Goal: Task Accomplishment & Management: Complete application form

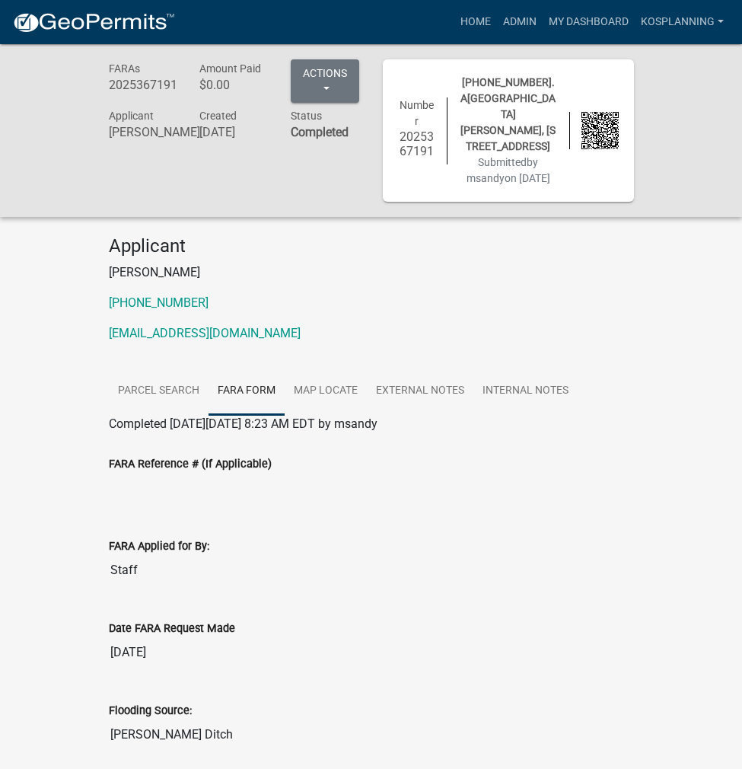
scroll to position [381, 0]
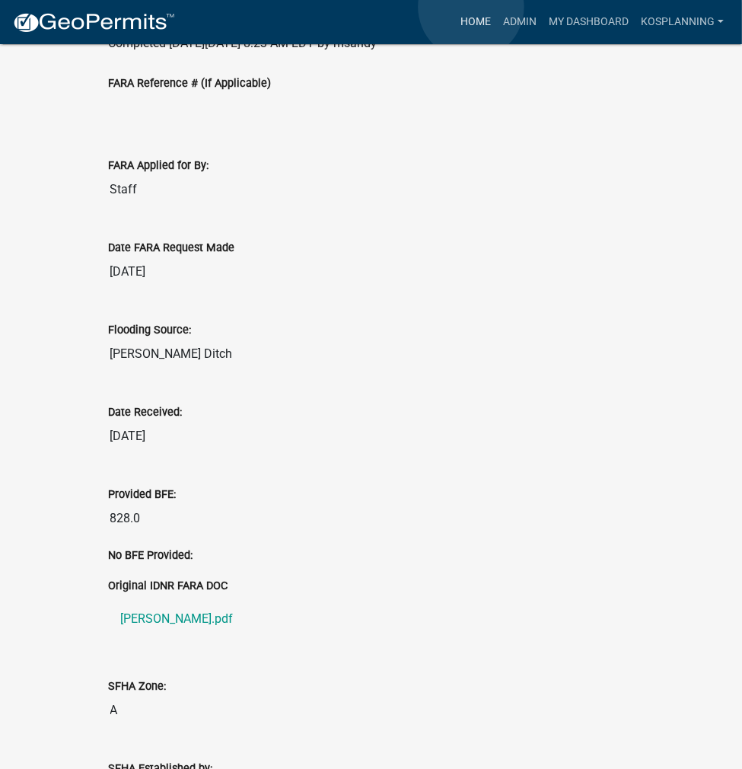
click at [471, 8] on link "Home" at bounding box center [476, 22] width 43 height 29
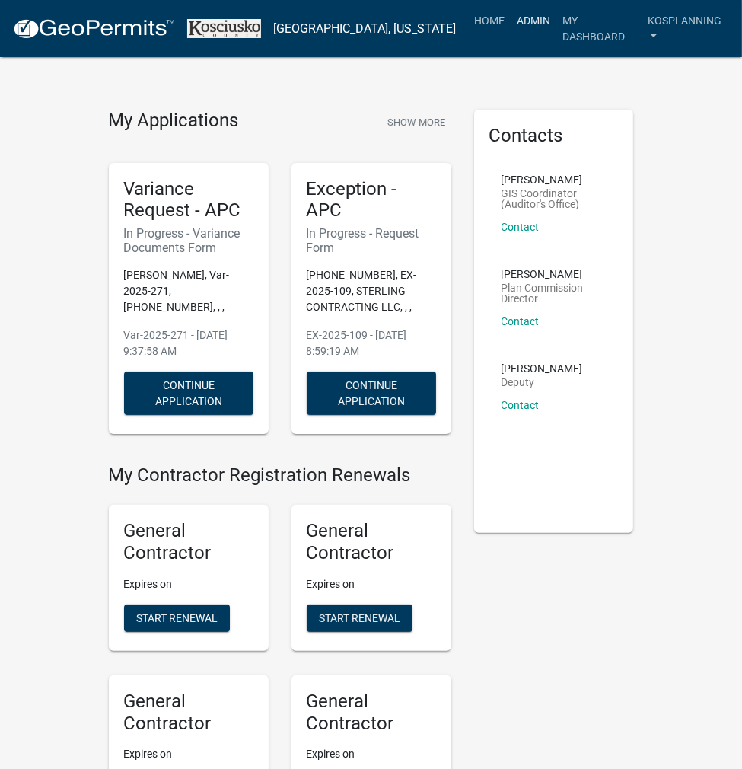
click at [524, 25] on link "Admin" at bounding box center [534, 20] width 46 height 29
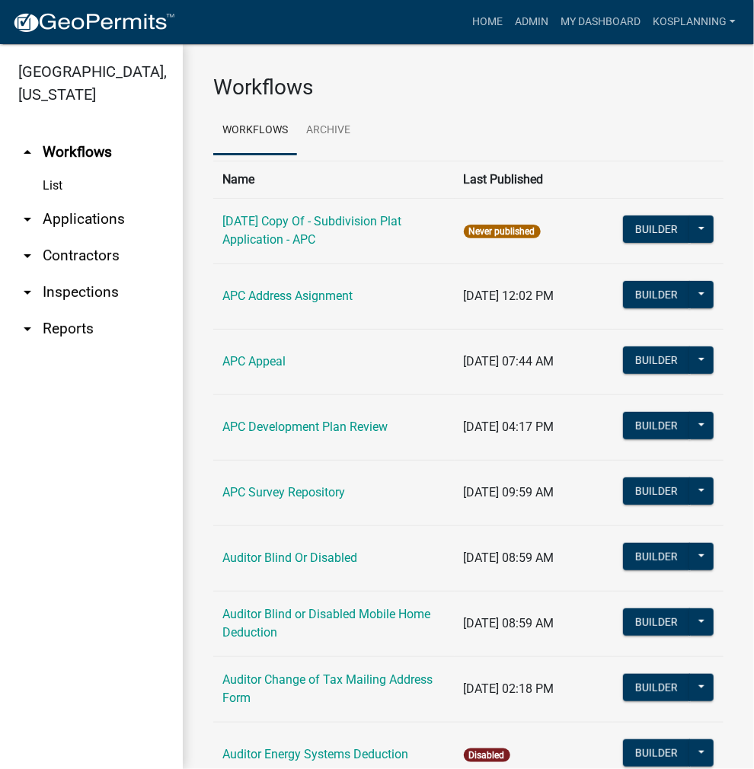
click at [71, 228] on link "arrow_drop_down Applications" at bounding box center [91, 219] width 183 height 37
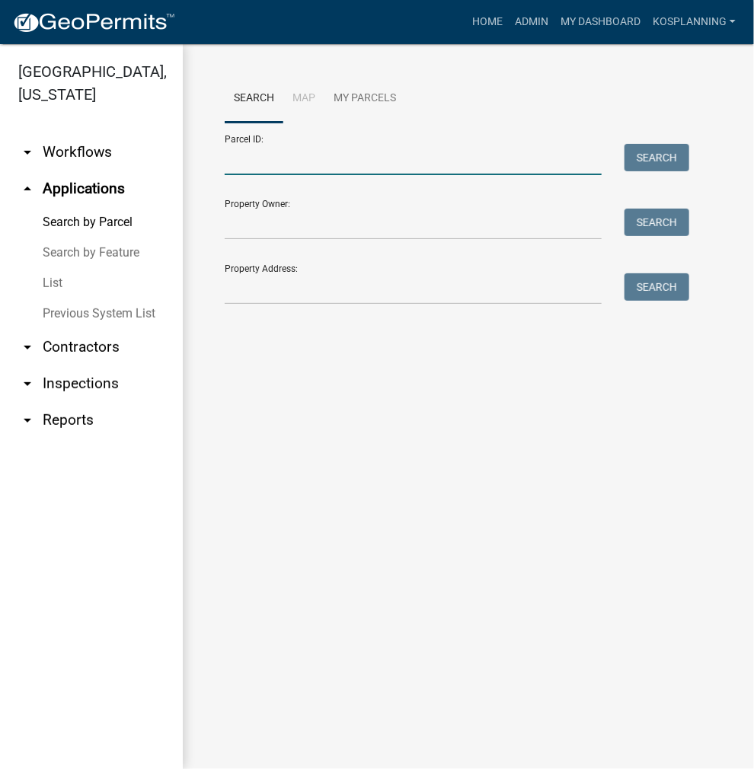
click at [227, 167] on input "Parcel ID:" at bounding box center [413, 159] width 377 height 31
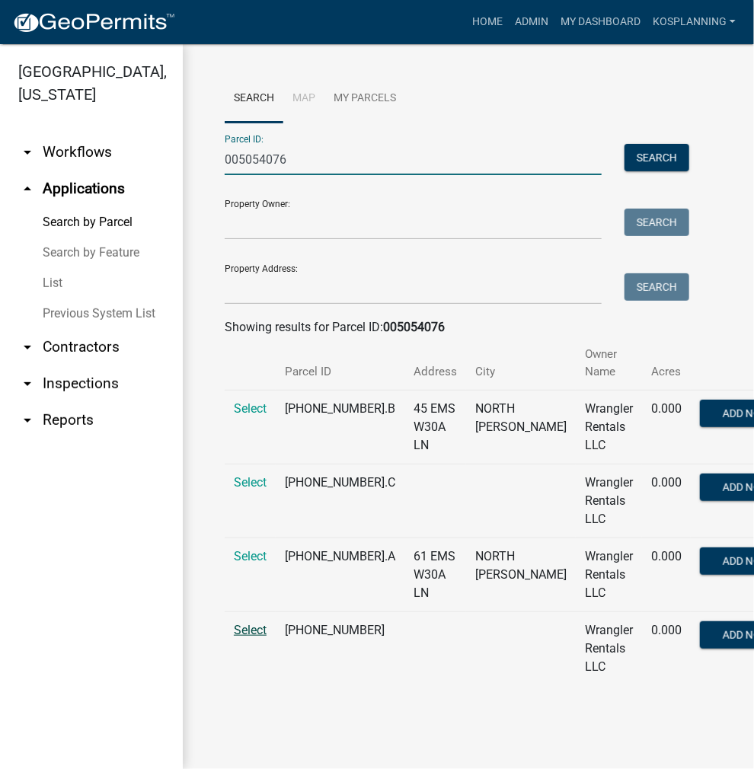
type input "005054076"
click at [247, 628] on span "Select" at bounding box center [250, 630] width 33 height 14
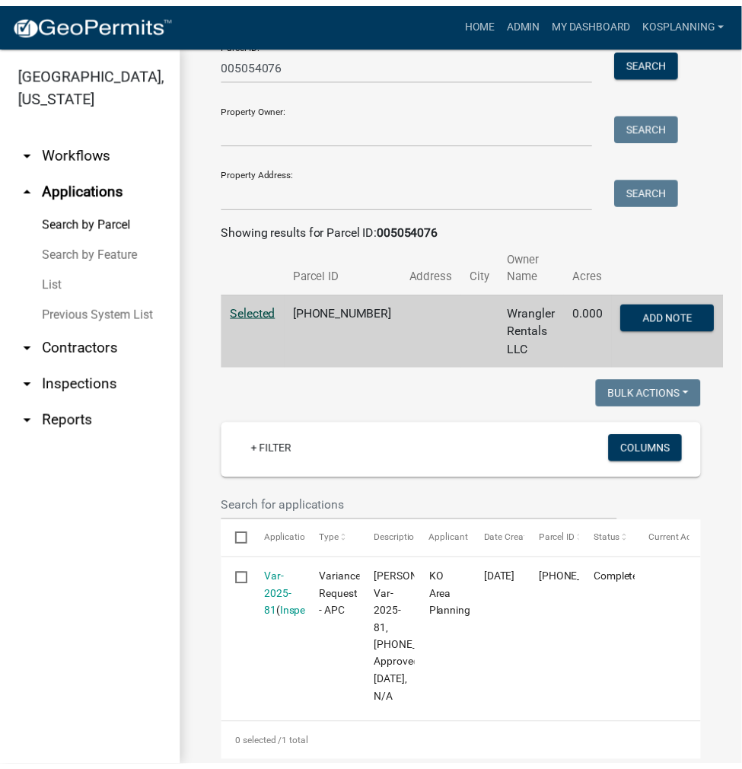
scroll to position [228, 0]
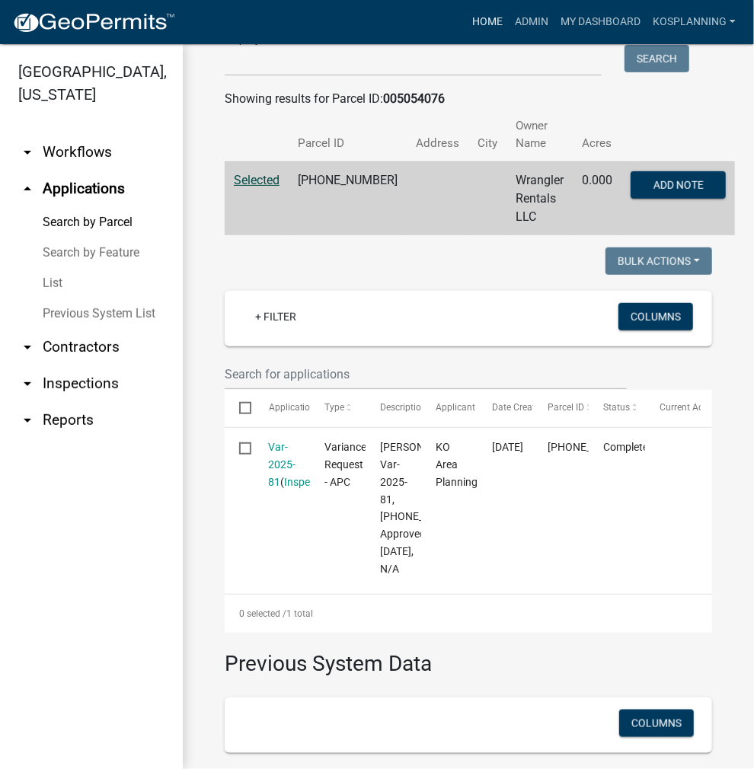
click at [475, 25] on link "Home" at bounding box center [487, 22] width 43 height 29
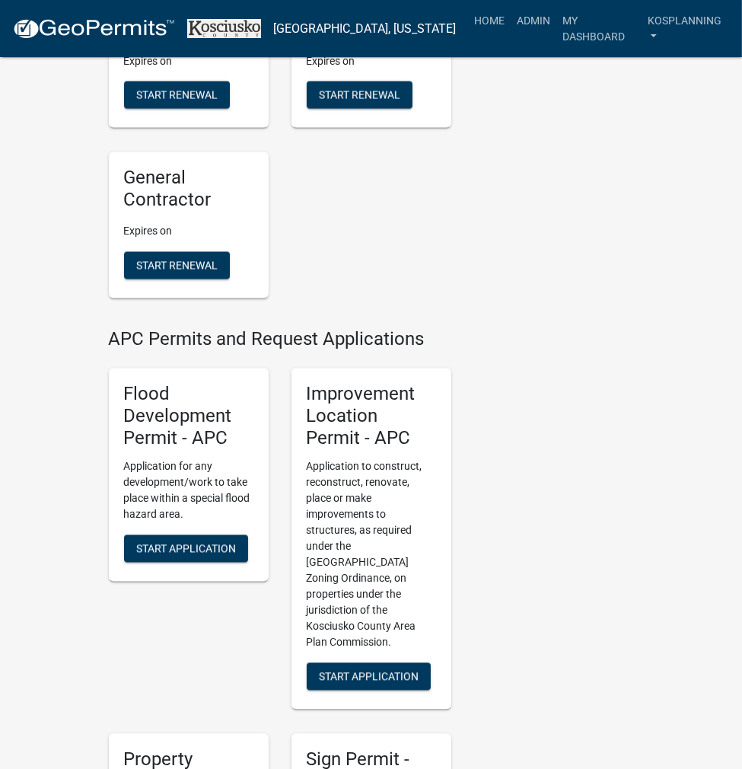
scroll to position [1751, 0]
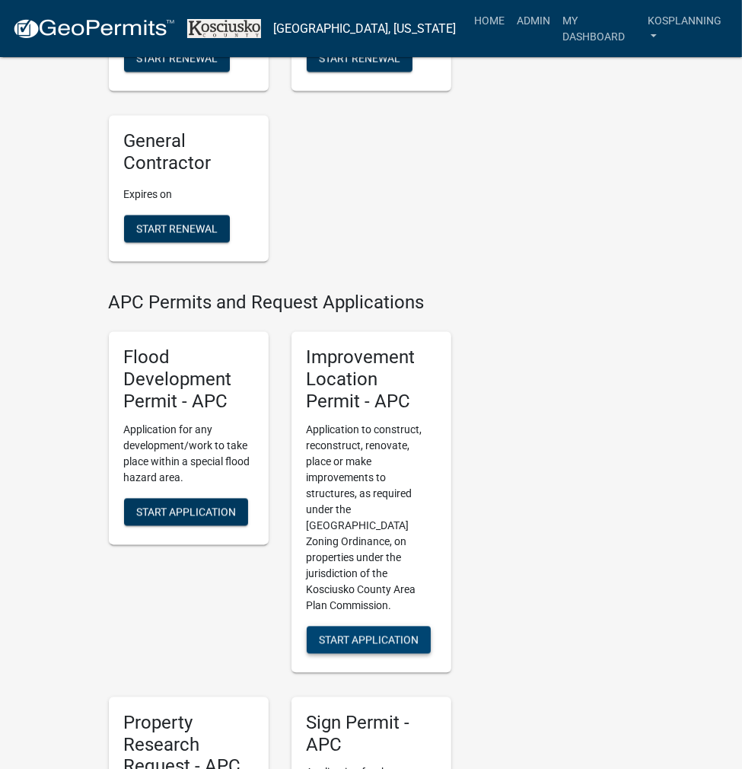
drag, startPoint x: 408, startPoint y: 610, endPoint x: 485, endPoint y: 601, distance: 77.4
click at [411, 633] on span "Start Application" at bounding box center [369, 639] width 100 height 12
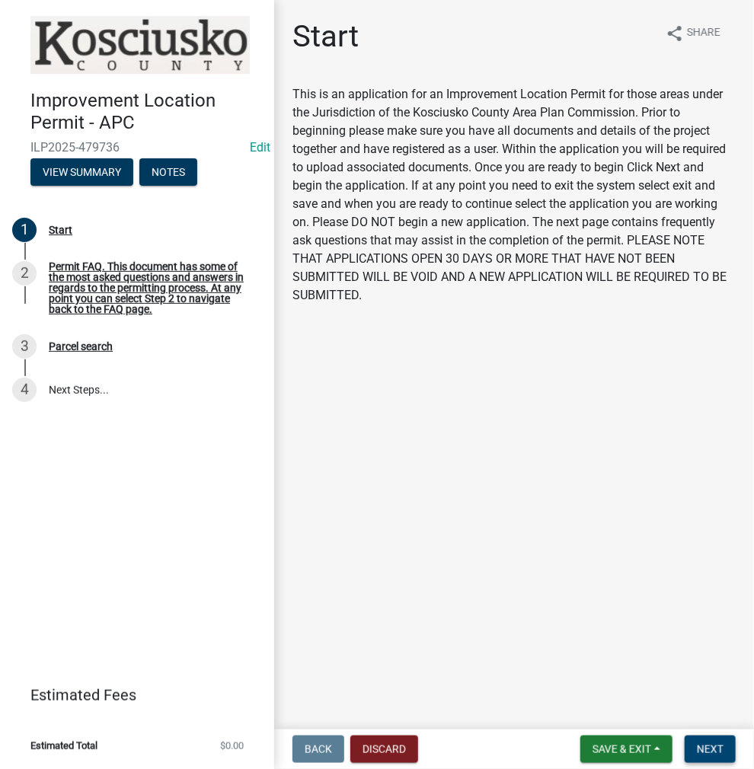
click at [707, 740] on button "Next" at bounding box center [709, 748] width 51 height 27
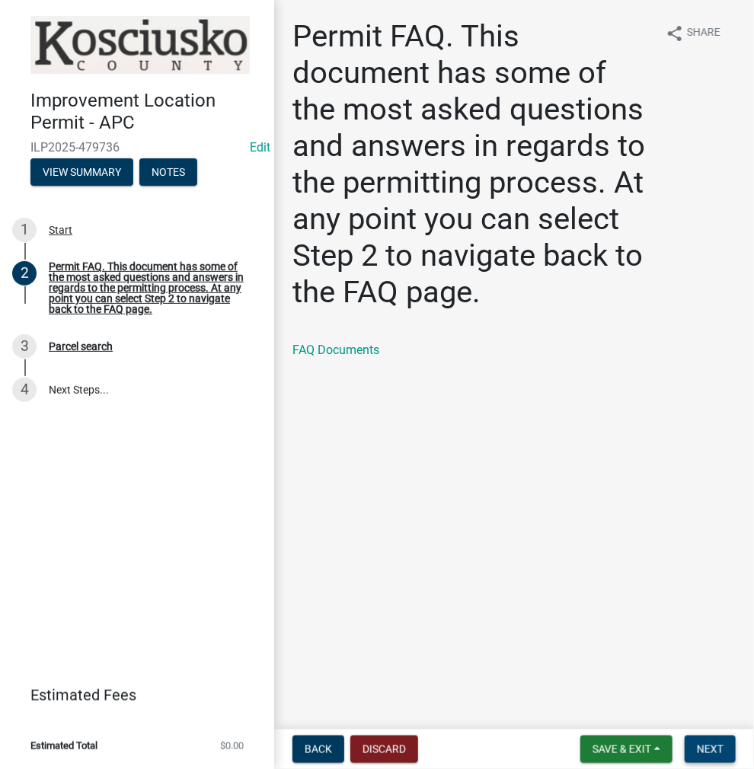
click at [703, 751] on span "Next" at bounding box center [710, 749] width 27 height 12
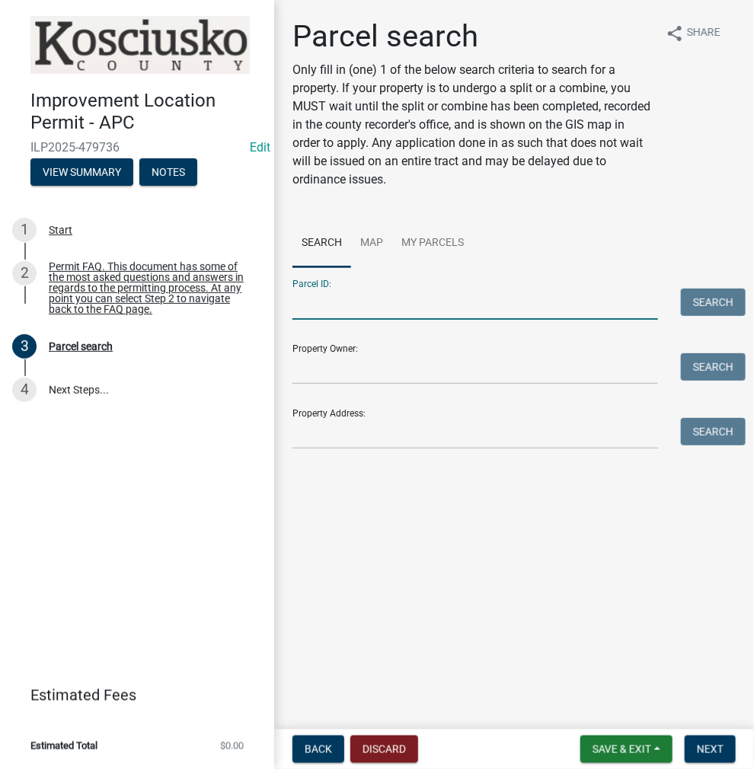
click at [336, 299] on input "Parcel ID:" at bounding box center [474, 304] width 365 height 31
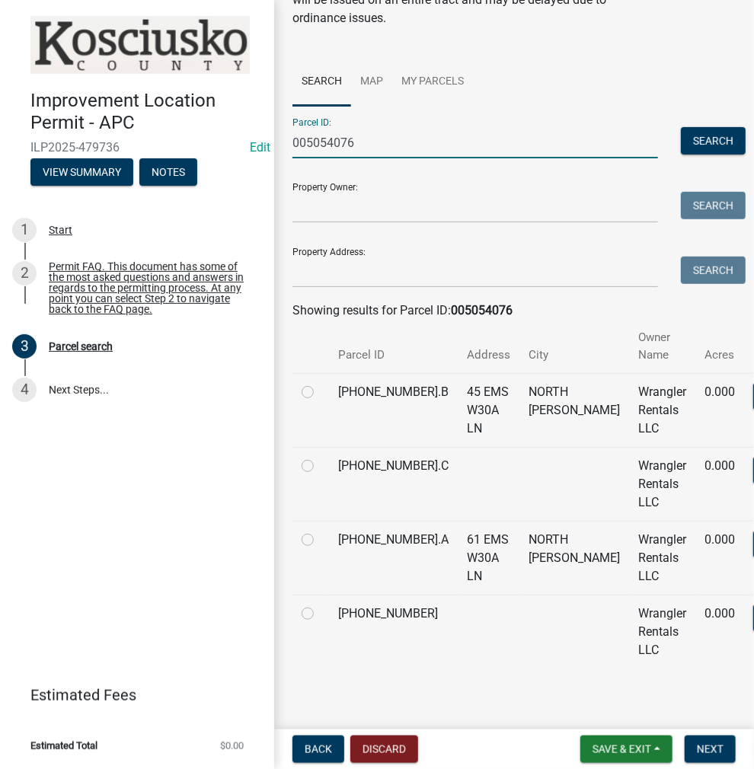
scroll to position [164, 0]
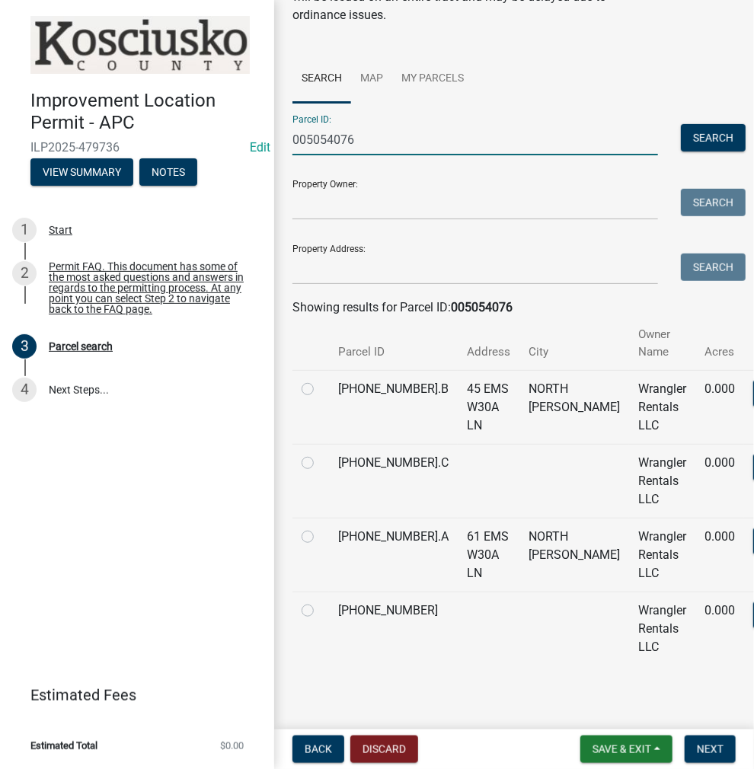
type input "005054076"
drag, startPoint x: 308, startPoint y: 610, endPoint x: 345, endPoint y: 636, distance: 45.4
click at [320, 601] on label at bounding box center [320, 601] width 0 height 0
click at [320, 610] on input "radio" at bounding box center [325, 606] width 10 height 10
radio input "true"
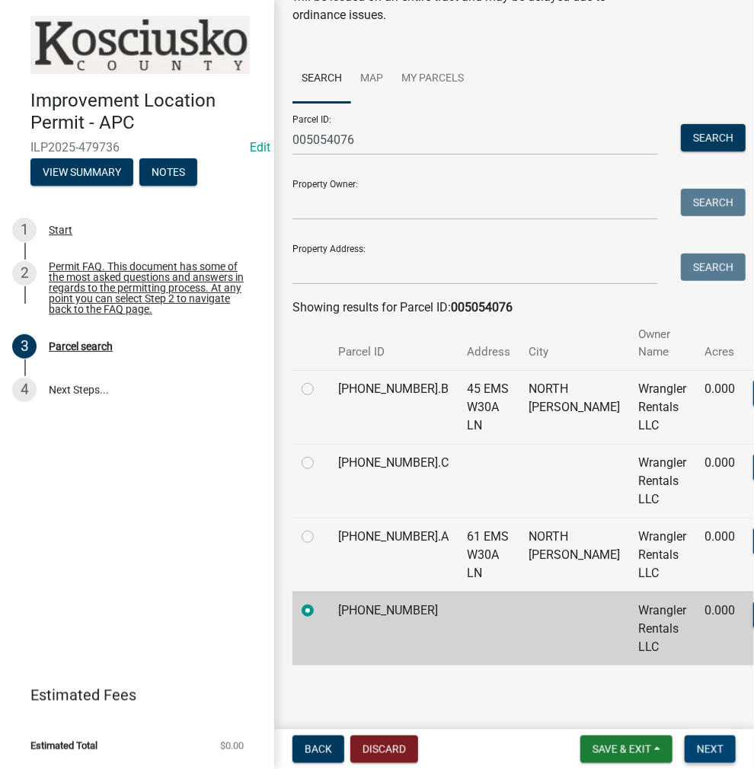
click at [725, 750] on button "Next" at bounding box center [709, 748] width 51 height 27
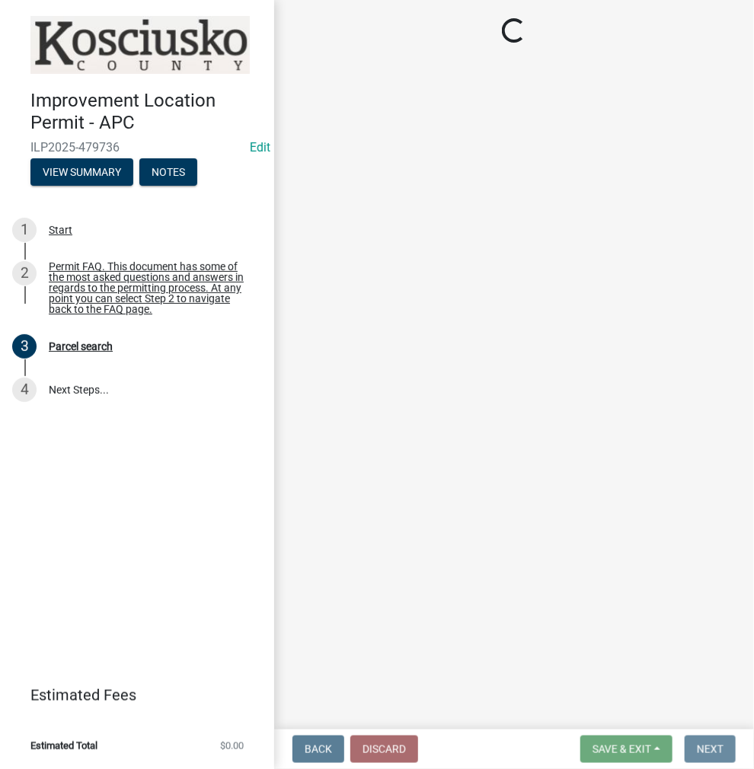
scroll to position [0, 0]
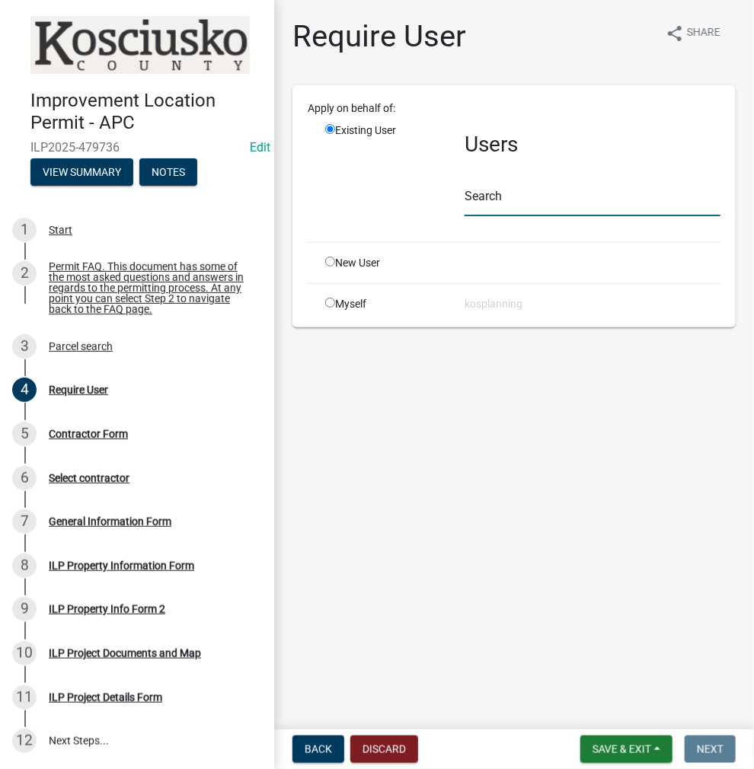
click at [486, 187] on input "text" at bounding box center [592, 200] width 256 height 31
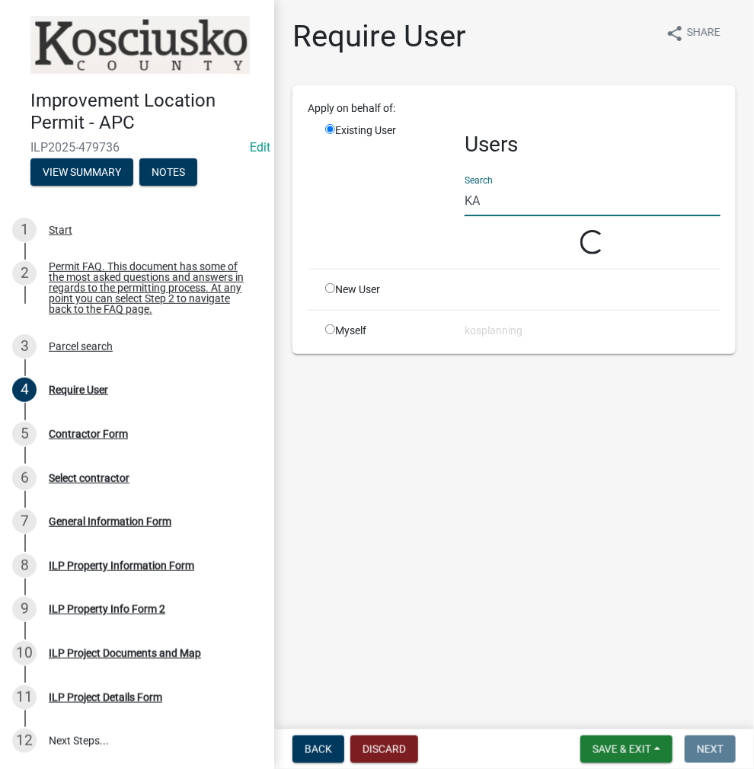
type input "K"
type input "S"
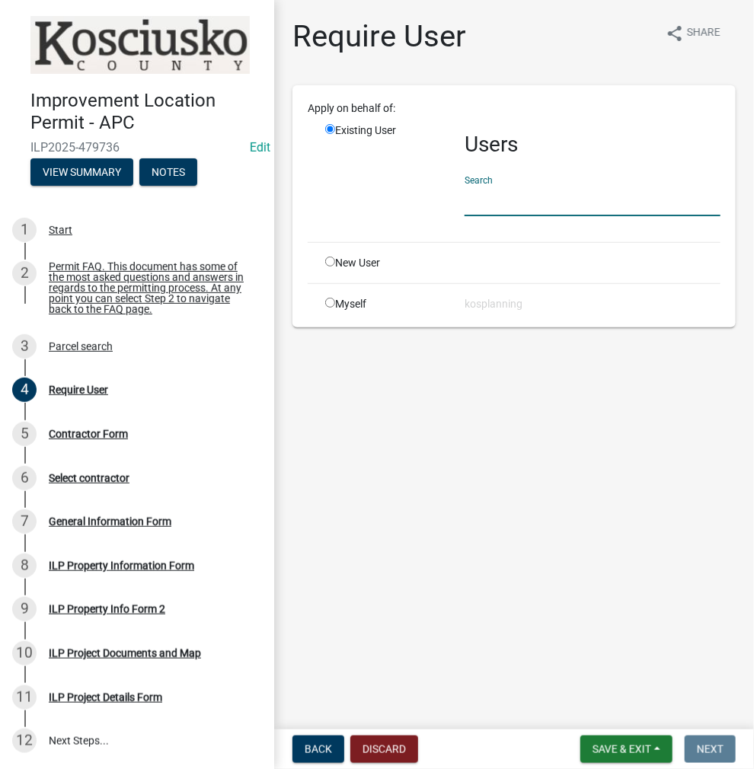
type input "K"
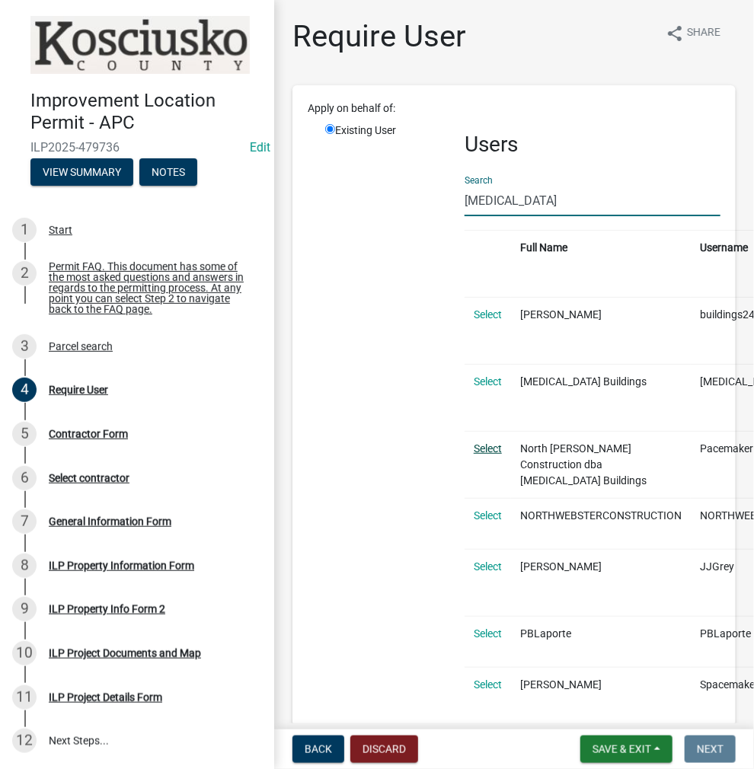
type input "[MEDICAL_DATA]"
click at [482, 442] on link "Select" at bounding box center [488, 448] width 28 height 12
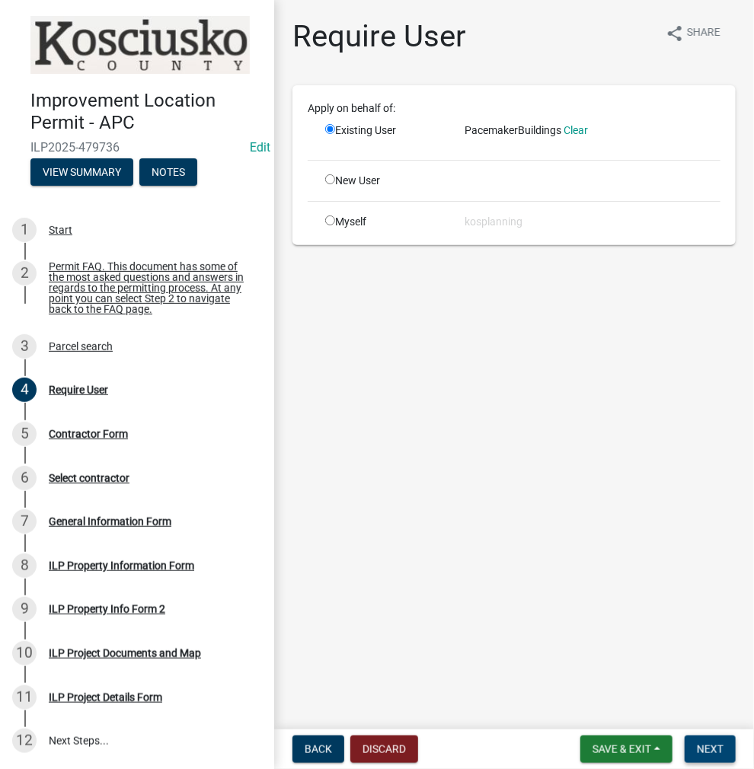
click at [716, 751] on span "Next" at bounding box center [710, 749] width 27 height 12
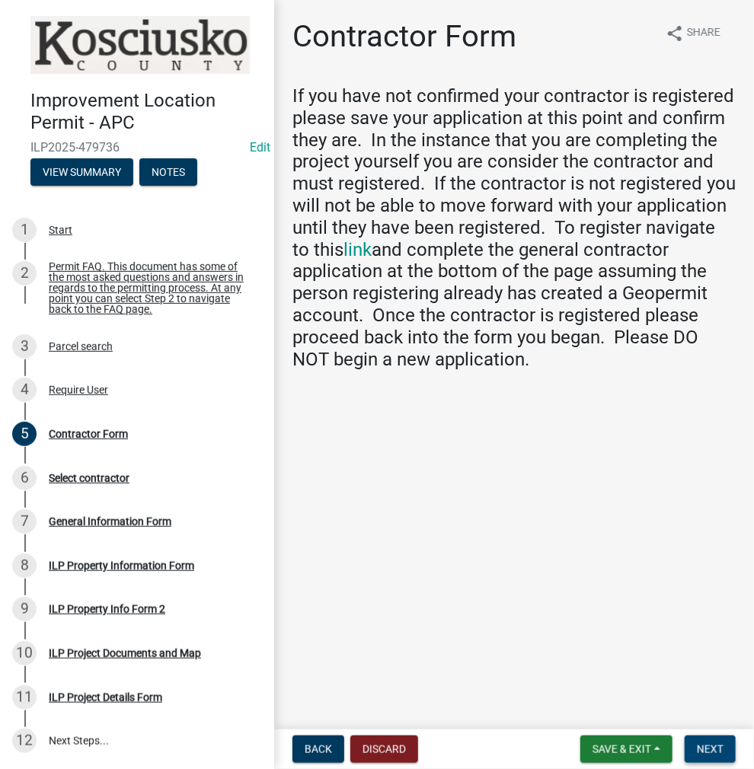
click at [694, 739] on button "Next" at bounding box center [709, 748] width 51 height 27
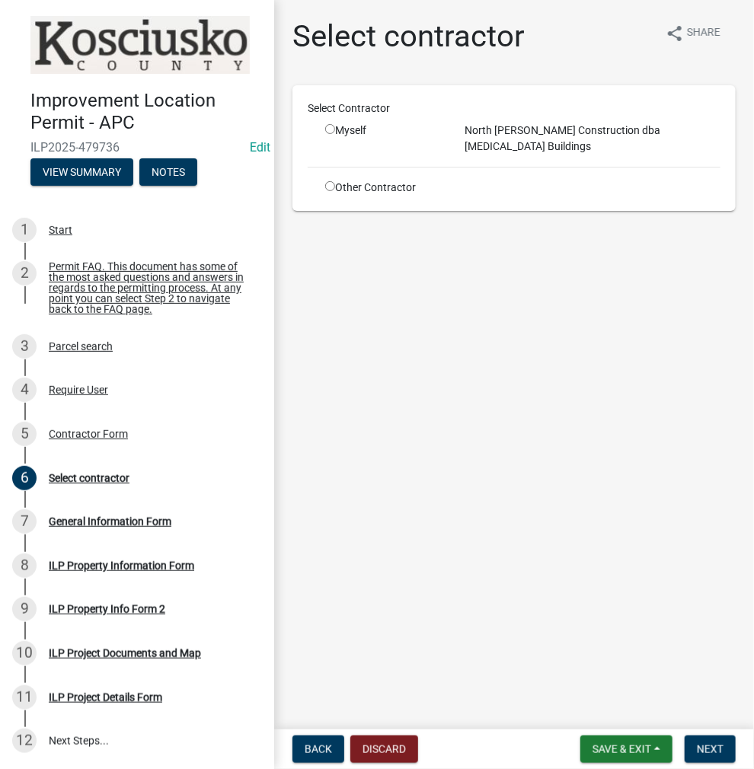
click at [330, 132] on input "radio" at bounding box center [330, 129] width 10 height 10
radio input "true"
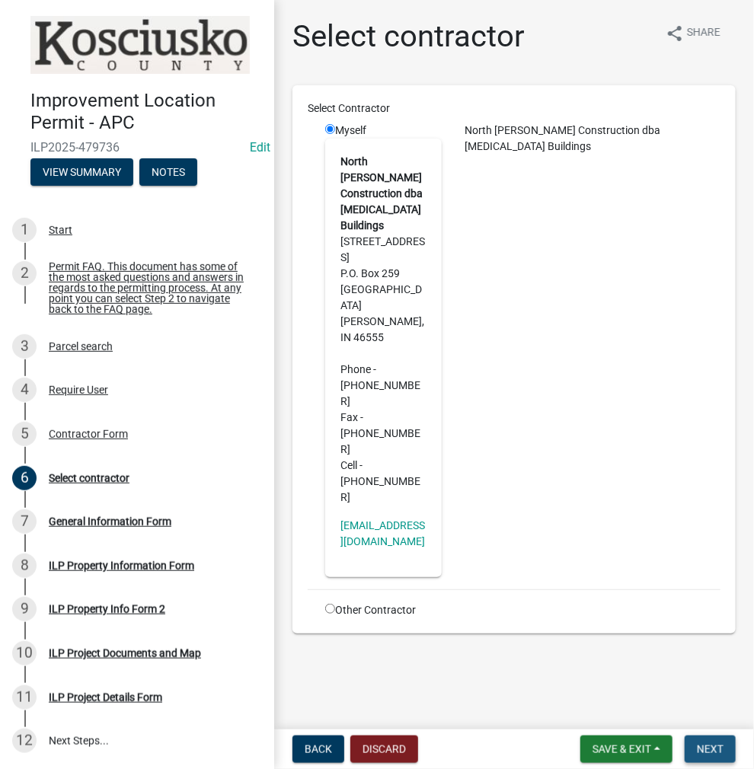
click at [710, 745] on span "Next" at bounding box center [710, 749] width 27 height 12
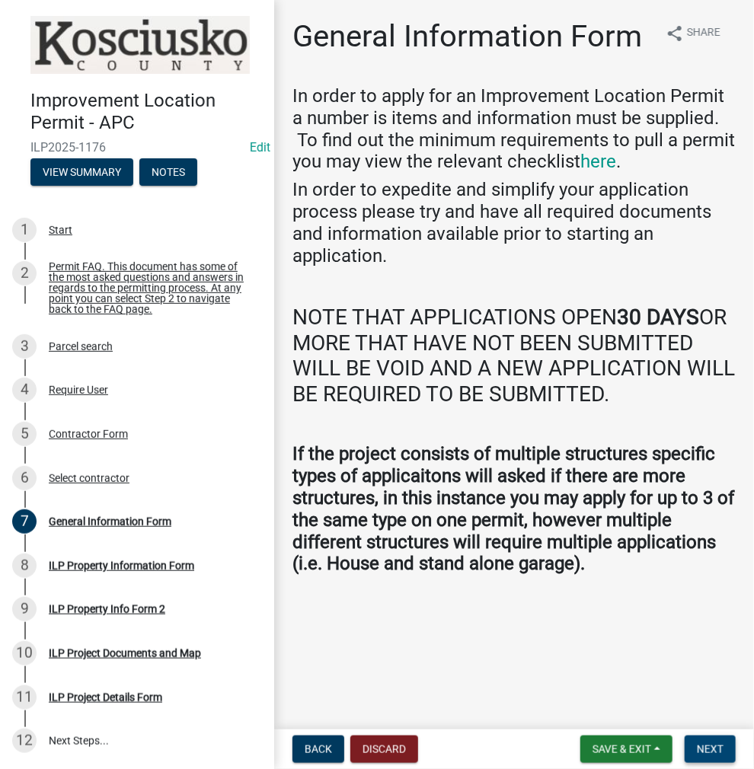
click at [716, 749] on span "Next" at bounding box center [710, 749] width 27 height 12
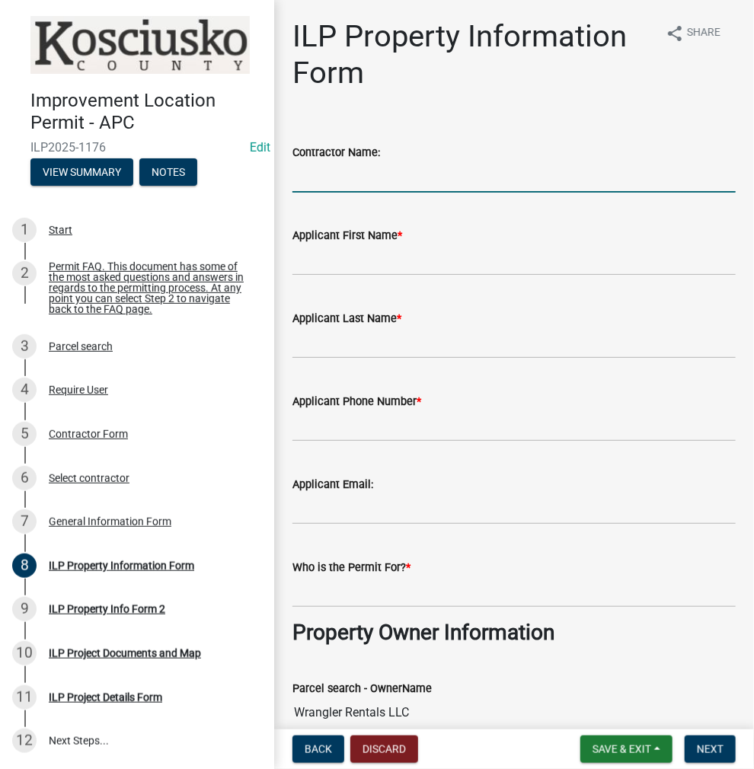
click at [333, 178] on input "Contractor Name:" at bounding box center [513, 176] width 443 height 31
type input "P"
type input "N"
type input "P"
type input "[MEDICAL_DATA] BUILDINGS"
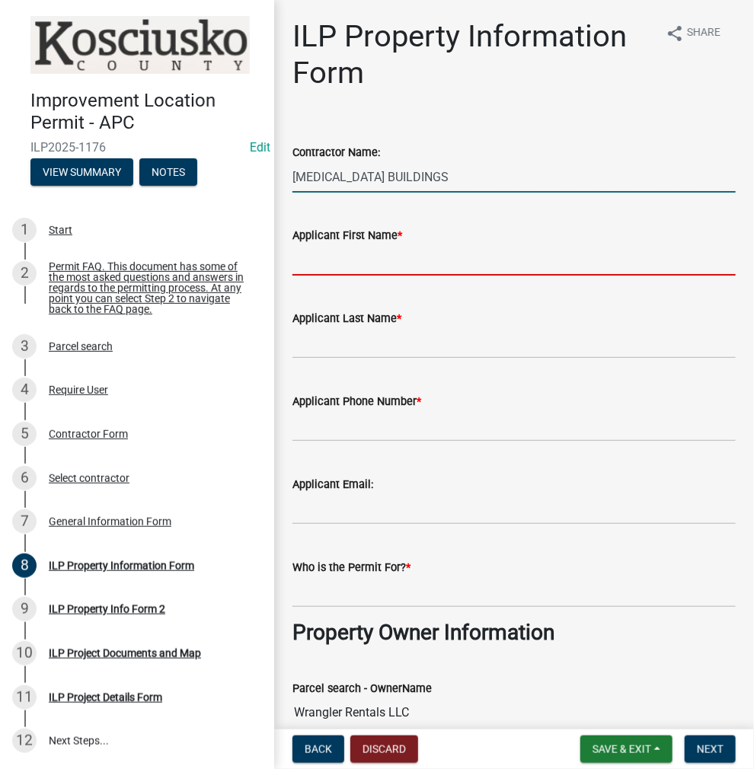
click at [308, 257] on input "Applicant First Name *" at bounding box center [513, 259] width 443 height 31
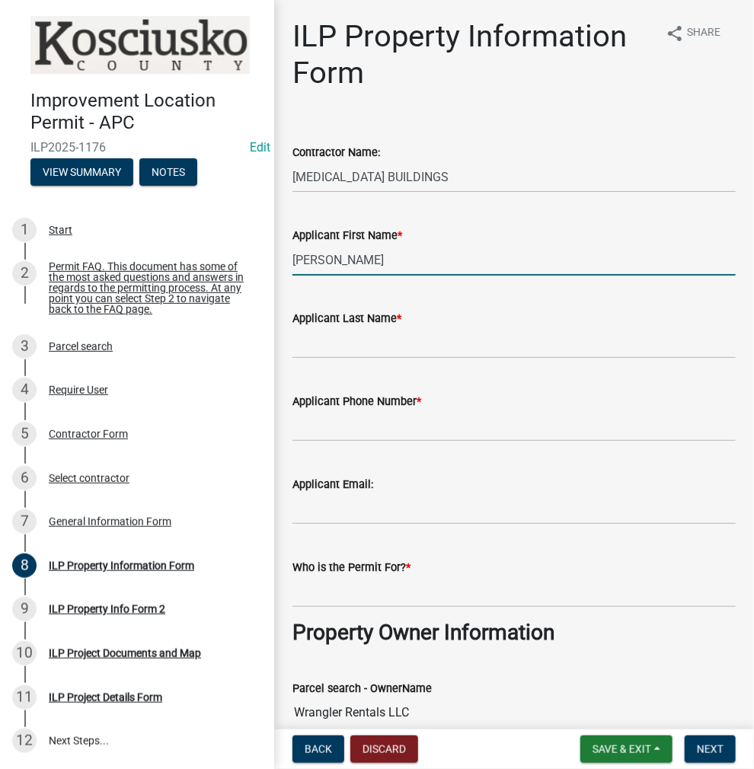
type input "[PERSON_NAME]"
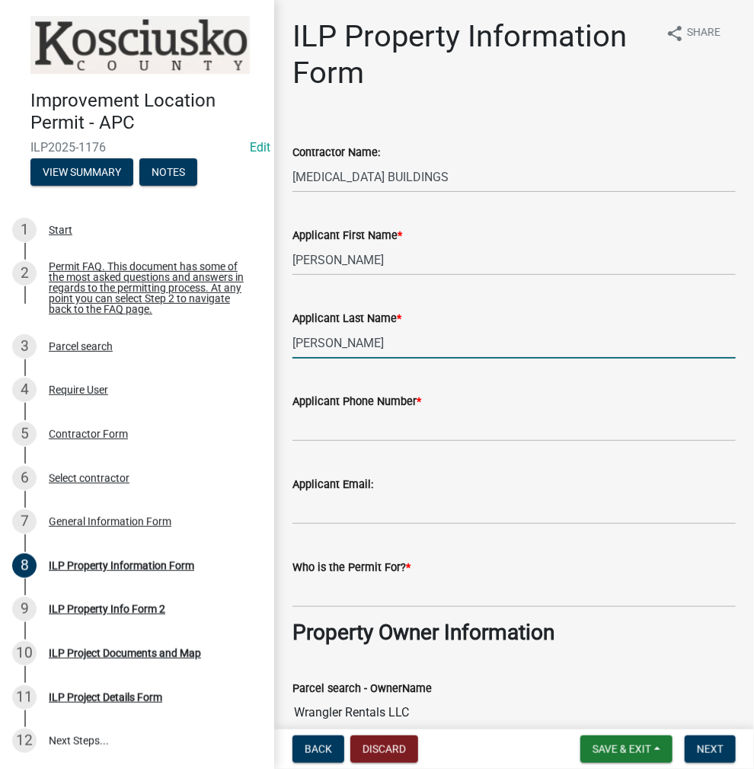
type input "[PERSON_NAME]"
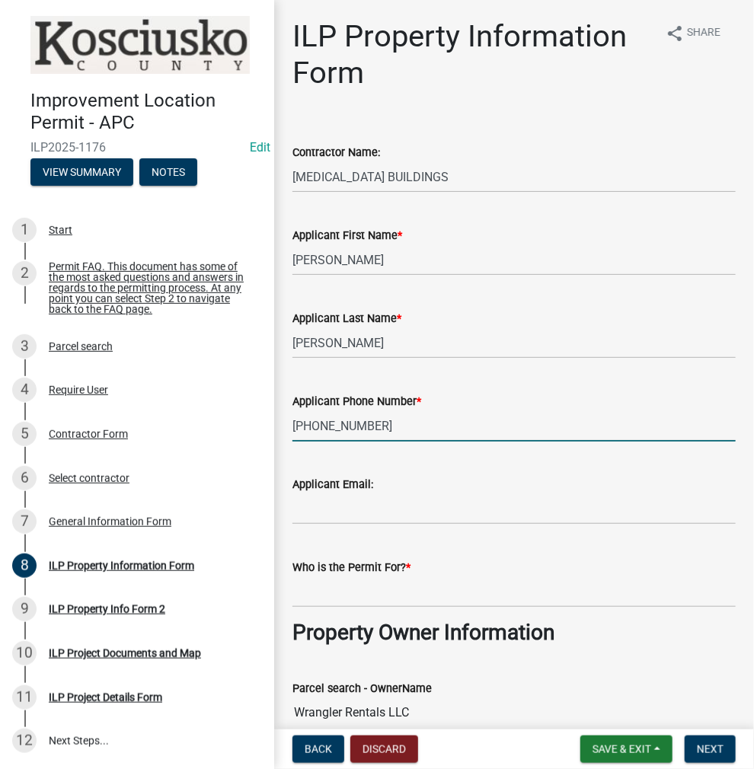
type input "[PHONE_NUMBER]"
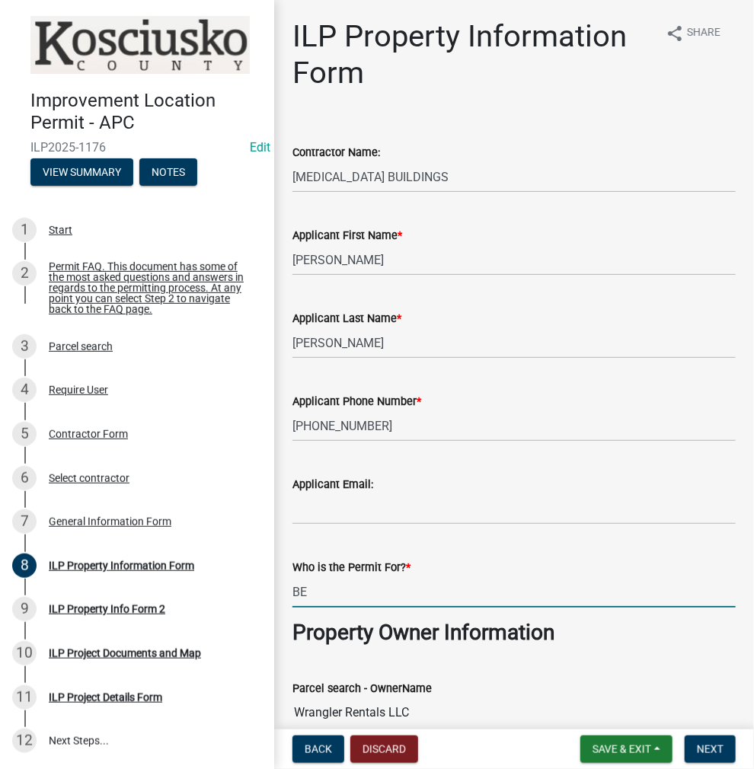
type input "B"
type input "WRANGLER RENTALS LLC"
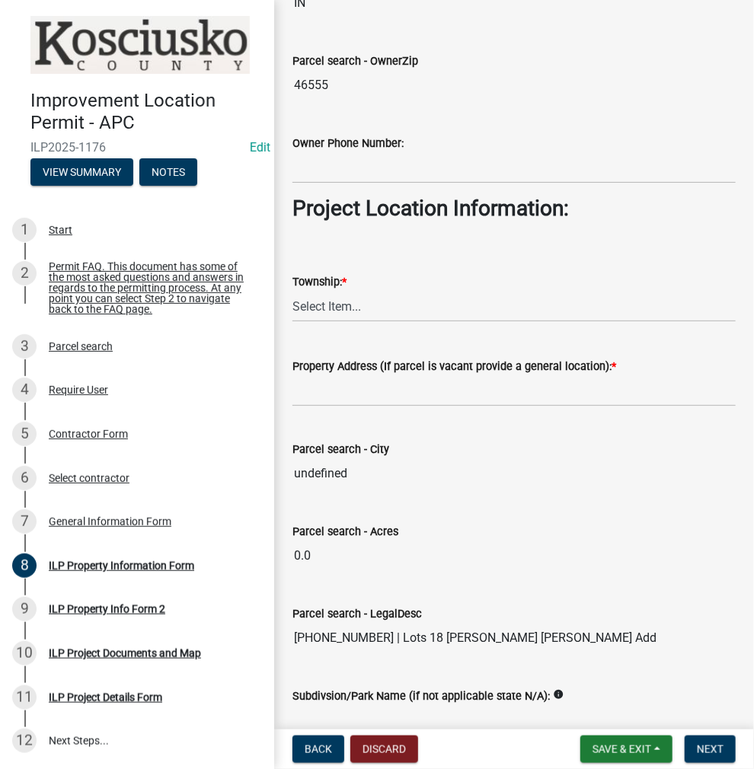
scroll to position [993, 0]
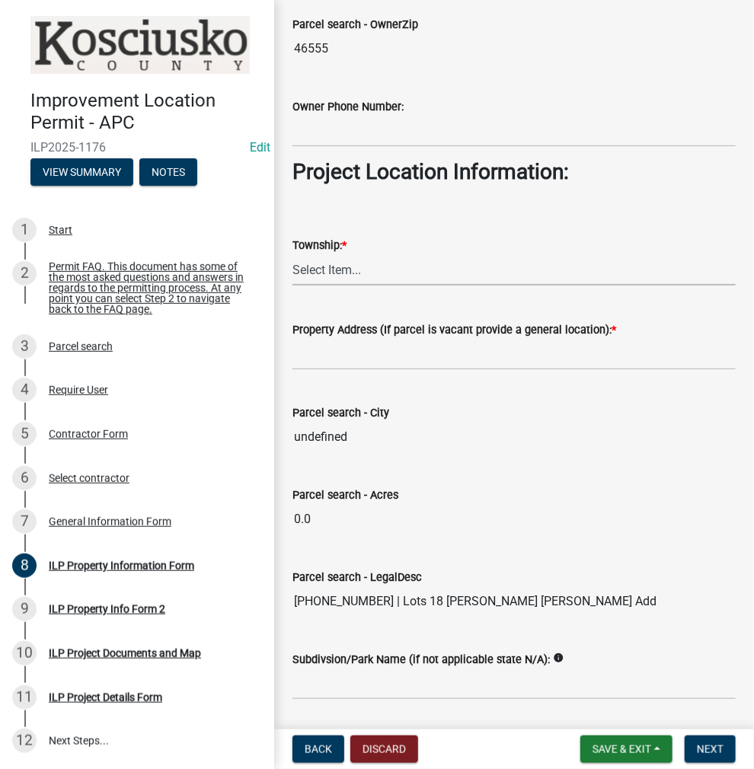
click at [323, 266] on select "Select Item... [PERSON_NAME] - Elkhart Co Clay Etna [GEOGRAPHIC_DATA][PERSON_NA…" at bounding box center [513, 269] width 443 height 31
click at [292, 254] on select "Select Item... [PERSON_NAME] - Elkhart Co Clay Etna [GEOGRAPHIC_DATA][PERSON_NA…" at bounding box center [513, 269] width 443 height 31
select select "8aeb2c27-db4f-4f65-83dd-c512a3678cb2"
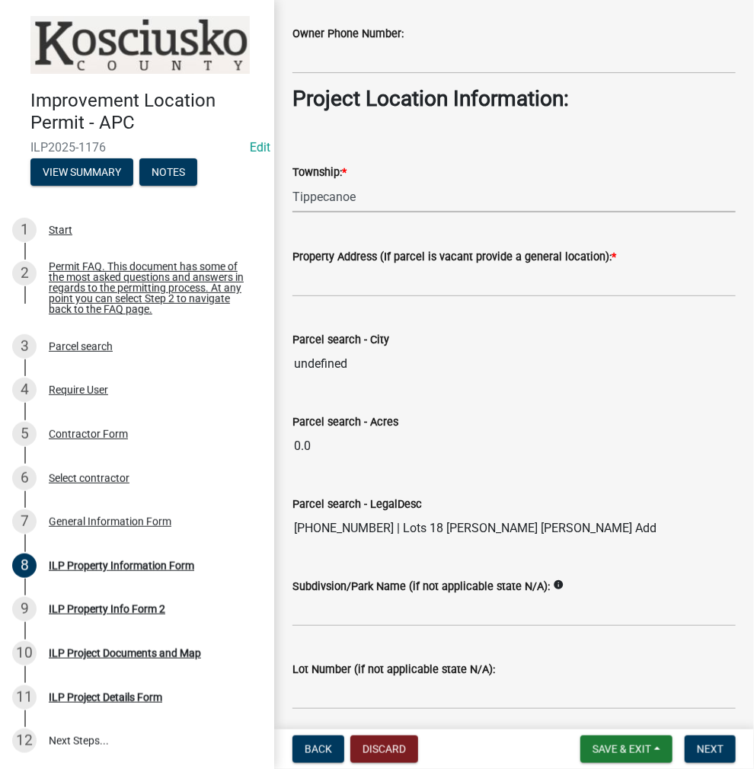
scroll to position [1121, 0]
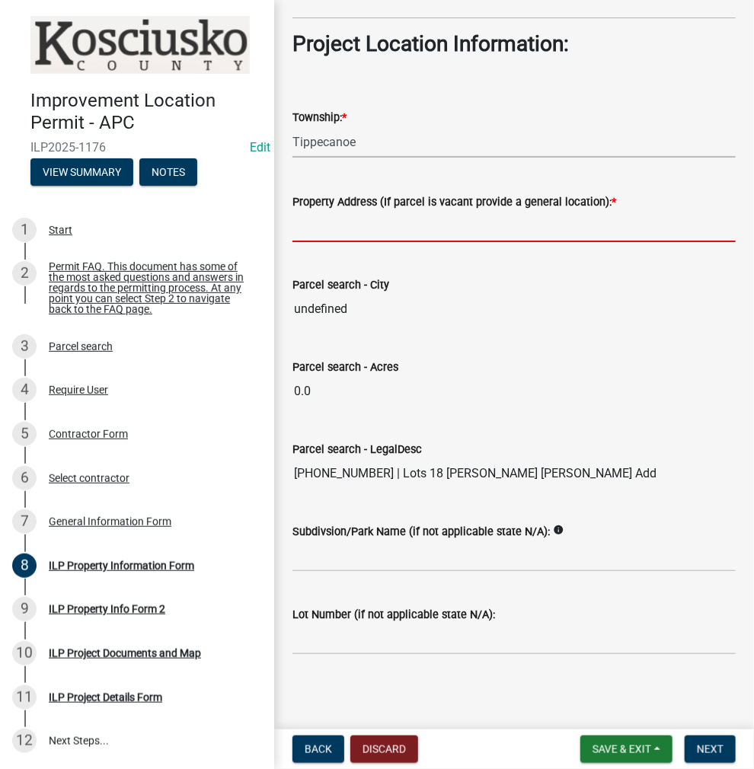
click at [333, 220] on input "Property Address (If parcel is vacant provide a general location): *" at bounding box center [513, 226] width 443 height 31
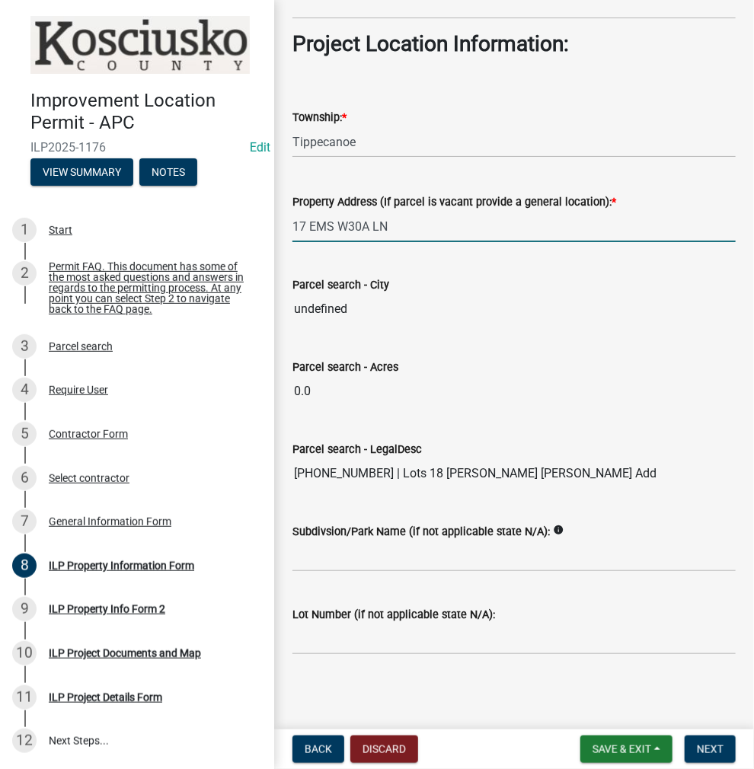
type input "17 EMS W30A LN"
click at [358, 548] on input "Subdivsion/Park Name (if not applicable state N/A):" at bounding box center [513, 556] width 443 height 31
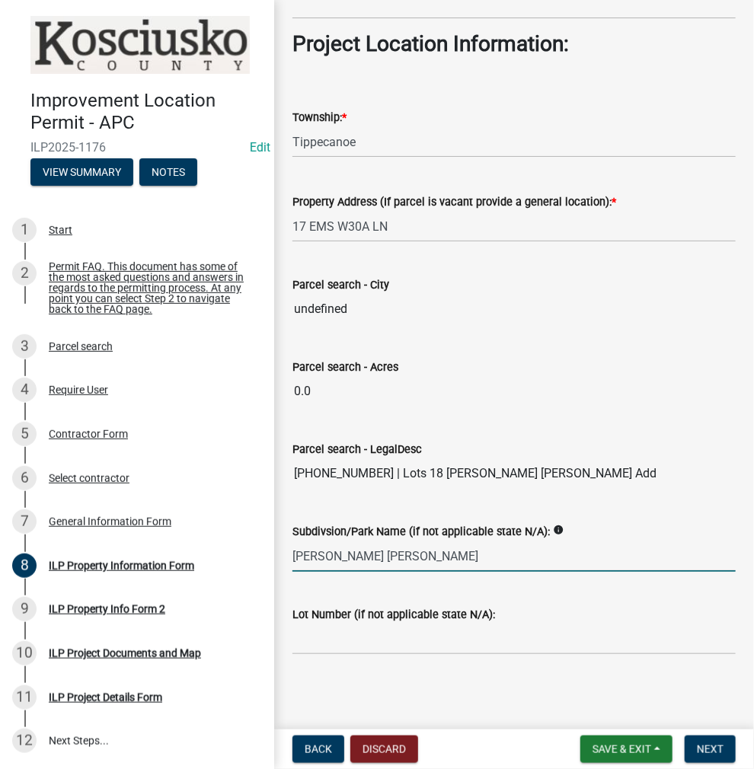
type input "[PERSON_NAME] [PERSON_NAME]"
type input "18"
click at [432, 551] on input "[PERSON_NAME] [PERSON_NAME]" at bounding box center [513, 556] width 443 height 31
type input "[PERSON_NAME] [PERSON_NAME] ADD"
click at [707, 748] on span "Next" at bounding box center [710, 749] width 27 height 12
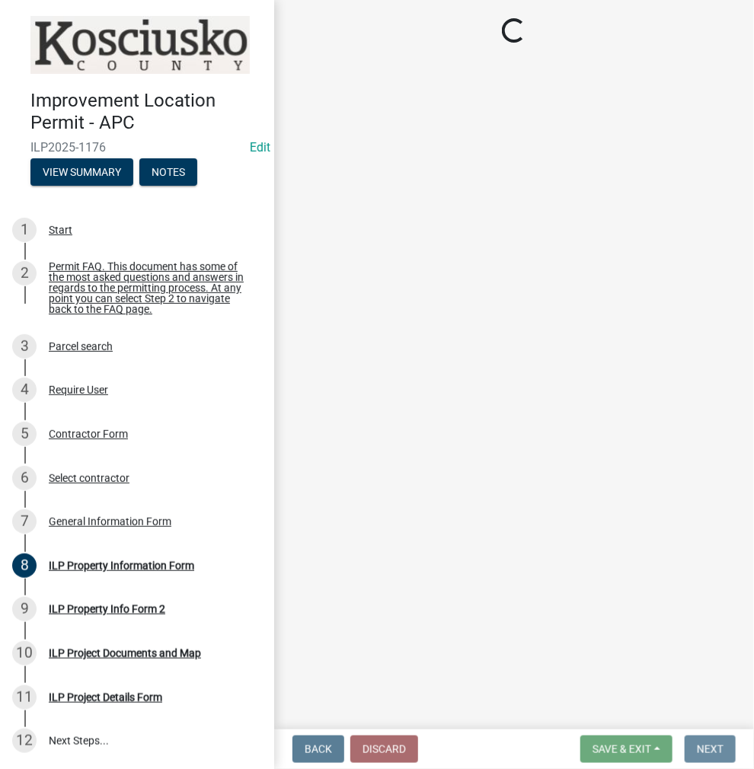
scroll to position [0, 0]
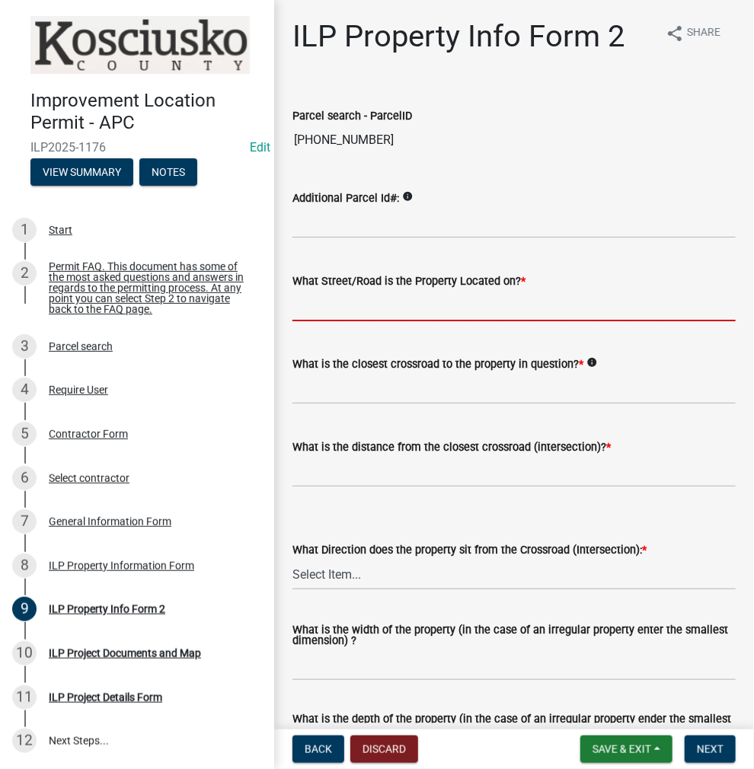
click at [343, 305] on input "What Street/Road is the Property Located on? *" at bounding box center [513, 305] width 443 height 31
type input "EMS W30A LN"
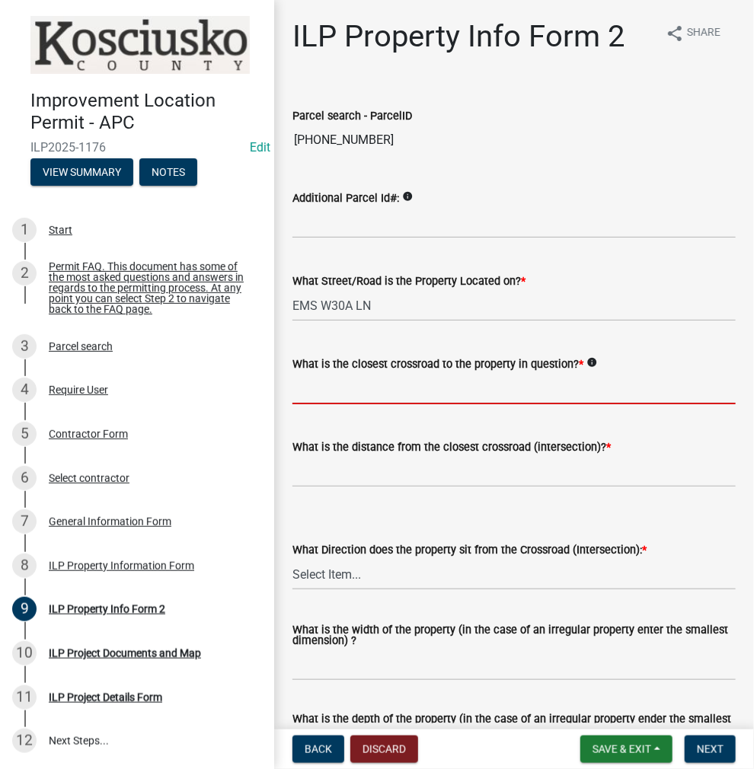
click at [346, 386] on input "What is the closest crossroad to the property in question? *" at bounding box center [513, 388] width 443 height 31
type input "EMS W30 LN"
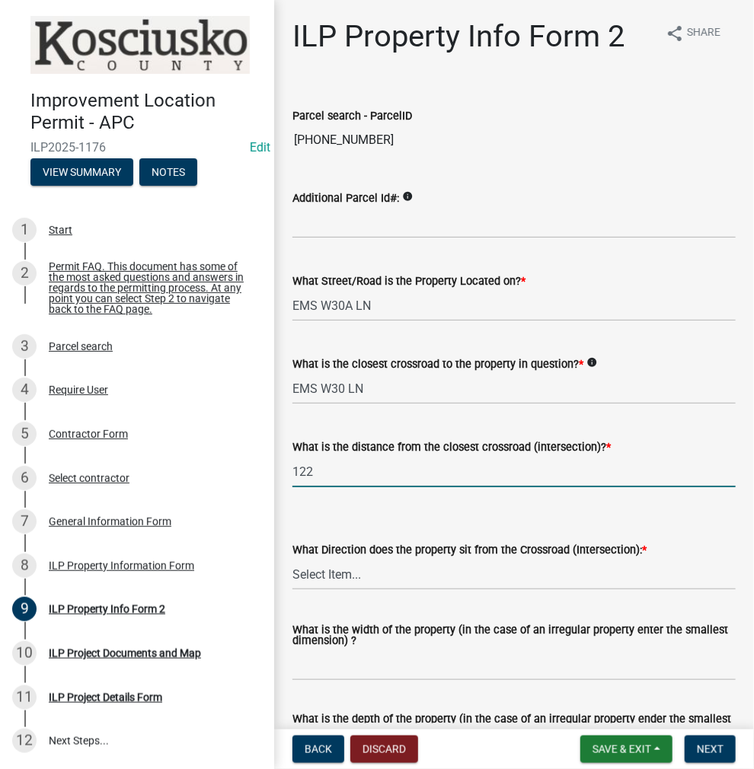
type input "122"
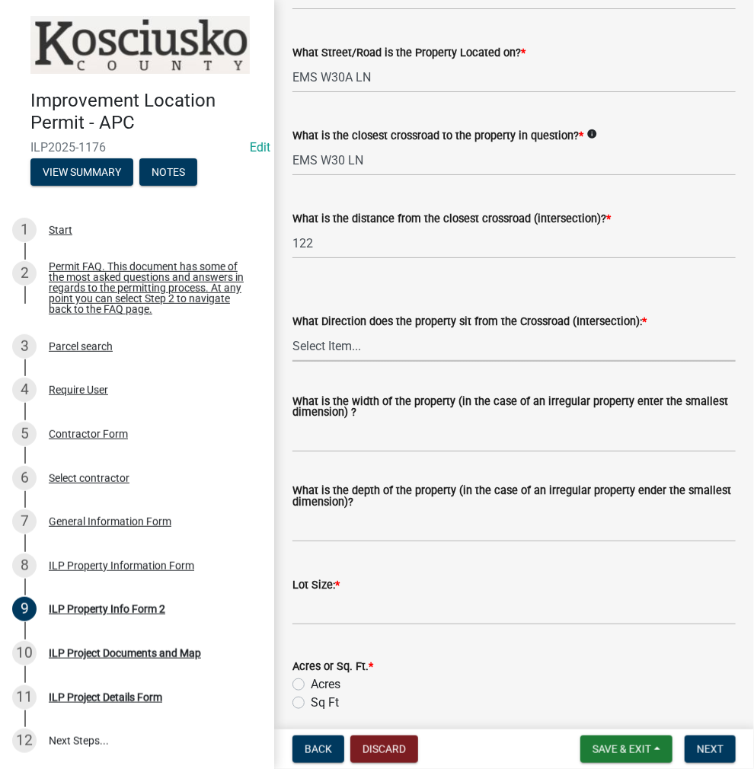
click at [332, 349] on select "Select Item... N NE NW S SE SW E W" at bounding box center [513, 345] width 443 height 31
click at [292, 330] on select "Select Item... N NE NW S SE SW E W" at bounding box center [513, 345] width 443 height 31
select select "7b11be74-d7bb-4878-8b50-4ecdc0000cbf"
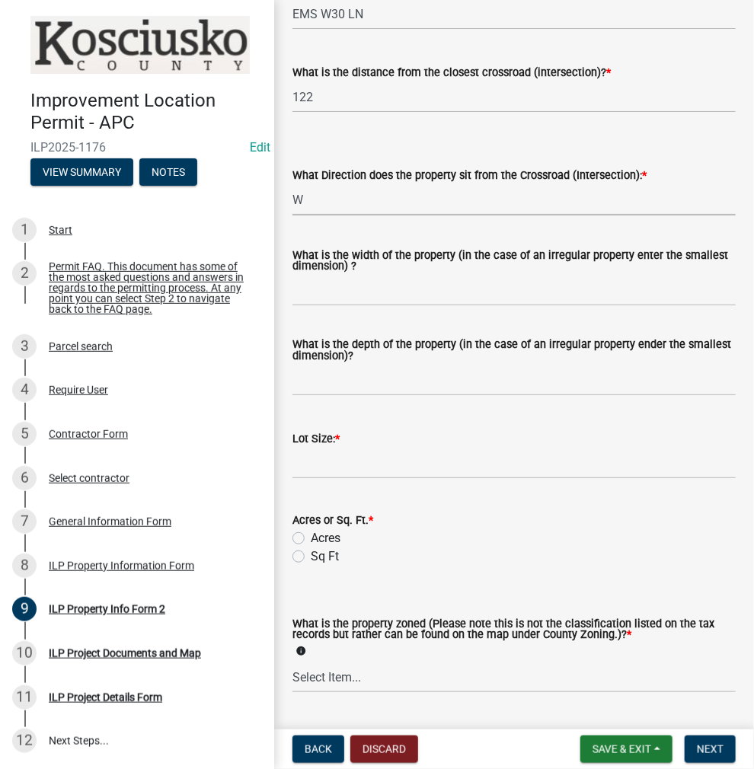
scroll to position [381, 0]
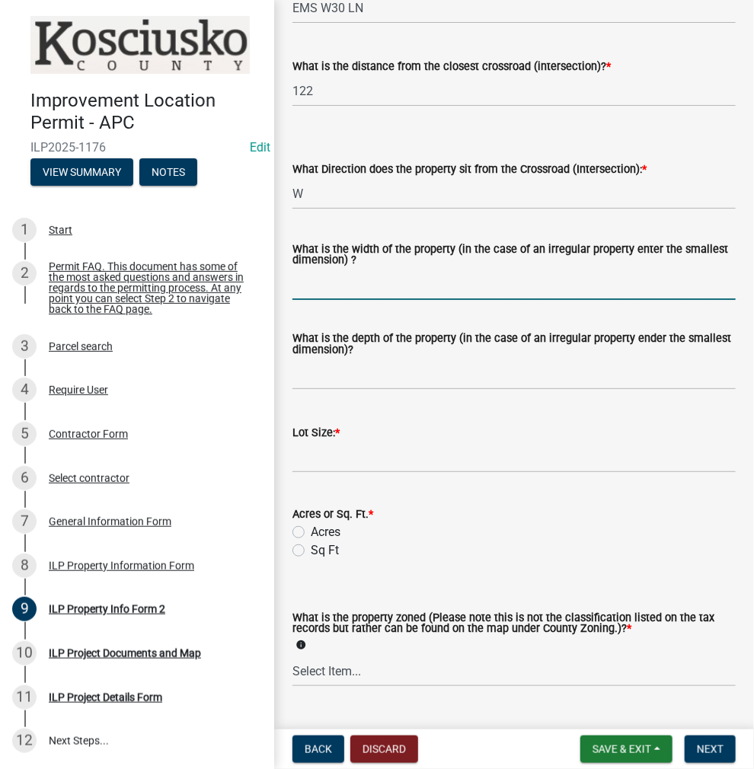
click at [365, 286] on input "What is the width of the property (in the case of an irregular property enter t…" at bounding box center [513, 284] width 443 height 31
type input "66.5"
type input "137.50"
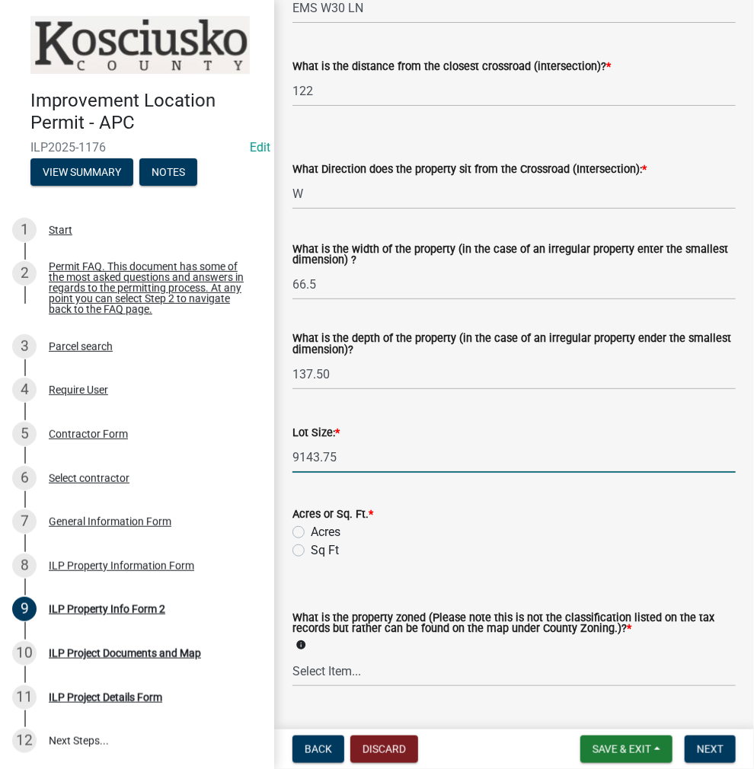
type input "9143.75"
click at [311, 549] on label "Sq Ft" at bounding box center [325, 550] width 28 height 18
click at [311, 549] on input "Sq Ft" at bounding box center [316, 546] width 10 height 10
radio input "true"
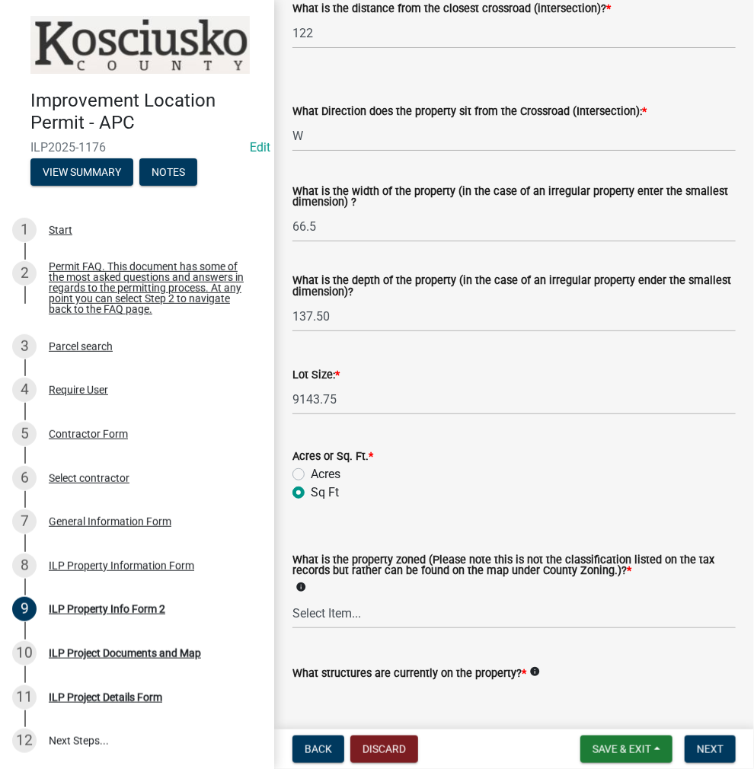
scroll to position [541, 0]
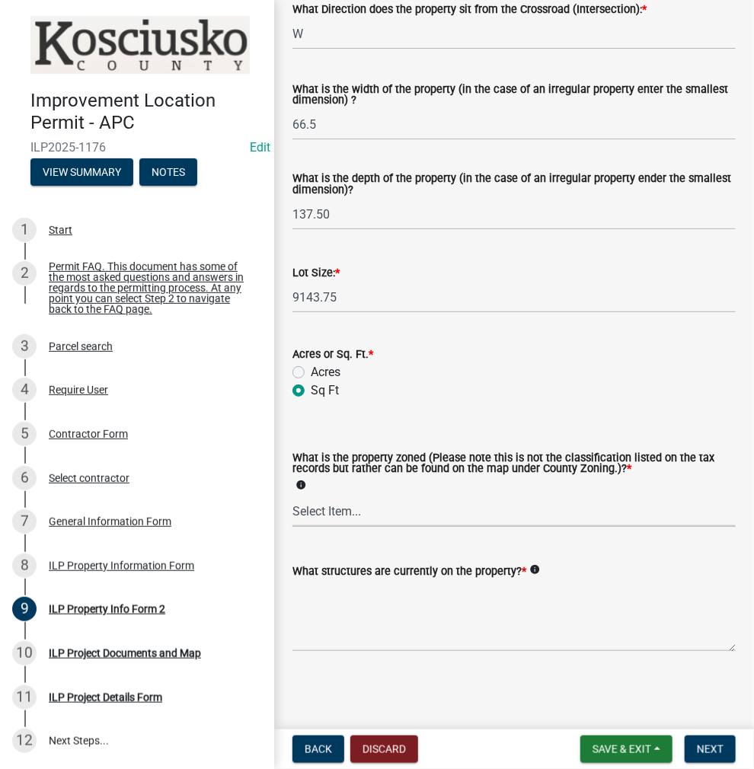
click at [335, 512] on select "Select Item... Agricultural Agricultural 2 Commercial Environmental Industrial …" at bounding box center [513, 511] width 443 height 31
click at [292, 496] on select "Select Item... Agricultural Agricultural 2 Commercial Environmental Industrial …" at bounding box center [513, 511] width 443 height 31
select select "1146270b-2111-4e23-bf7f-74ce85cf7041"
click at [321, 608] on textarea "What structures are currently on the property? *" at bounding box center [513, 616] width 443 height 72
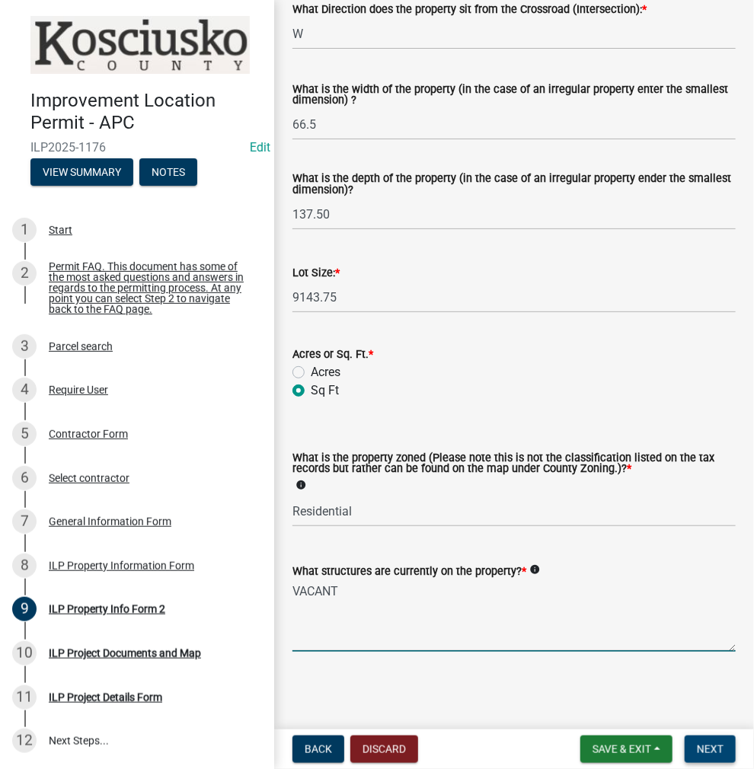
type textarea "VACANT"
click at [708, 753] on span "Next" at bounding box center [710, 749] width 27 height 12
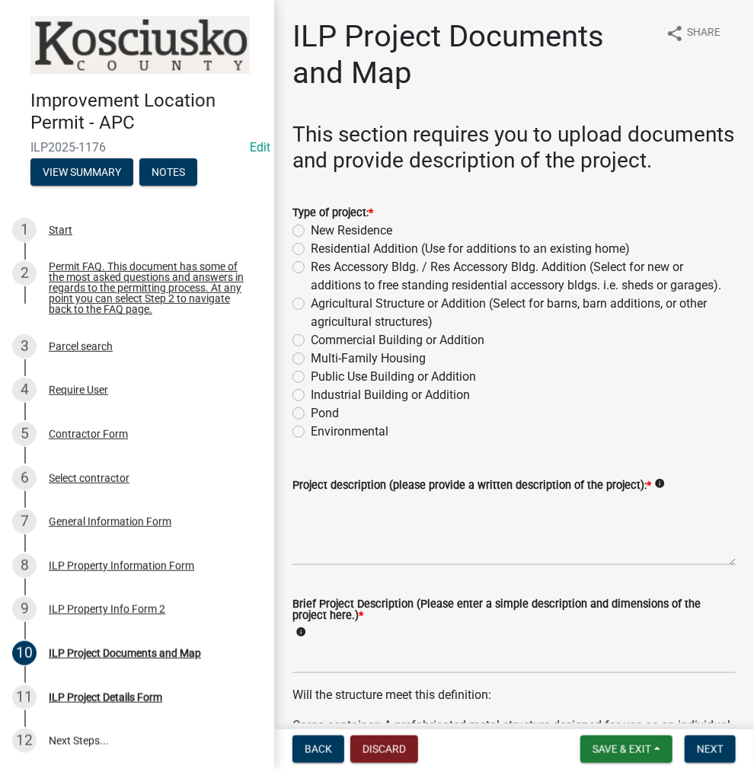
click at [311, 240] on label "New Residence" at bounding box center [351, 231] width 81 height 18
click at [311, 231] on input "New Residence" at bounding box center [316, 227] width 10 height 10
radio input "true"
click at [329, 566] on textarea "Project description (please provide a written description of the project): *" at bounding box center [513, 530] width 443 height 72
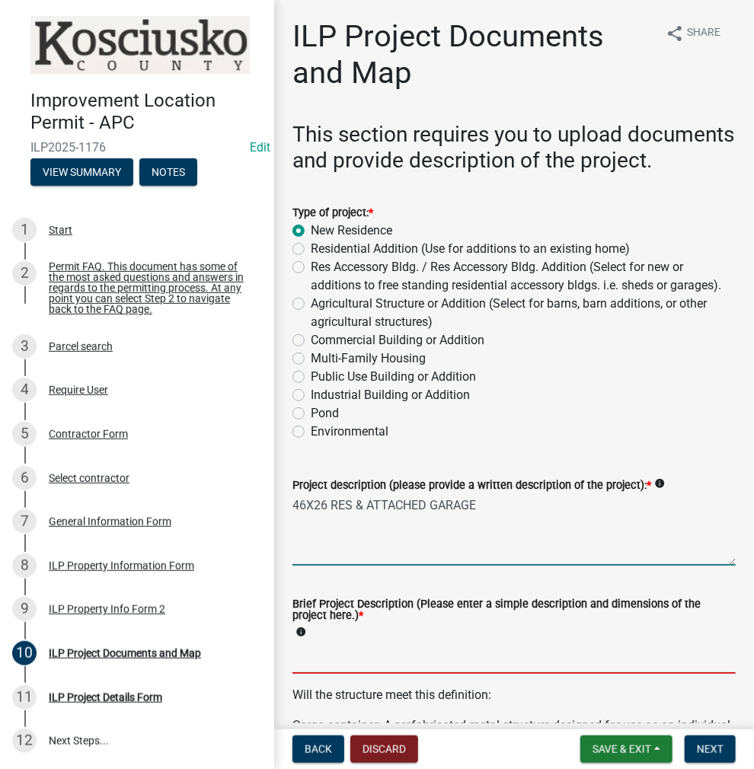
click at [363, 550] on textarea "46X26 RES & ATTACHED GARAGE" at bounding box center [513, 530] width 443 height 72
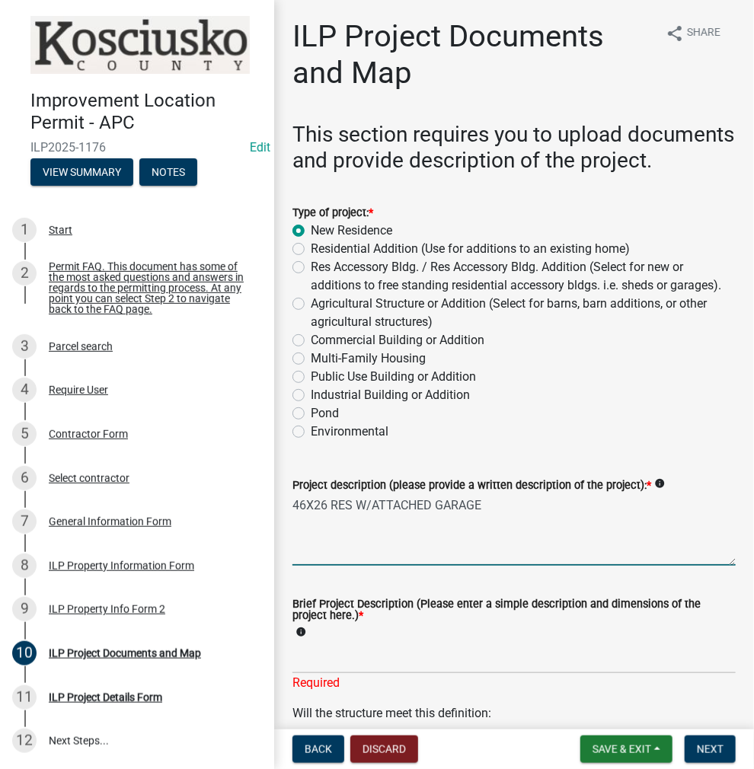
scroll to position [228, 0]
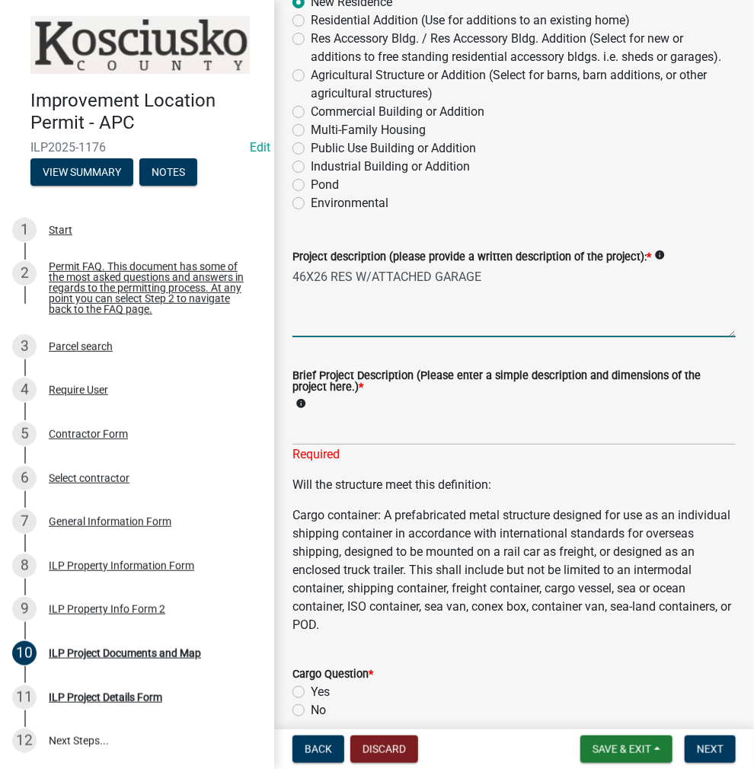
type textarea "46X26 RES W/ATTACHED GARAGE"
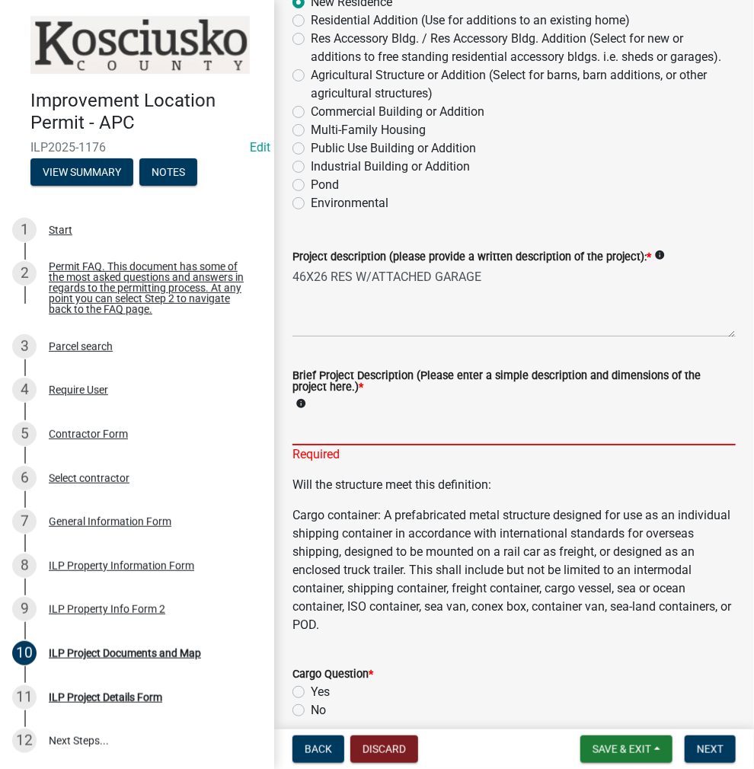
click at [331, 445] on input "Brief Project Description (Please enter a simple description and dimensions of …" at bounding box center [513, 429] width 443 height 31
type input "46X26 NEW RES"
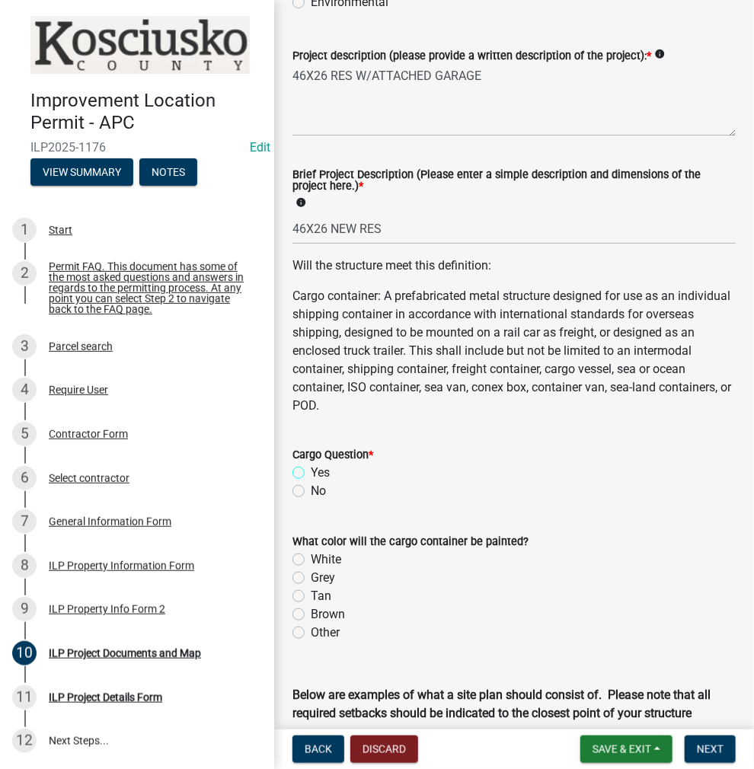
scroll to position [533, 0]
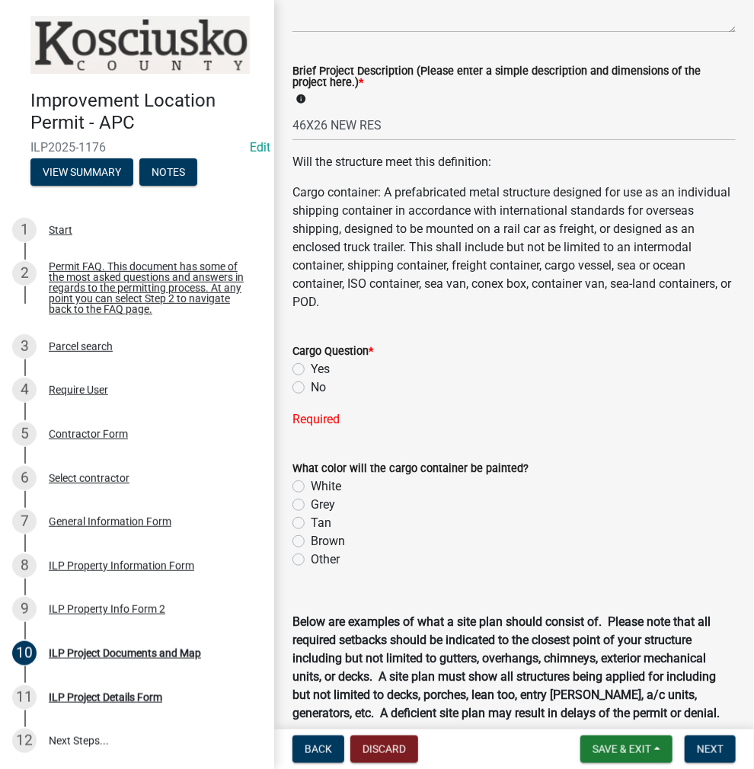
click at [311, 397] on label "No" at bounding box center [318, 387] width 15 height 18
click at [311, 388] on input "No" at bounding box center [316, 383] width 10 height 10
radio input "true"
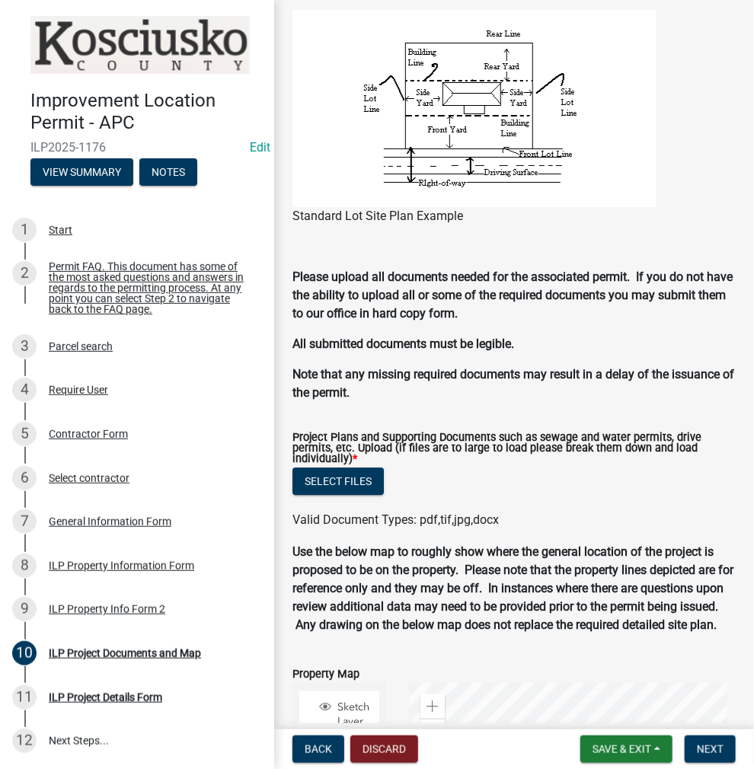
scroll to position [1523, 0]
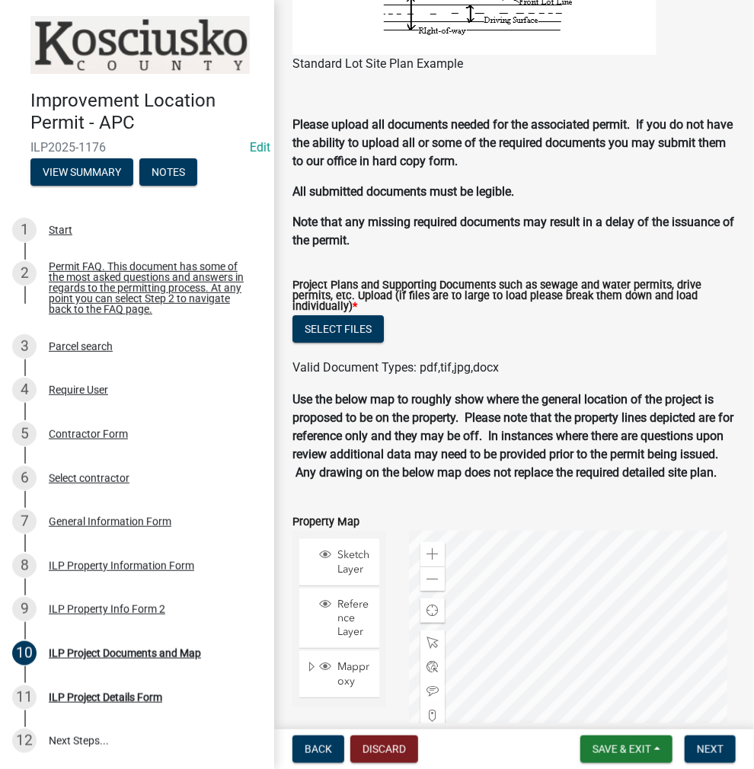
click at [384, 346] on div "Select files" at bounding box center [513, 330] width 443 height 31
click at [379, 343] on button "Select files" at bounding box center [337, 328] width 91 height 27
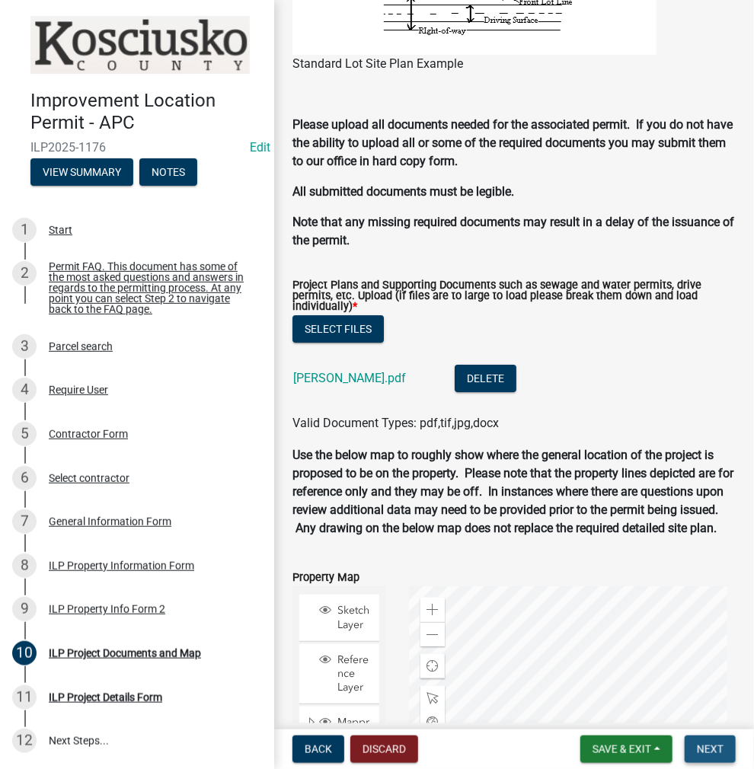
click at [696, 754] on button "Next" at bounding box center [709, 748] width 51 height 27
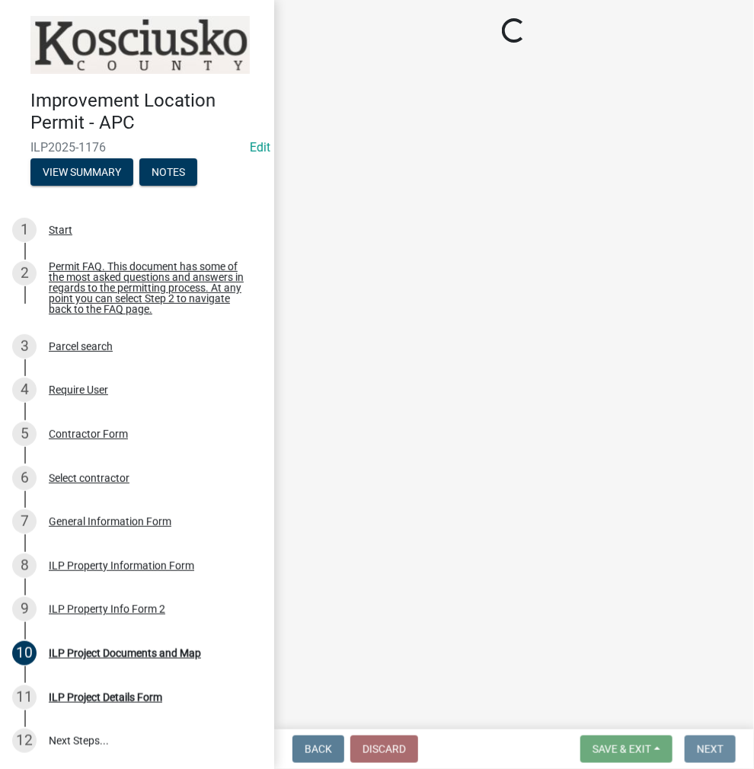
scroll to position [0, 0]
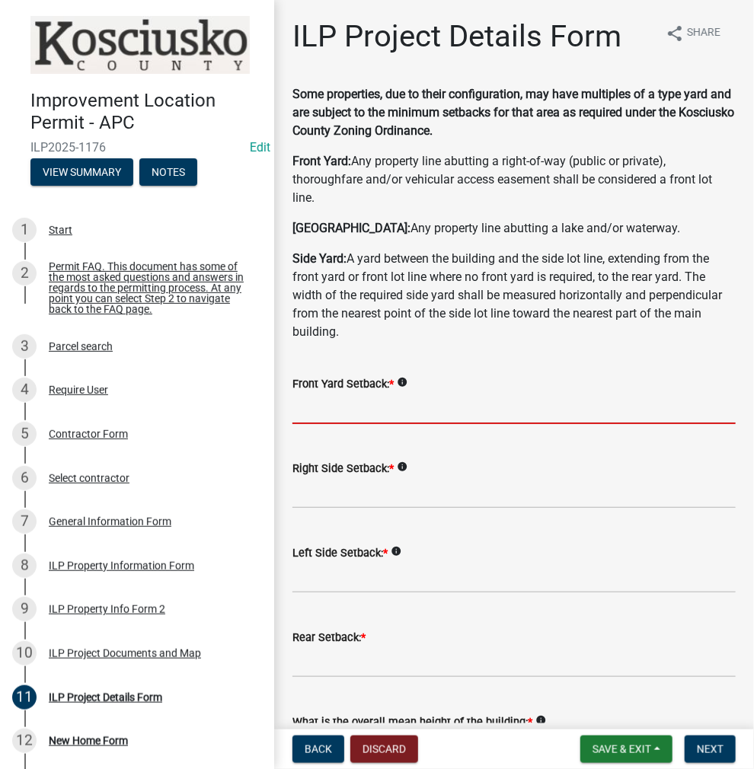
click at [326, 410] on input "text" at bounding box center [513, 408] width 443 height 31
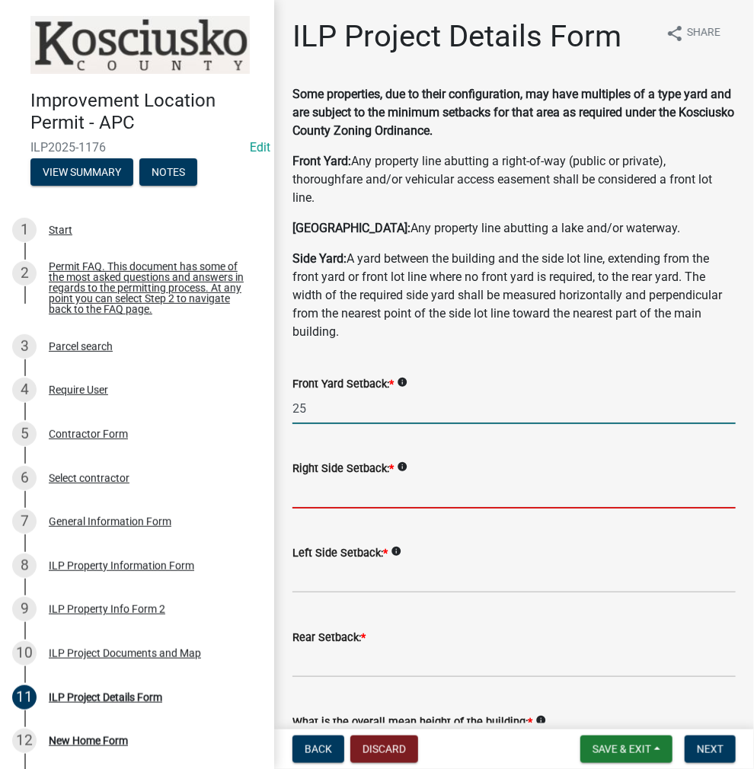
type input "25.0"
click at [327, 494] on input "text" at bounding box center [513, 492] width 443 height 31
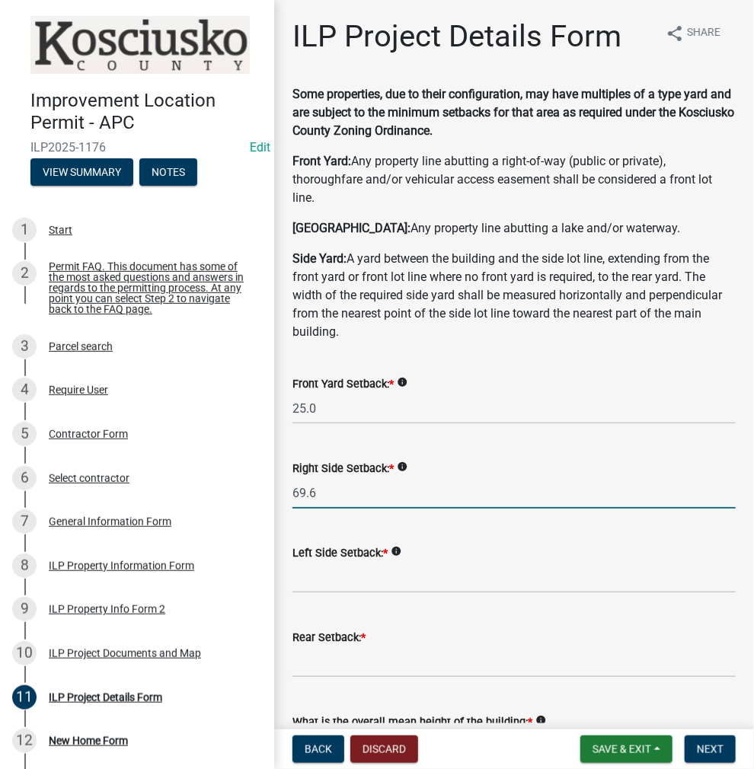
type input "69.6"
click at [321, 579] on input "text" at bounding box center [513, 577] width 443 height 31
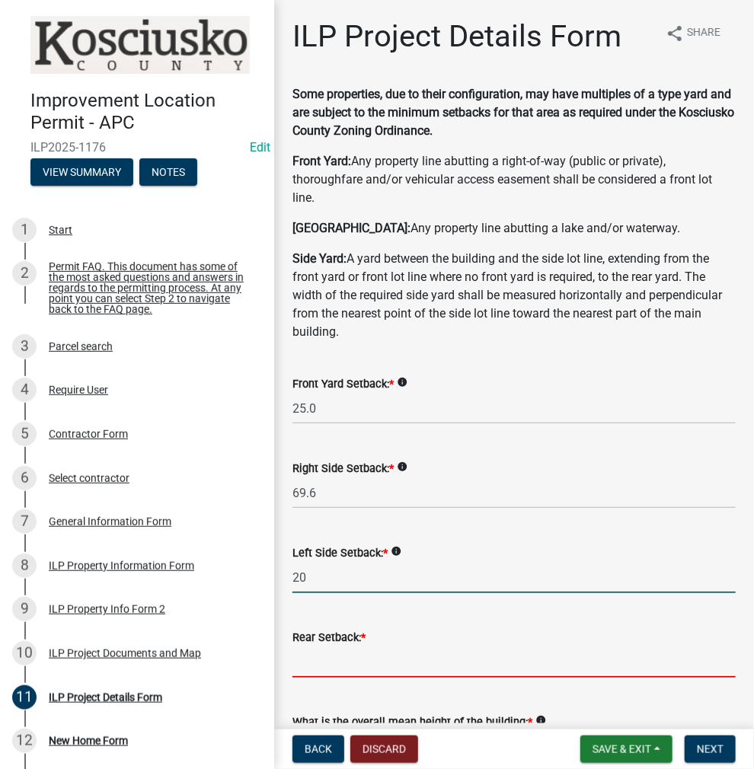
type input "20.0"
click at [318, 656] on input "text" at bounding box center [513, 661] width 443 height 31
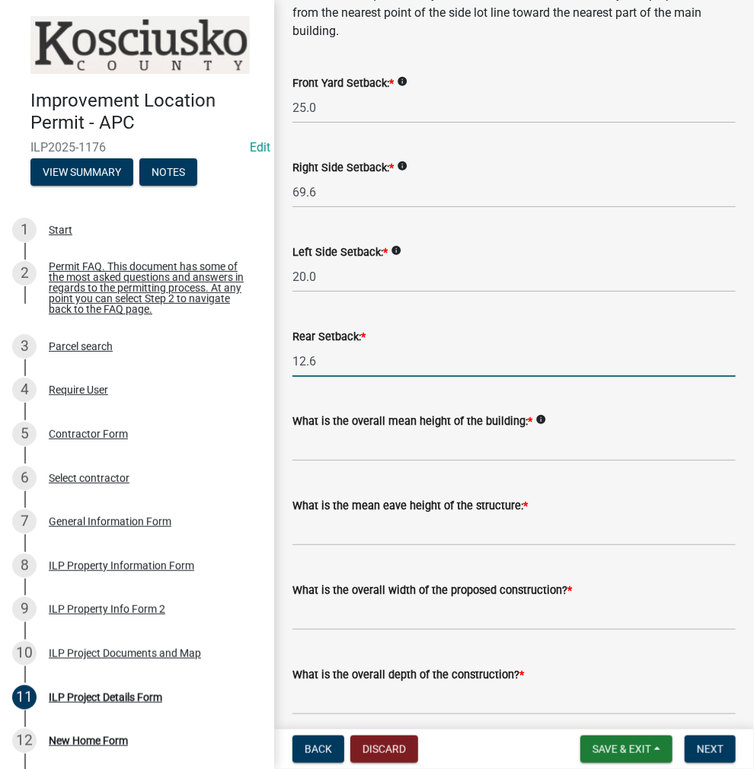
scroll to position [305, 0]
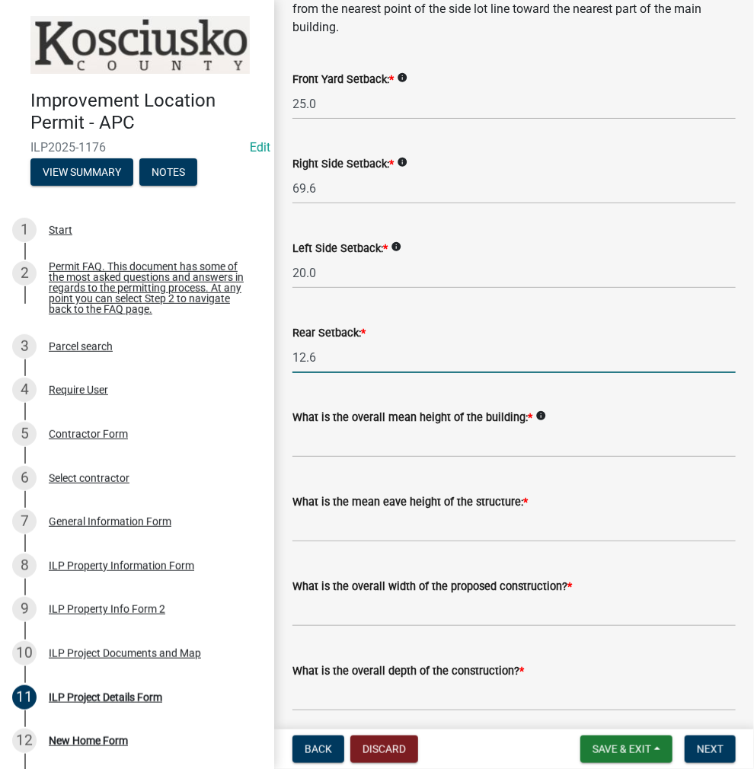
type input "12.6"
click at [356, 446] on input "text" at bounding box center [513, 441] width 443 height 31
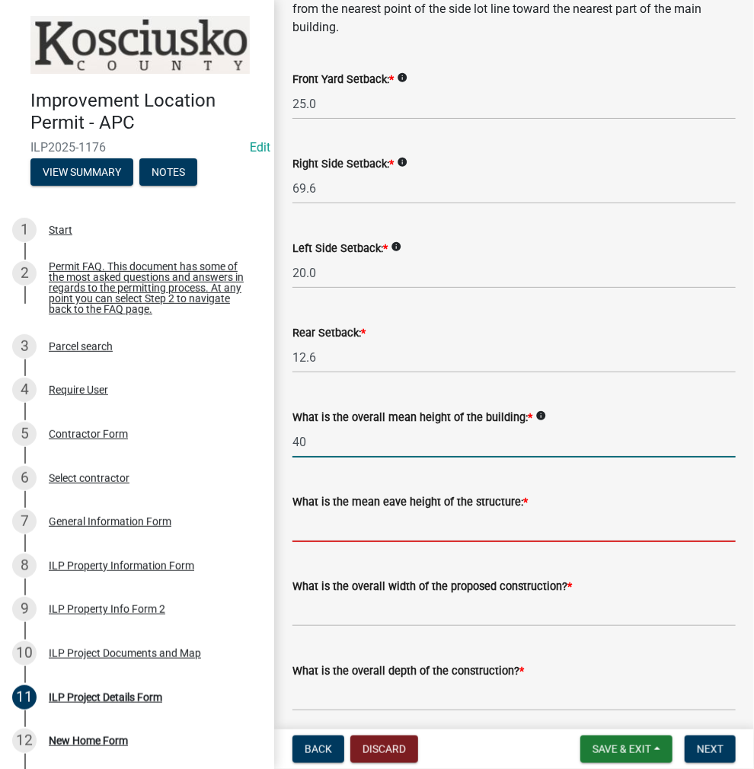
type input "40.0"
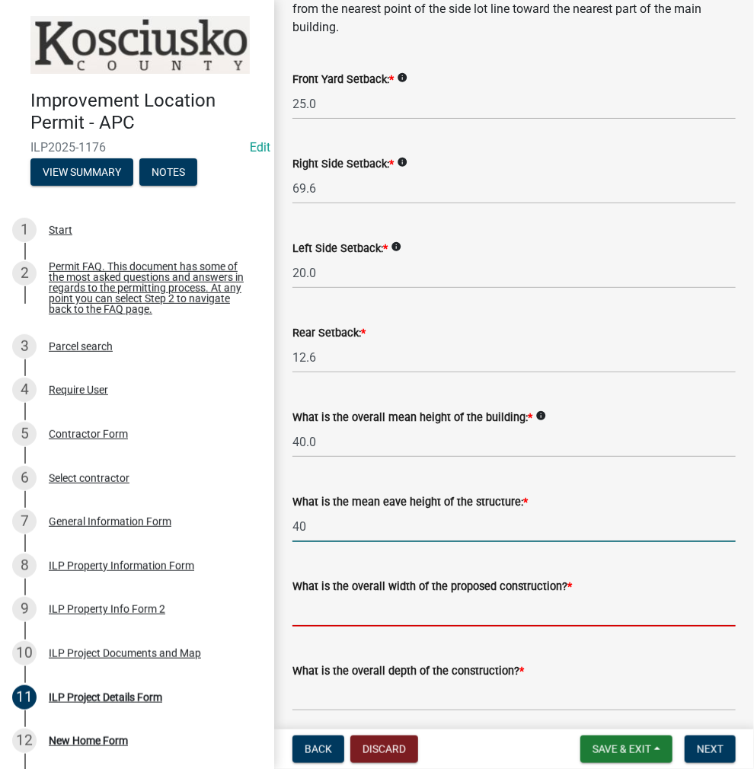
type input "40.0"
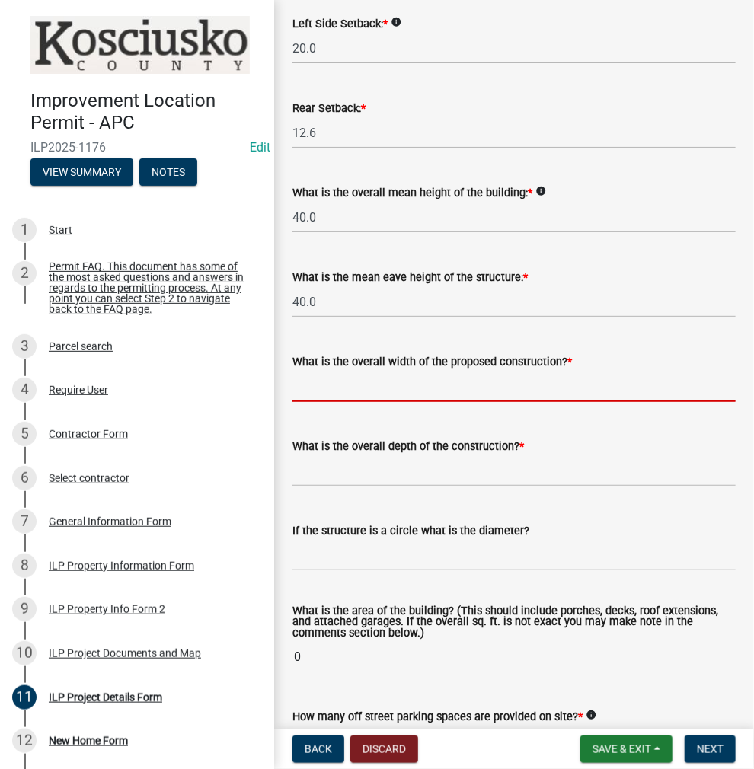
scroll to position [533, 0]
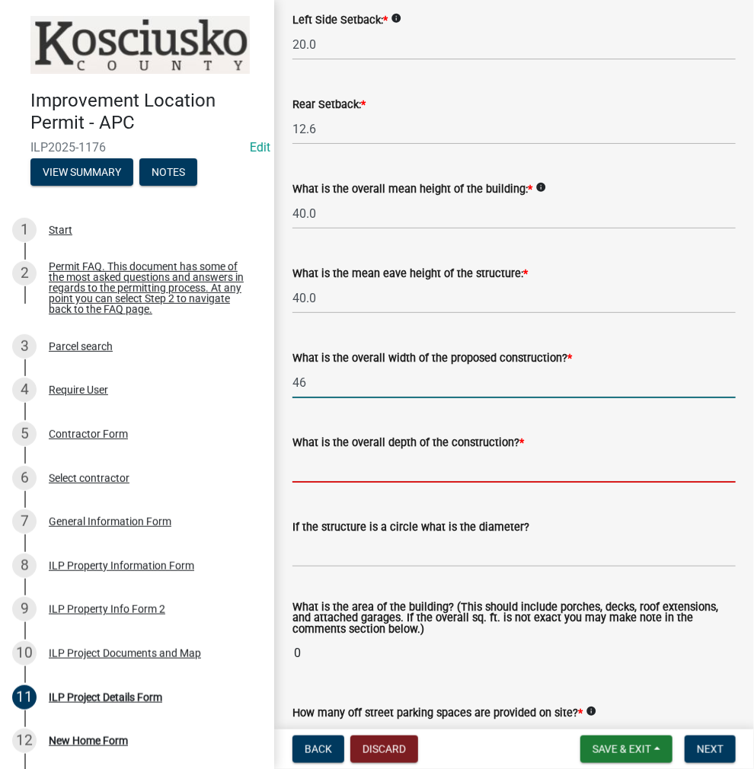
type input "46.00"
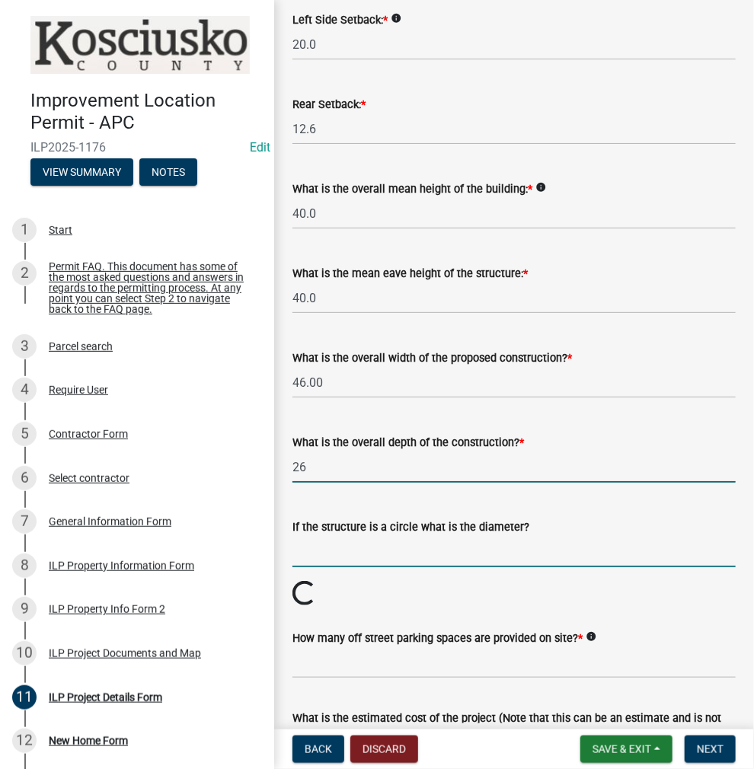
type input "26.00"
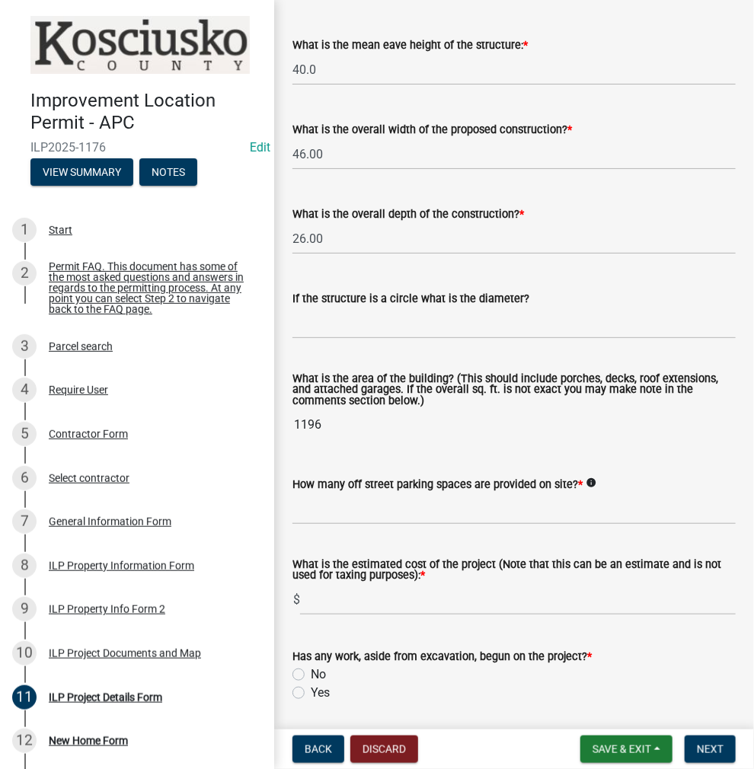
scroll to position [914, 0]
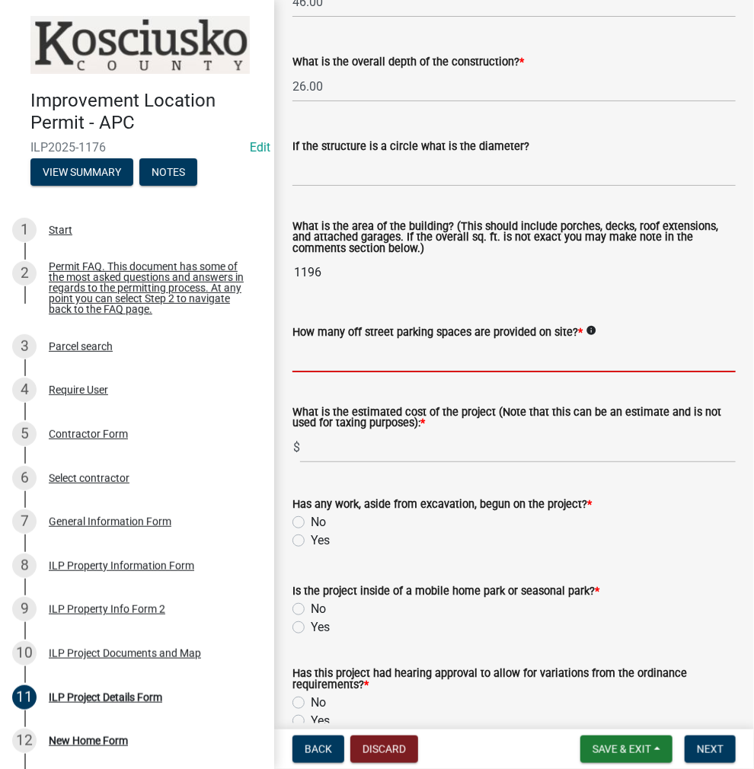
click at [373, 359] on input "text" at bounding box center [513, 356] width 443 height 31
type input "2"
type input "75000"
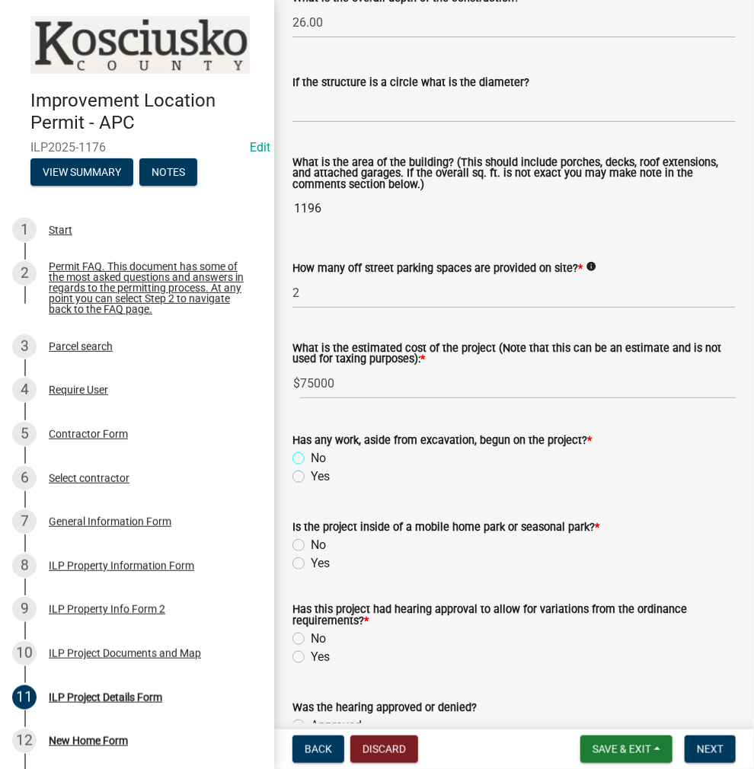
scroll to position [1066, 0]
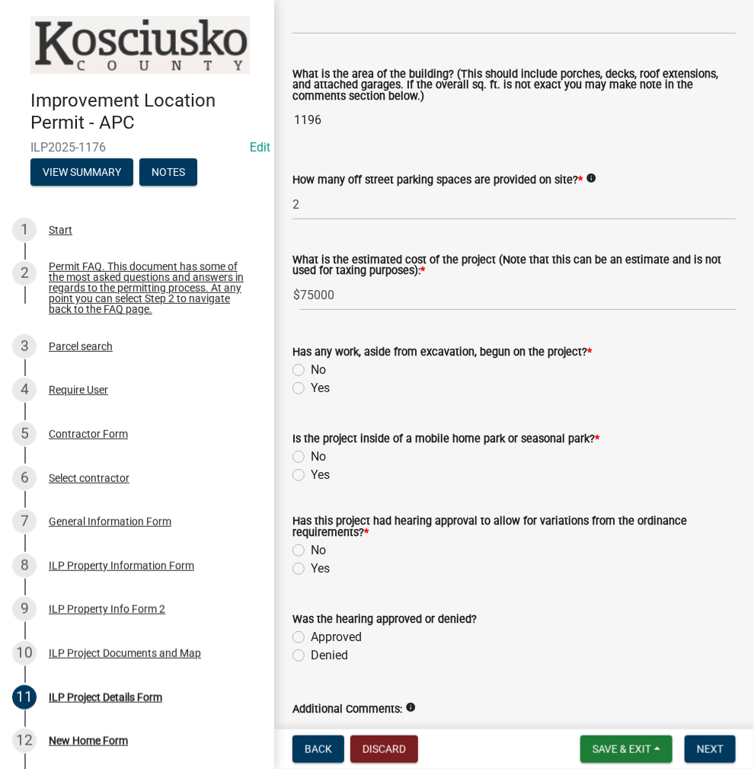
click at [311, 370] on label "No" at bounding box center [318, 370] width 15 height 18
click at [311, 370] on input "No" at bounding box center [316, 366] width 10 height 10
radio input "true"
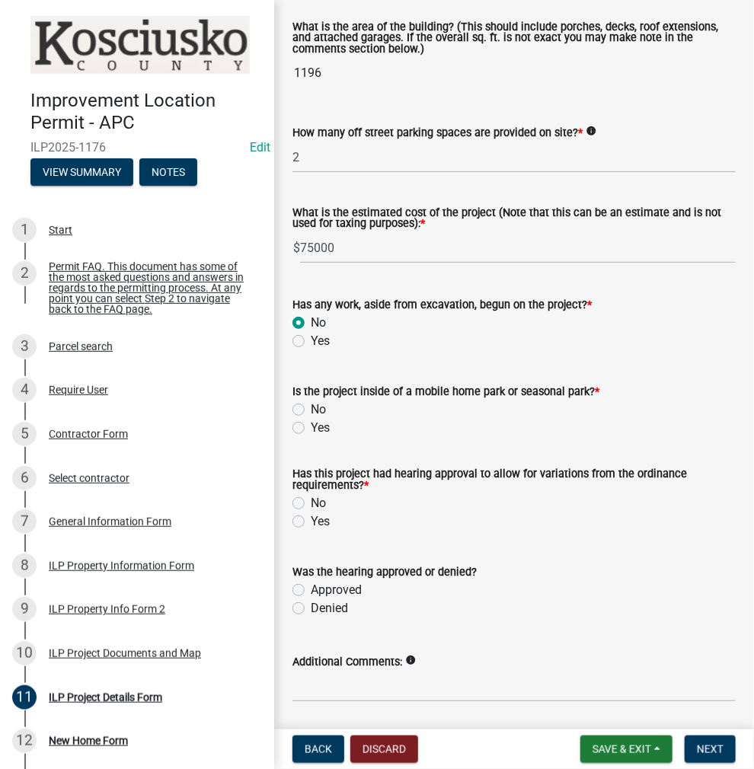
scroll to position [1163, 0]
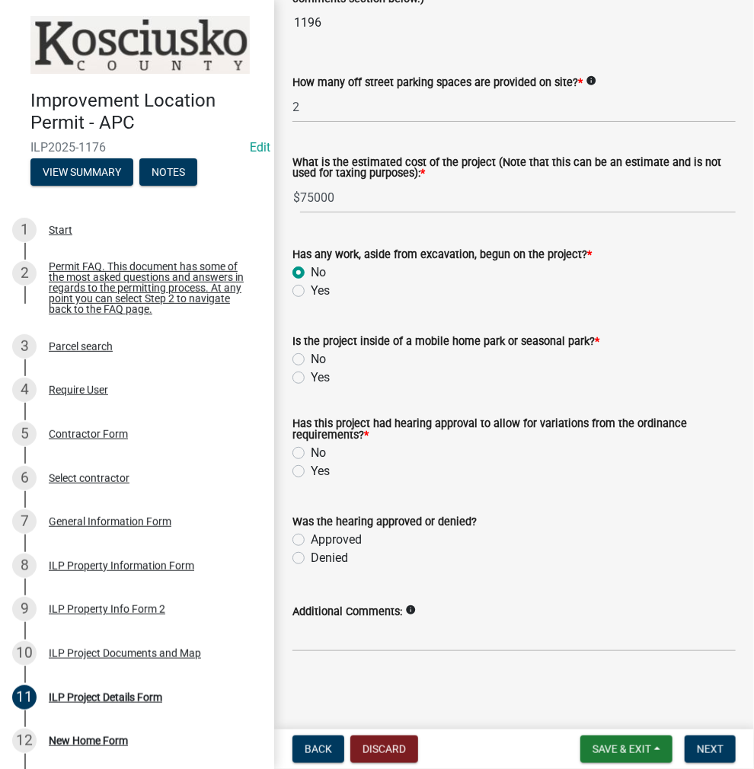
click at [311, 360] on label "No" at bounding box center [318, 359] width 15 height 18
click at [311, 360] on input "No" at bounding box center [316, 355] width 10 height 10
radio input "true"
click at [311, 467] on label "Yes" at bounding box center [320, 471] width 19 height 18
click at [311, 467] on input "Yes" at bounding box center [316, 467] width 10 height 10
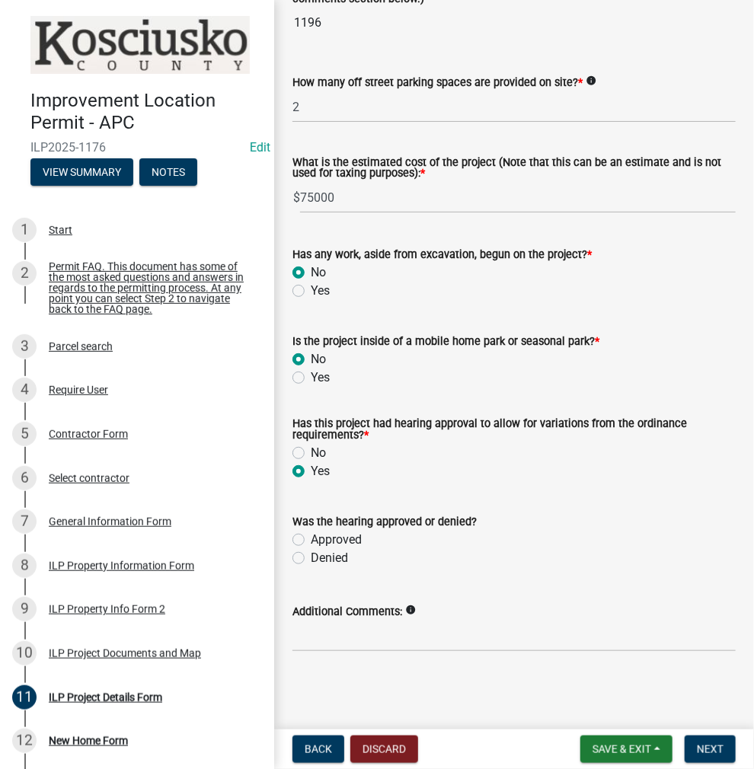
radio input "true"
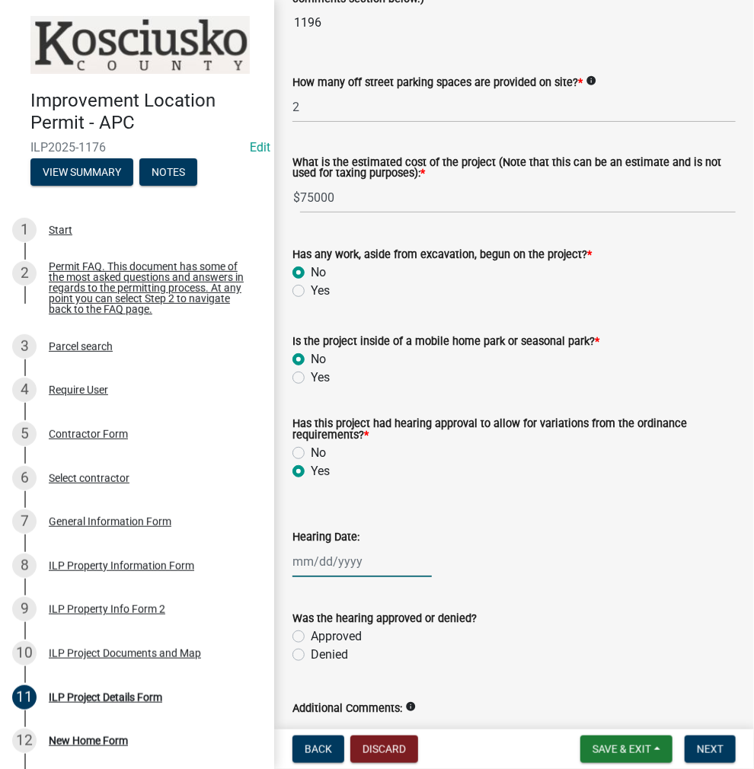
click at [334, 560] on div at bounding box center [361, 561] width 139 height 31
select select "9"
select select "2025"
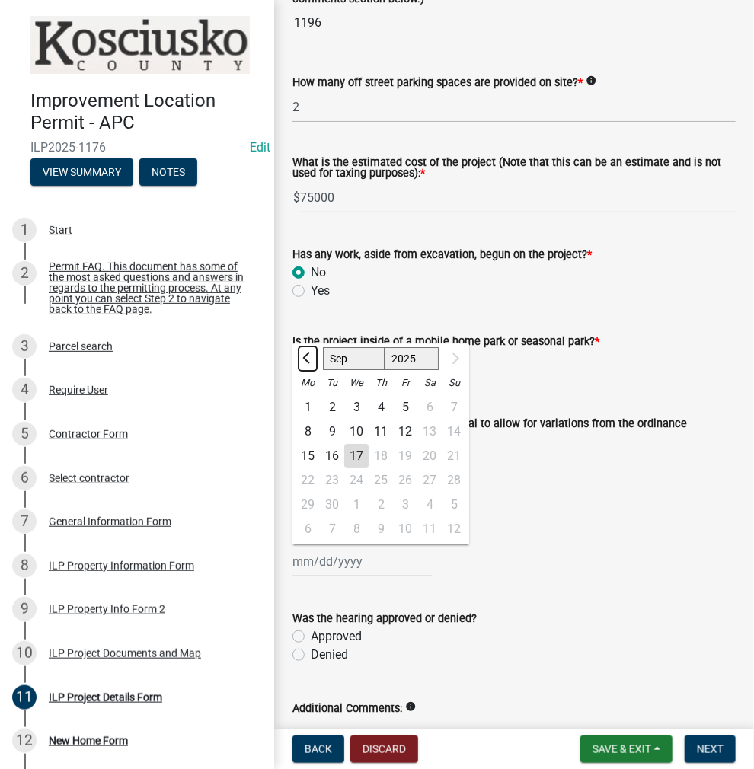
click at [309, 350] on button "Previous month" at bounding box center [307, 358] width 18 height 24
click at [308, 350] on button "Previous month" at bounding box center [307, 358] width 18 height 24
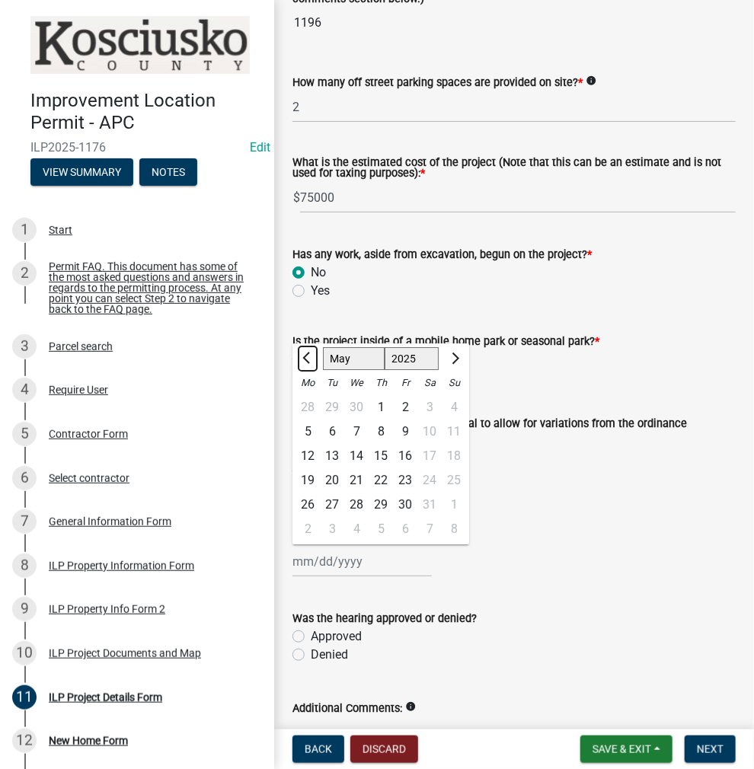
select select "4"
click at [308, 430] on div "7" at bounding box center [307, 431] width 24 height 24
type input "[DATE]"
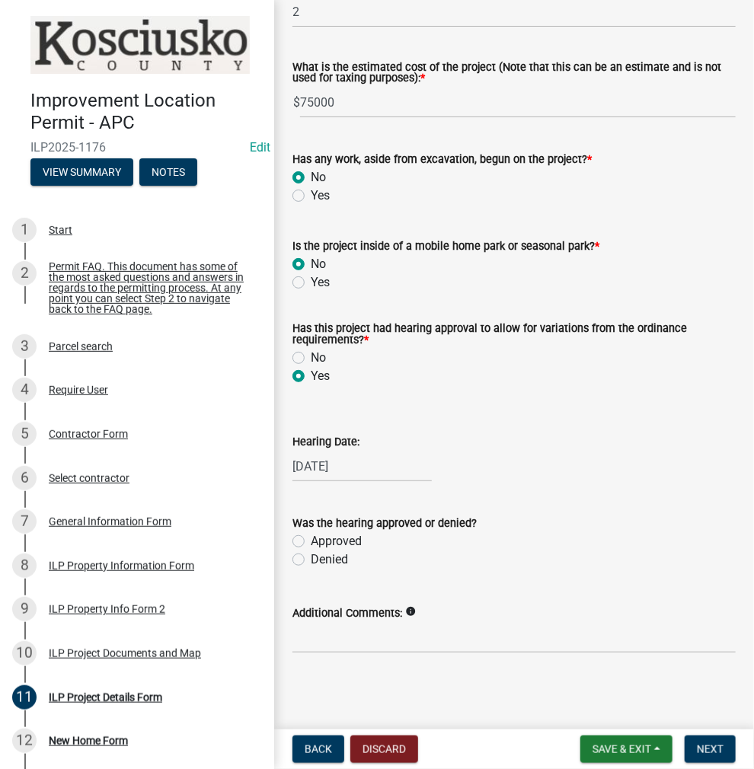
scroll to position [1260, 0]
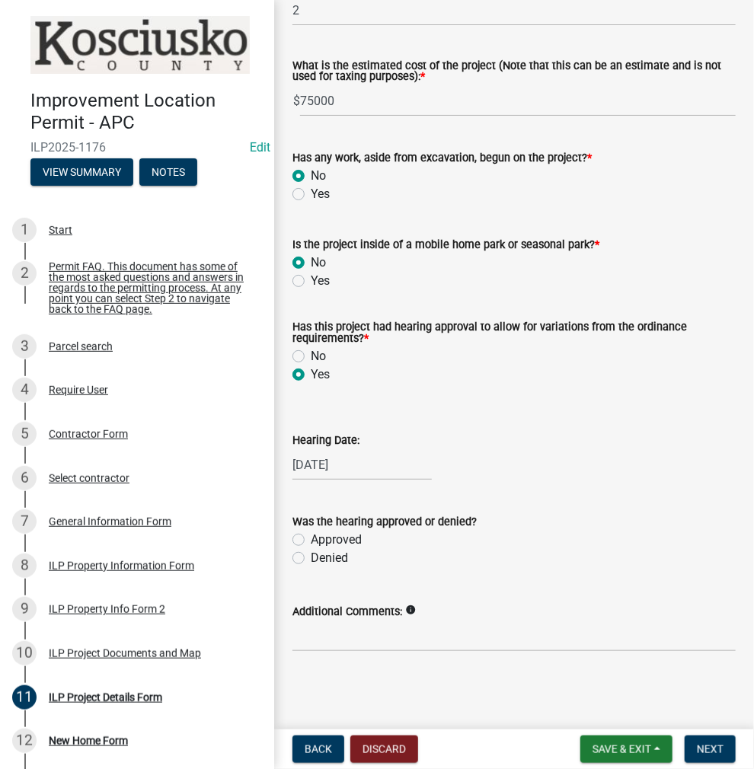
click at [311, 536] on label "Approved" at bounding box center [336, 540] width 51 height 18
click at [311, 536] on input "Approved" at bounding box center [316, 536] width 10 height 10
radio input "true"
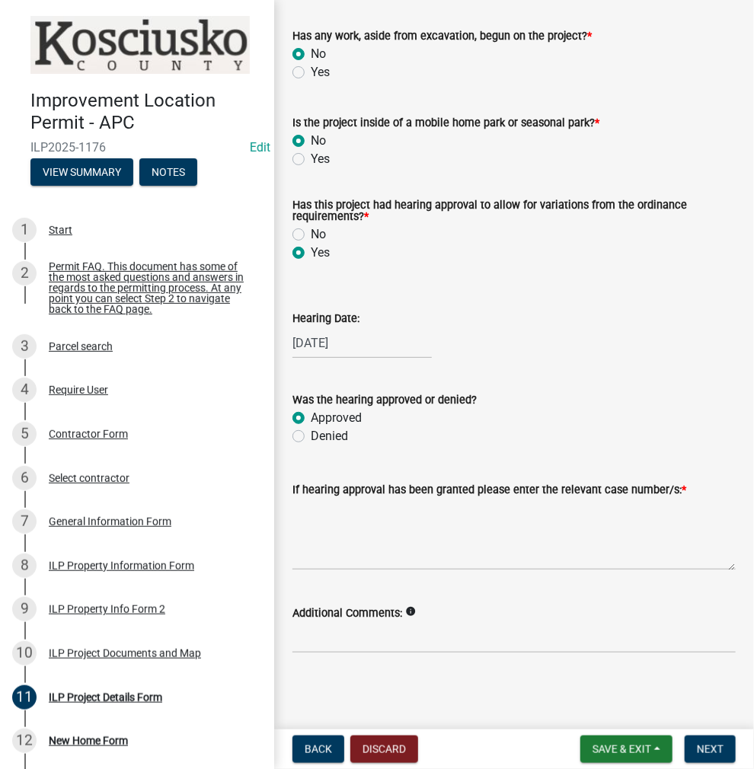
scroll to position [1383, 0]
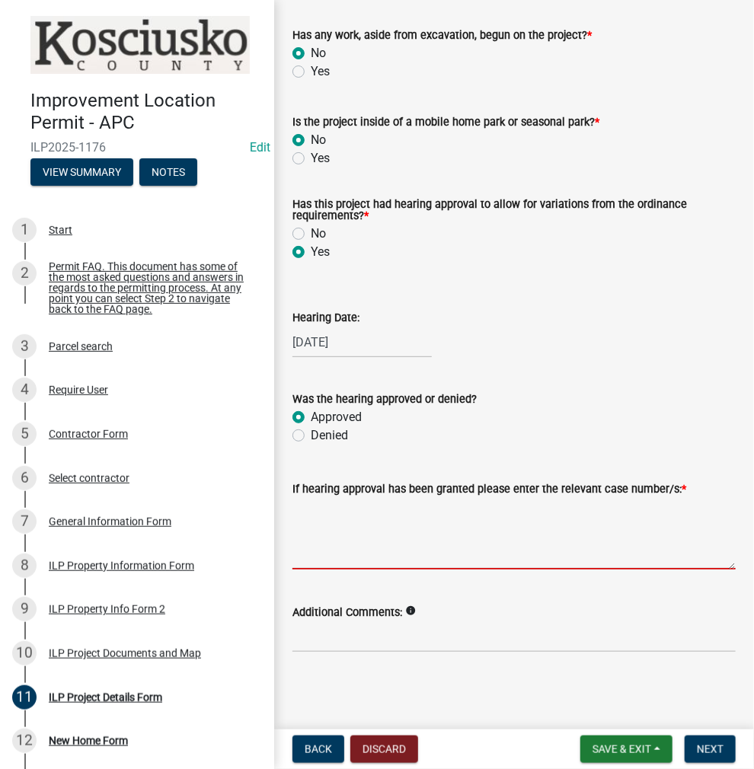
click at [328, 525] on textarea "If hearing approval has been granted please enter the relevant case number/s: *" at bounding box center [513, 534] width 443 height 72
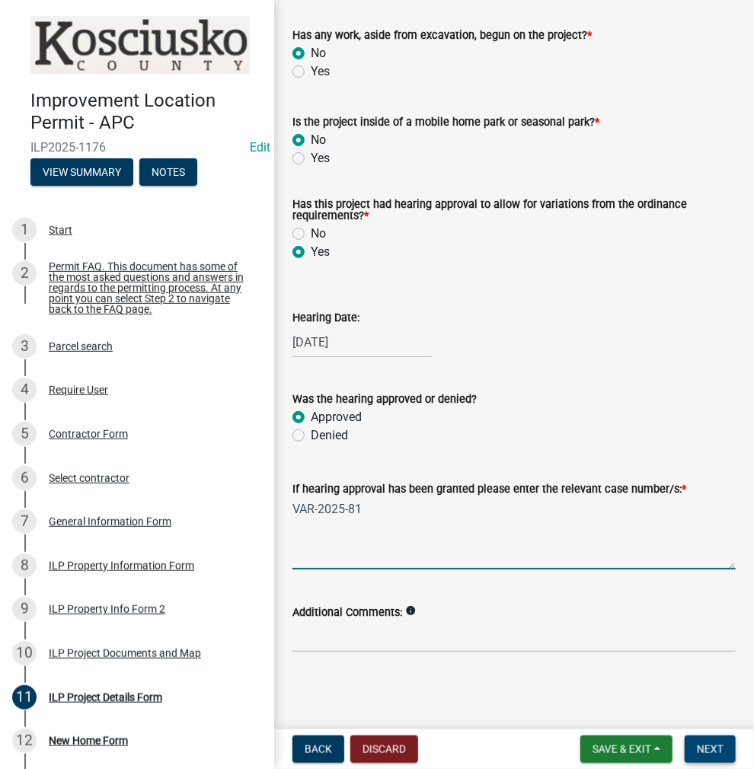
type textarea "VAR-2025-81"
click at [710, 748] on span "Next" at bounding box center [710, 749] width 27 height 12
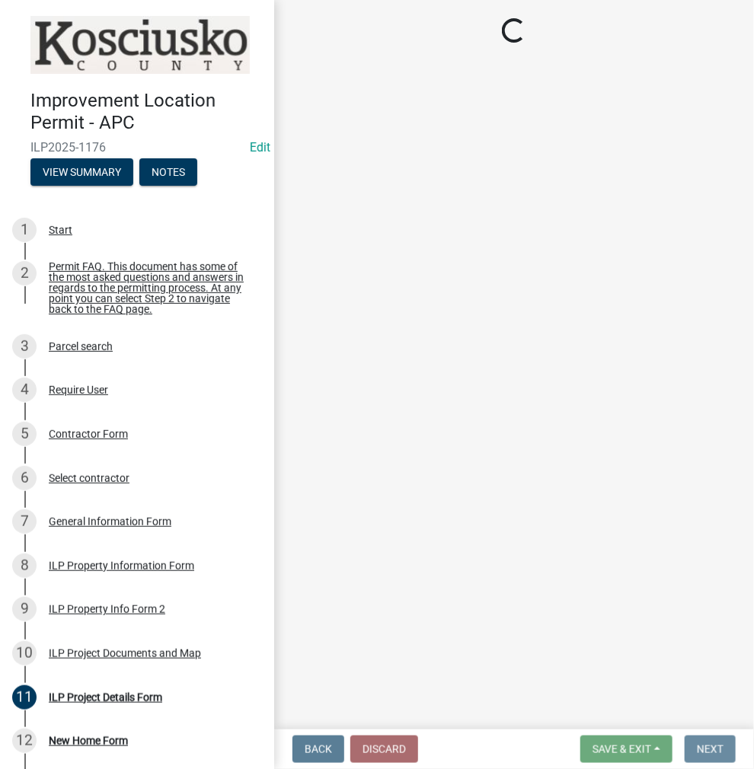
scroll to position [0, 0]
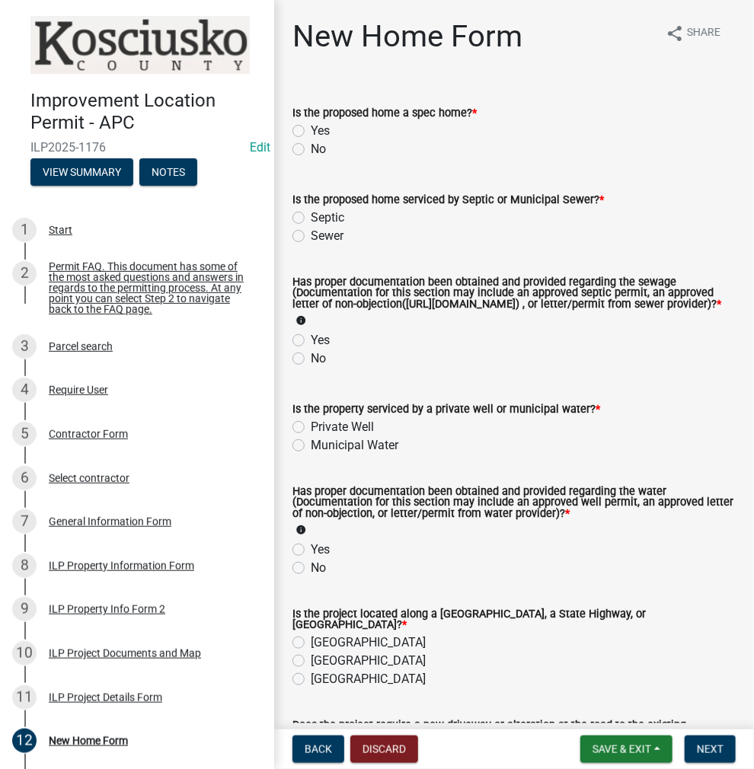
click at [311, 148] on label "No" at bounding box center [318, 149] width 15 height 18
click at [311, 148] on input "No" at bounding box center [316, 145] width 10 height 10
radio input "true"
click at [311, 234] on label "Sewer" at bounding box center [327, 236] width 33 height 18
click at [311, 234] on input "Sewer" at bounding box center [316, 232] width 10 height 10
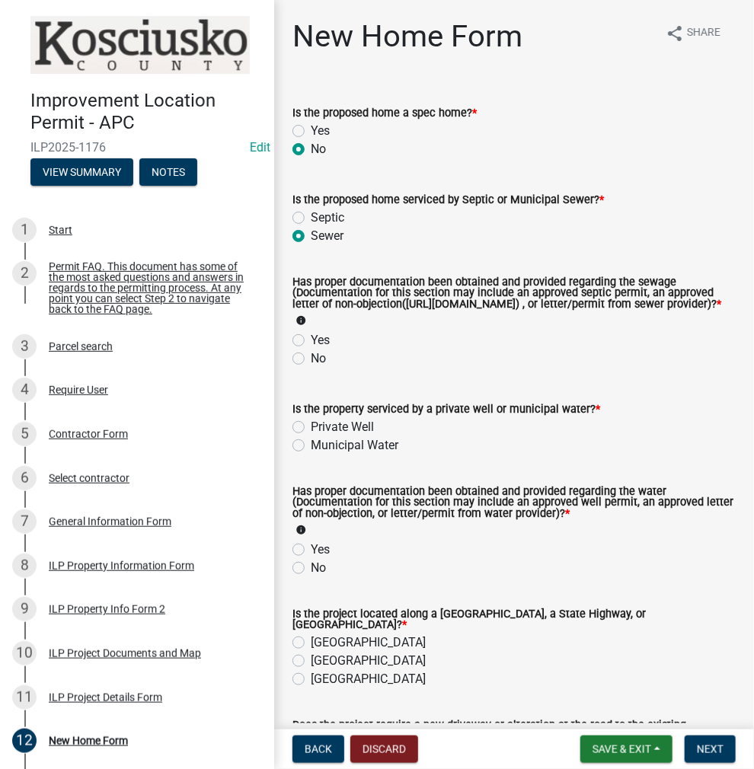
radio input "true"
click at [311, 348] on label "Yes" at bounding box center [320, 340] width 19 height 18
click at [311, 341] on input "Yes" at bounding box center [316, 336] width 10 height 10
radio input "true"
click at [311, 436] on label "Private Well" at bounding box center [342, 427] width 63 height 18
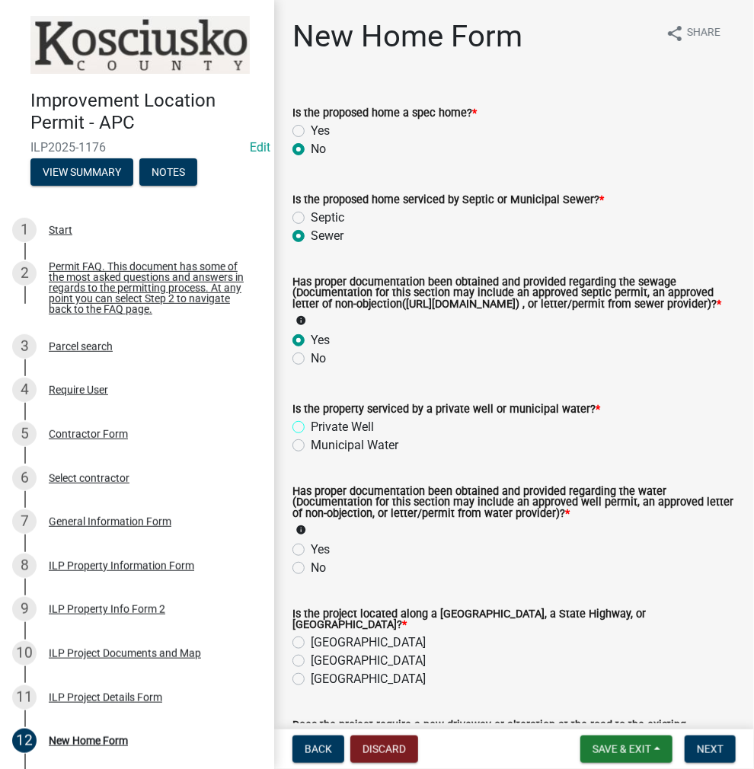
click at [311, 428] on input "Private Well" at bounding box center [316, 423] width 10 height 10
radio input "true"
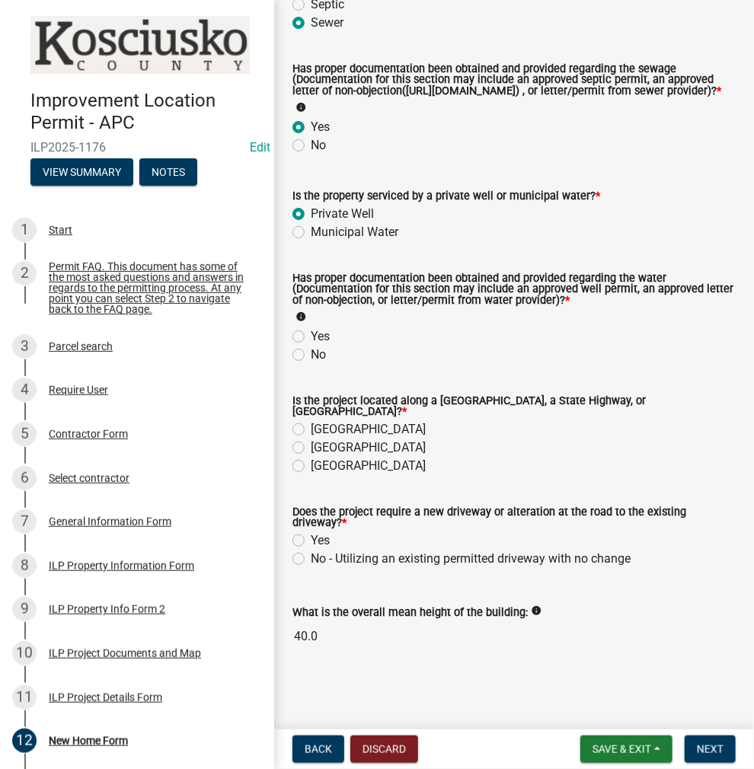
scroll to position [219, 0]
click at [311, 337] on label "Yes" at bounding box center [320, 336] width 19 height 18
click at [311, 337] on input "Yes" at bounding box center [316, 332] width 10 height 10
radio input "true"
click at [295, 454] on div "[GEOGRAPHIC_DATA]" at bounding box center [513, 448] width 443 height 18
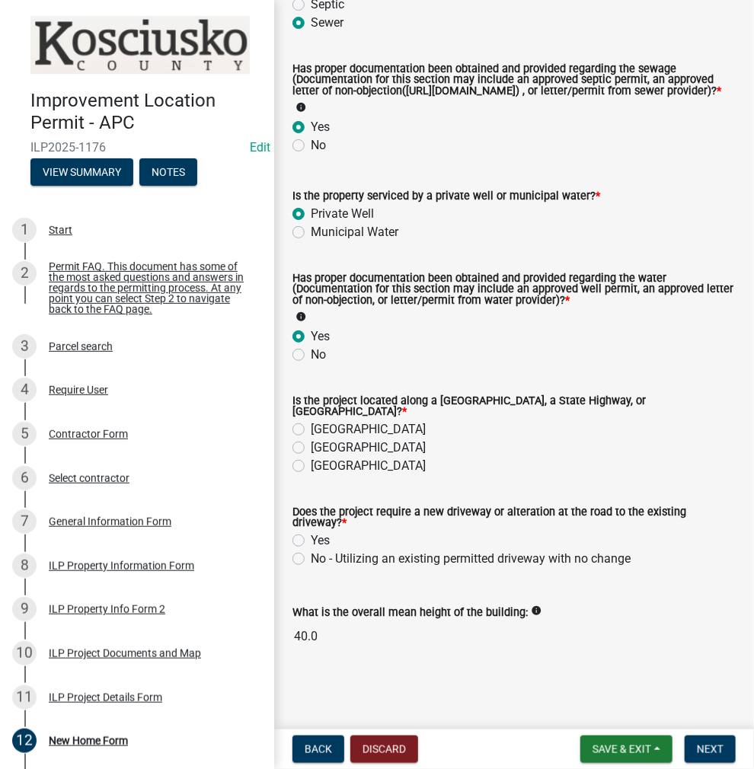
click at [311, 429] on label "[GEOGRAPHIC_DATA]" at bounding box center [368, 429] width 115 height 18
click at [311, 429] on input "[GEOGRAPHIC_DATA]" at bounding box center [316, 425] width 10 height 10
radio input "true"
click at [311, 445] on label "[GEOGRAPHIC_DATA]" at bounding box center [368, 448] width 115 height 18
click at [311, 445] on input "[GEOGRAPHIC_DATA]" at bounding box center [316, 444] width 10 height 10
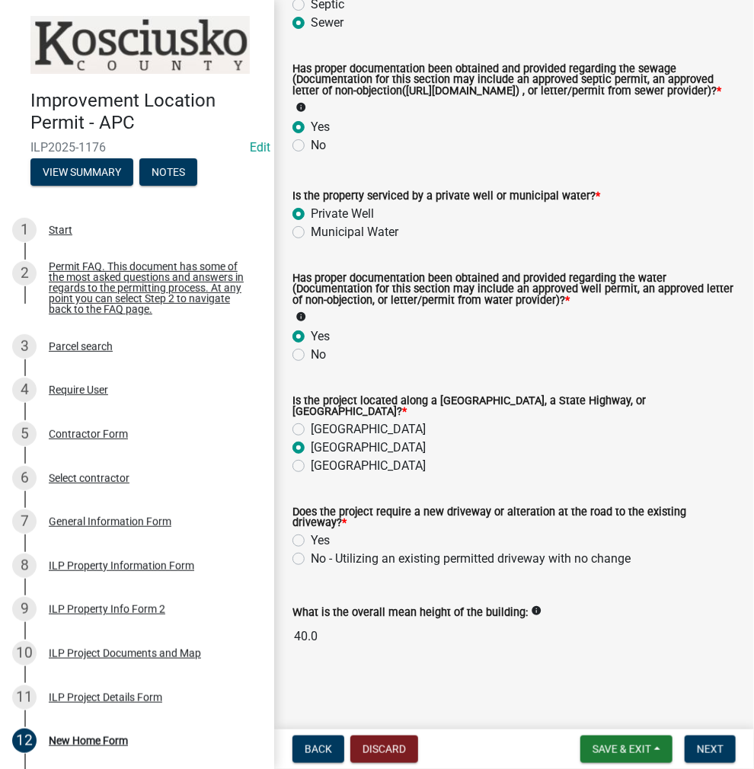
radio input "true"
click at [311, 538] on label "Yes" at bounding box center [320, 540] width 19 height 18
click at [311, 538] on input "Yes" at bounding box center [316, 536] width 10 height 10
radio input "true"
click at [705, 748] on span "Next" at bounding box center [710, 749] width 27 height 12
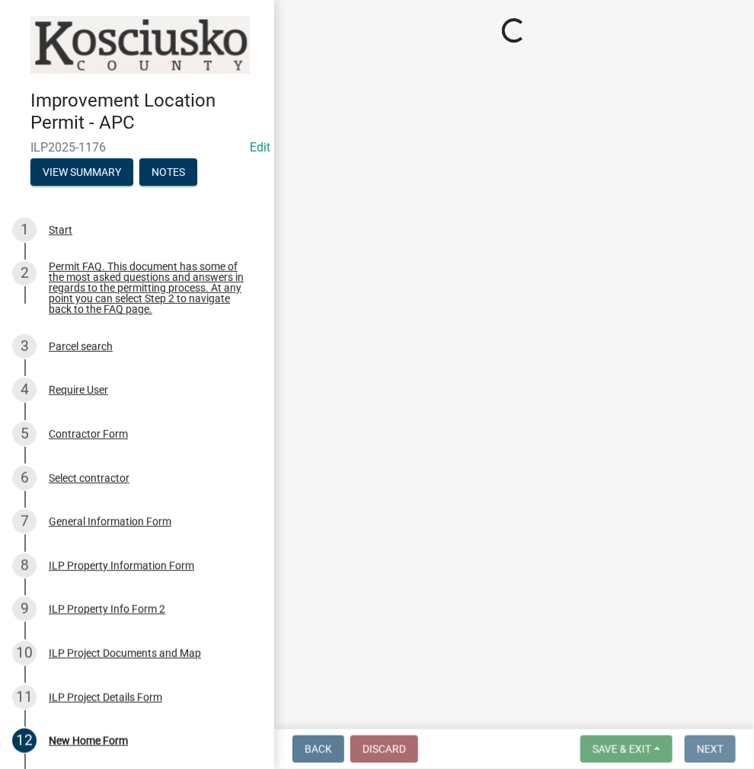
scroll to position [0, 0]
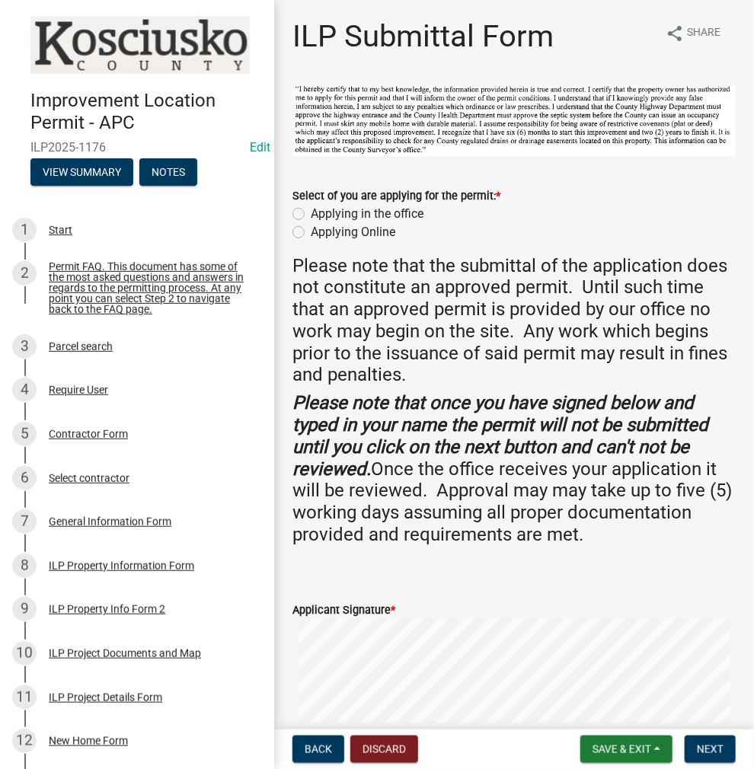
click at [311, 212] on label "Applying in the office" at bounding box center [367, 214] width 113 height 18
click at [311, 212] on input "Applying in the office" at bounding box center [316, 210] width 10 height 10
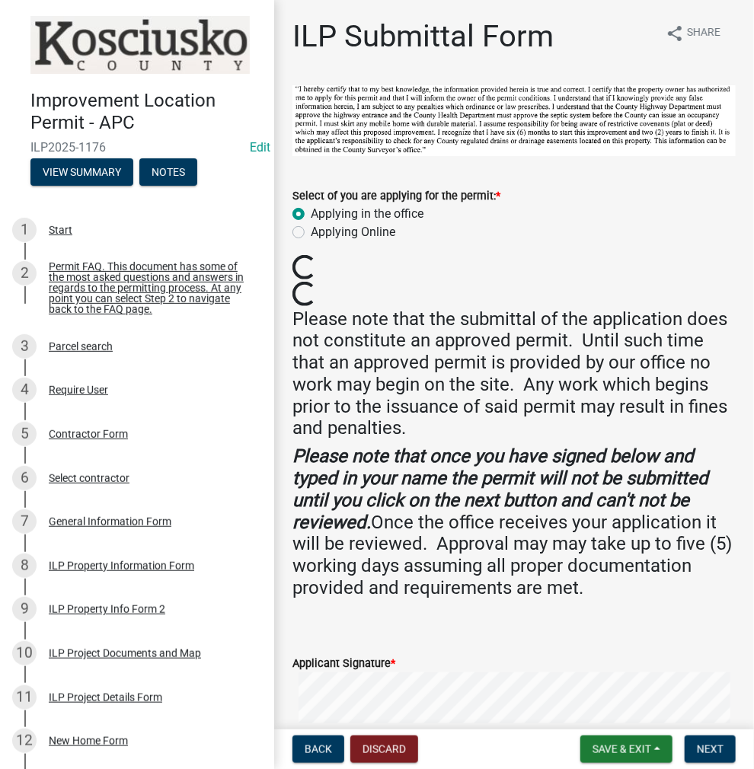
radio input "true"
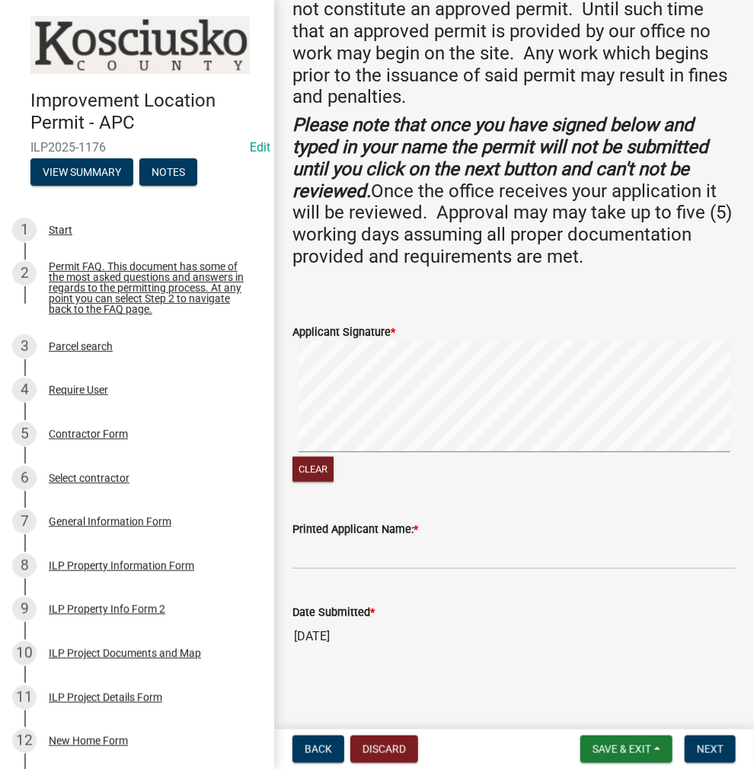
scroll to position [276, 0]
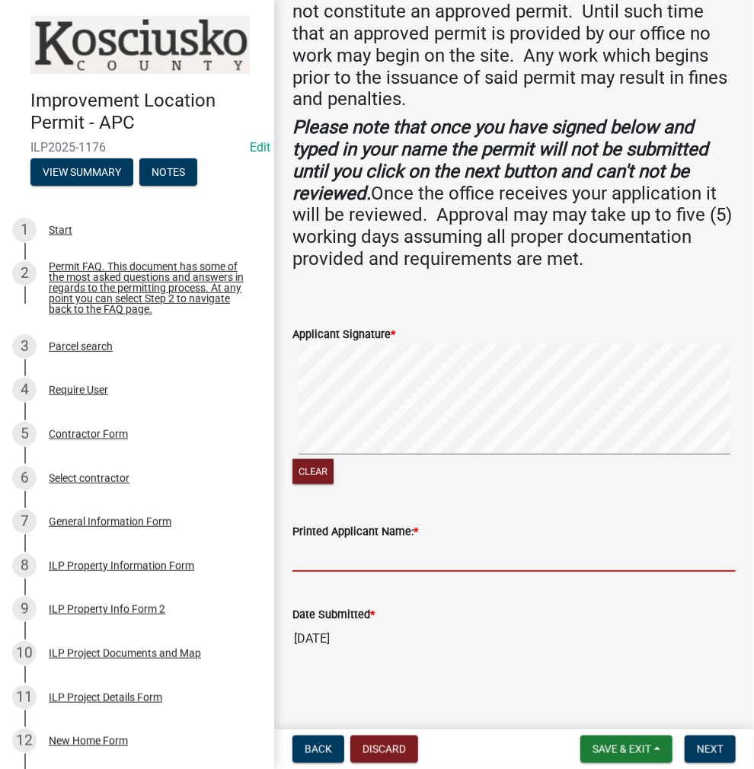
click at [356, 550] on input "Printed Applicant Name: *" at bounding box center [513, 556] width 443 height 31
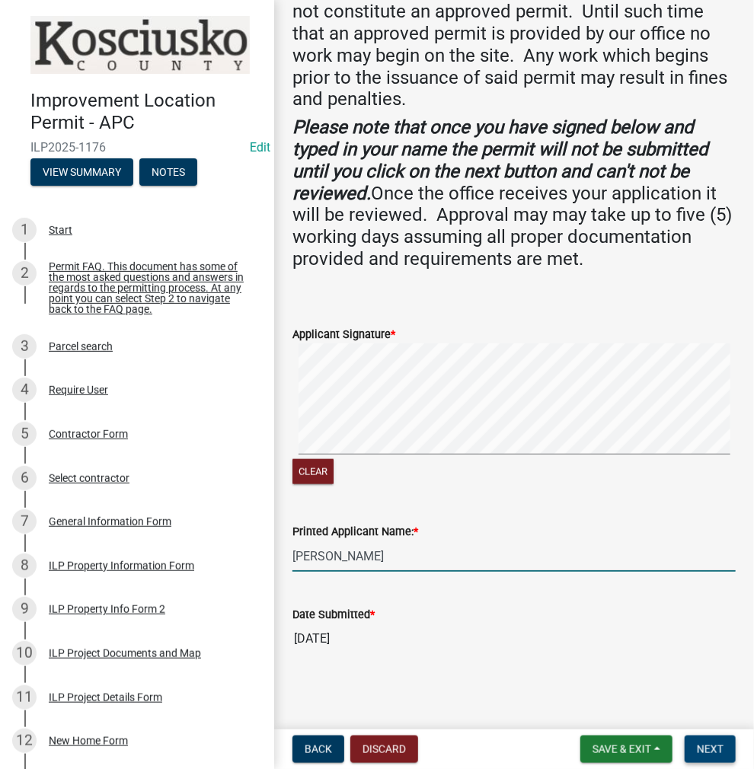
type input "[PERSON_NAME]"
click at [689, 738] on button "Next" at bounding box center [709, 748] width 51 height 27
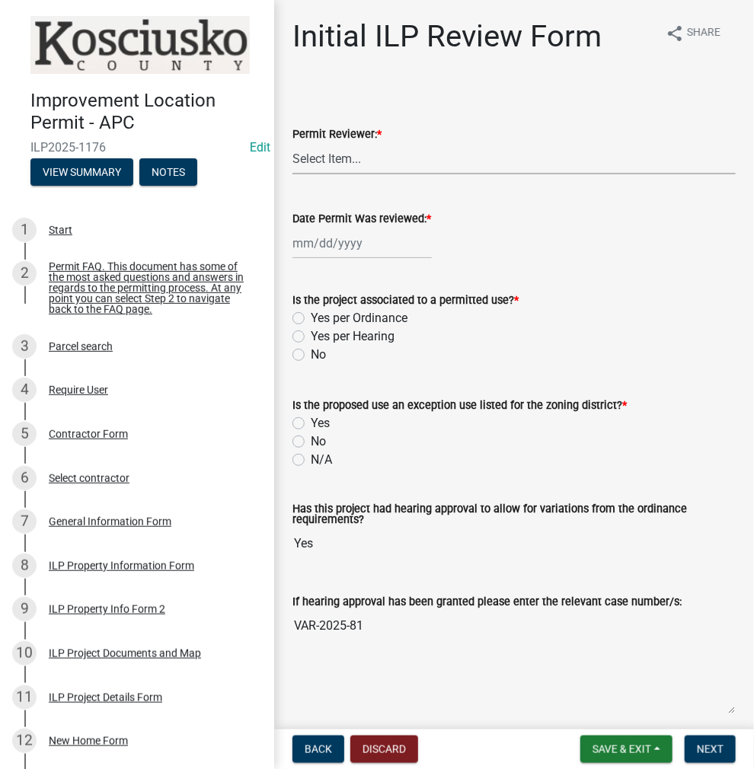
click at [350, 153] on select "Select Item... MMS LT AT CS [PERSON_NAME]" at bounding box center [513, 158] width 443 height 31
click at [292, 143] on select "Select Item... MMS LT AT CS [PERSON_NAME]" at bounding box center [513, 158] width 443 height 31
click at [333, 169] on select "Select Item... MMS LT AT CS [PERSON_NAME]" at bounding box center [513, 158] width 443 height 31
click at [292, 143] on select "Select Item... MMS LT AT CS [PERSON_NAME]" at bounding box center [513, 158] width 443 height 31
select select "c872cdc8-ca01-49f1-a213-e4b05fa58cd2"
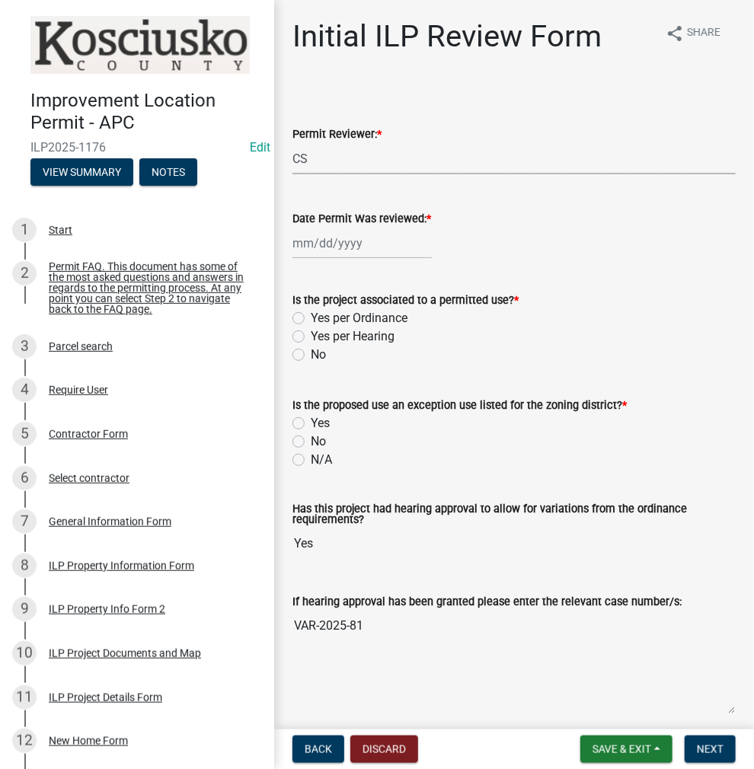
click at [335, 239] on div at bounding box center [361, 243] width 139 height 31
select select "9"
select select "2025"
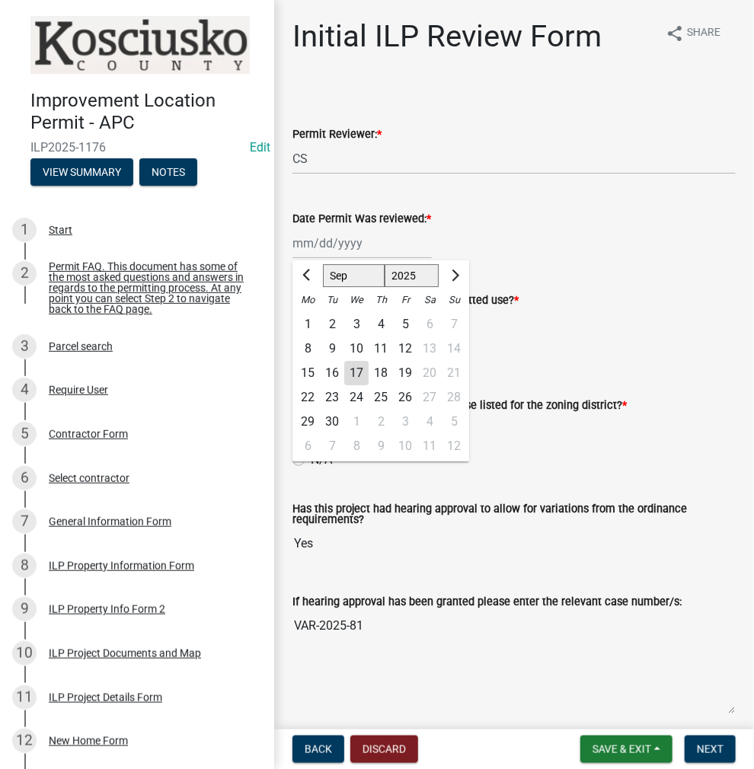
click at [356, 370] on div "17" at bounding box center [356, 373] width 24 height 24
type input "[DATE]"
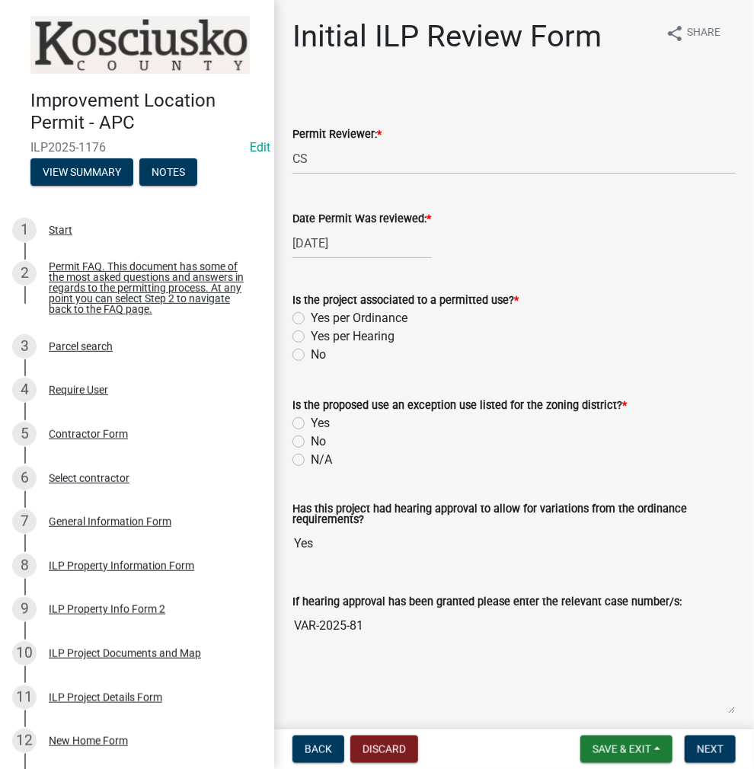
click at [311, 317] on label "Yes per Ordinance" at bounding box center [359, 318] width 97 height 18
click at [311, 317] on input "Yes per Ordinance" at bounding box center [316, 314] width 10 height 10
radio input "true"
click at [311, 334] on label "Yes per Hearing" at bounding box center [353, 336] width 84 height 18
click at [311, 334] on input "Yes per Hearing" at bounding box center [316, 332] width 10 height 10
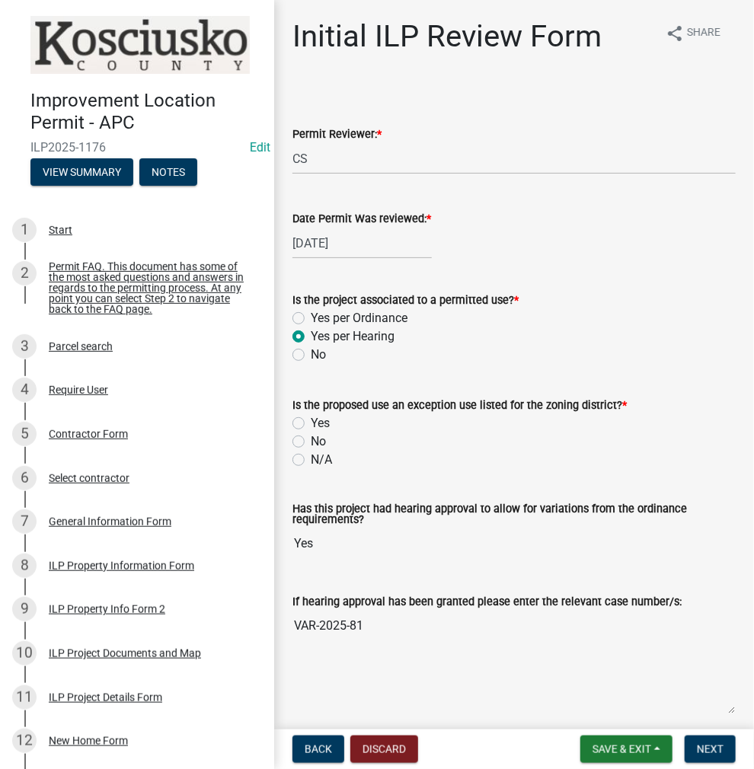
radio input "true"
click at [311, 445] on label "No" at bounding box center [318, 441] width 15 height 18
click at [311, 442] on input "No" at bounding box center [316, 437] width 10 height 10
radio input "true"
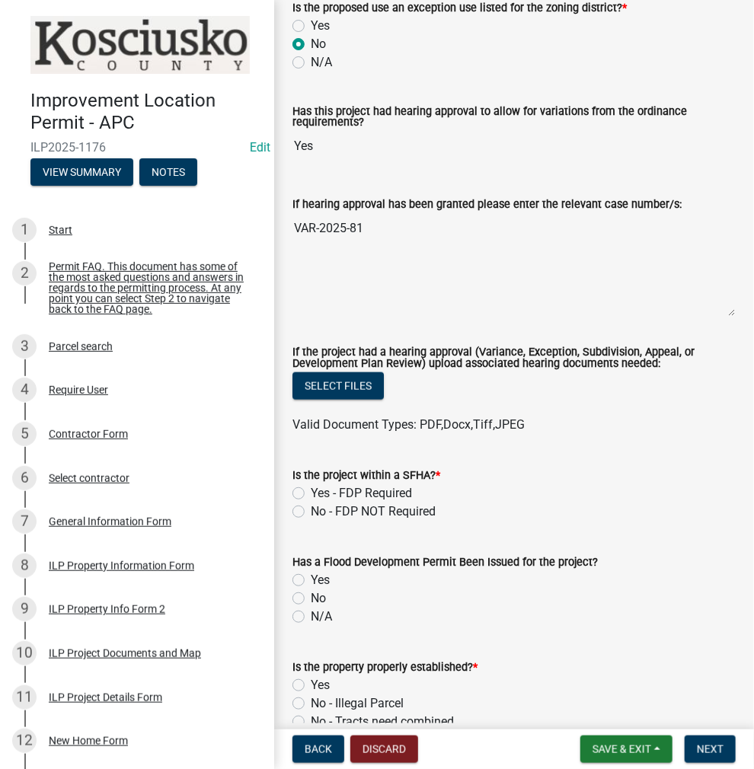
scroll to position [457, 0]
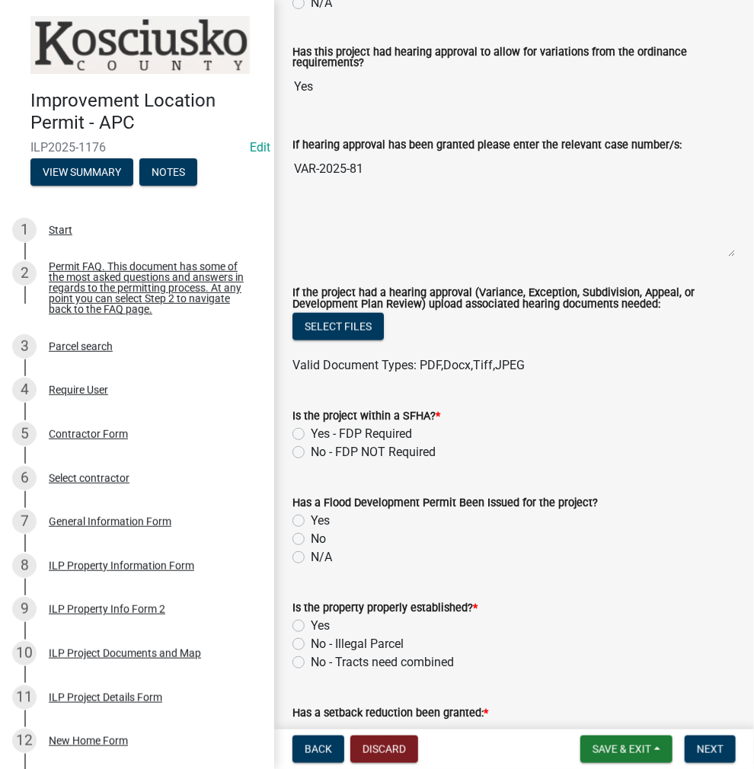
click at [311, 452] on label "No - FDP NOT Required" at bounding box center [373, 452] width 125 height 18
click at [311, 452] on input "No - FDP NOT Required" at bounding box center [316, 448] width 10 height 10
radio input "true"
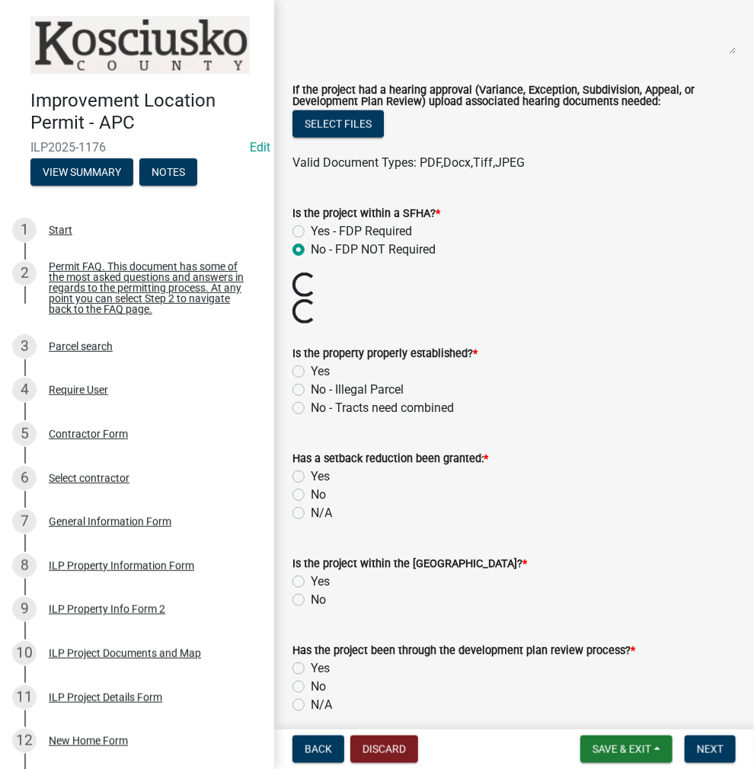
scroll to position [685, 0]
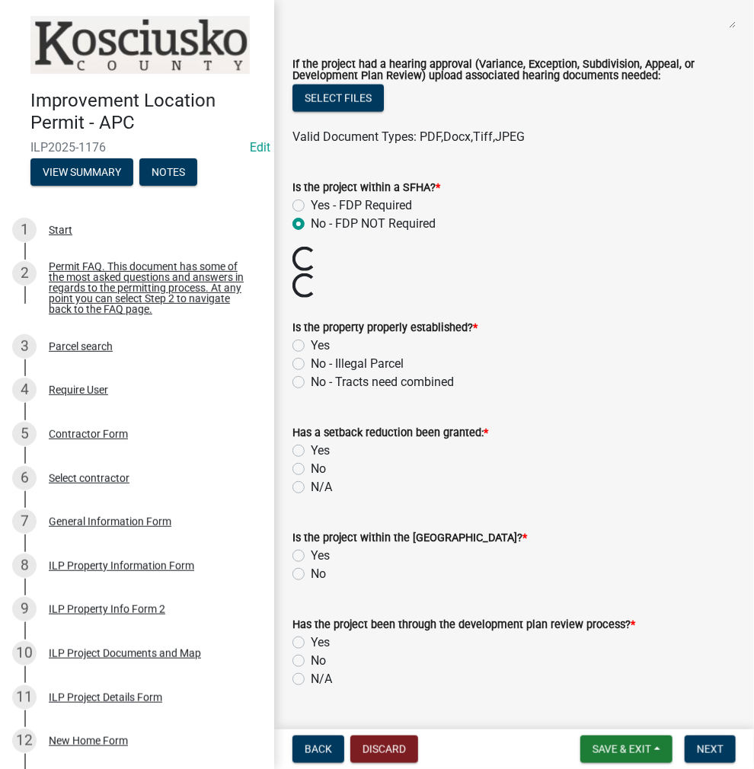
drag, startPoint x: 295, startPoint y: 345, endPoint x: 303, endPoint y: 356, distance: 13.7
click at [311, 345] on label "Yes" at bounding box center [320, 346] width 19 height 18
click at [311, 345] on input "Yes" at bounding box center [316, 342] width 10 height 10
radio input "true"
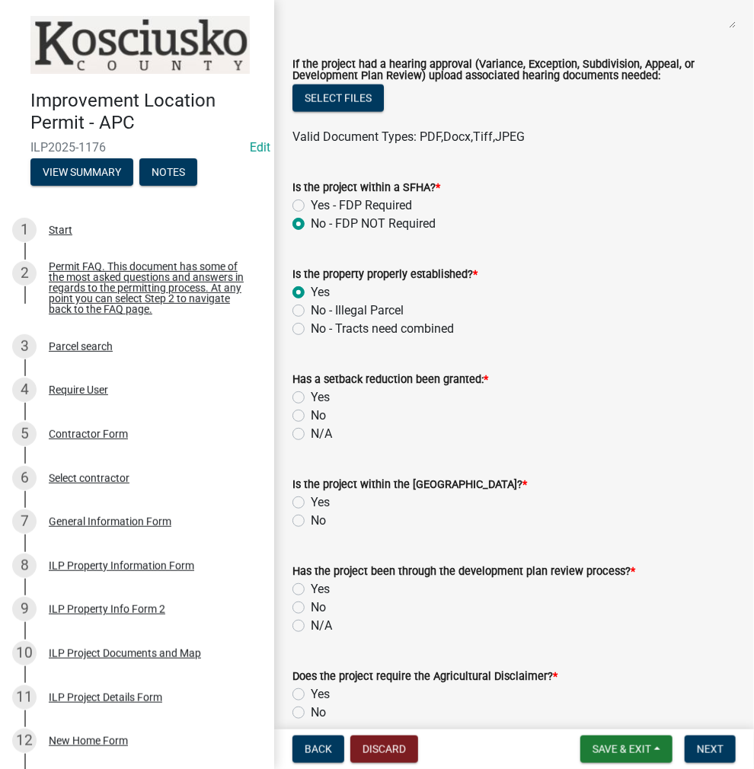
click at [311, 416] on label "No" at bounding box center [318, 416] width 15 height 18
click at [311, 416] on input "No" at bounding box center [316, 412] width 10 height 10
radio input "true"
click at [311, 518] on label "No" at bounding box center [318, 521] width 15 height 18
click at [311, 518] on input "No" at bounding box center [316, 517] width 10 height 10
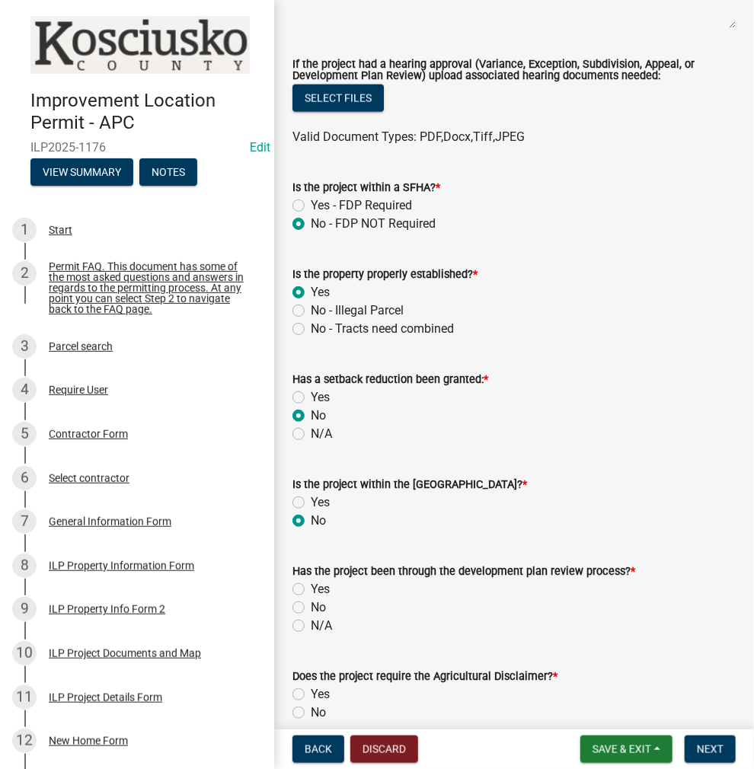
radio input "true"
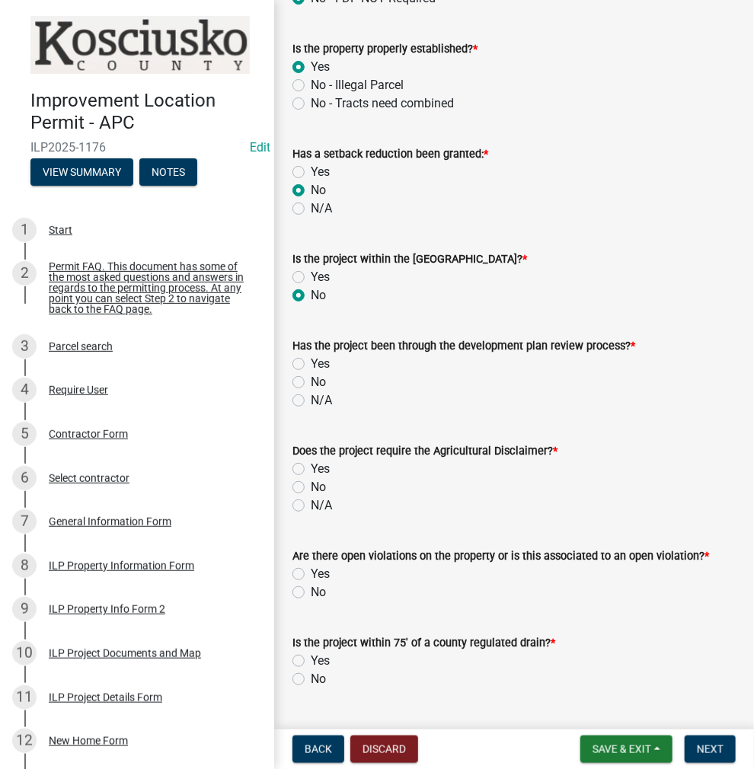
scroll to position [914, 0]
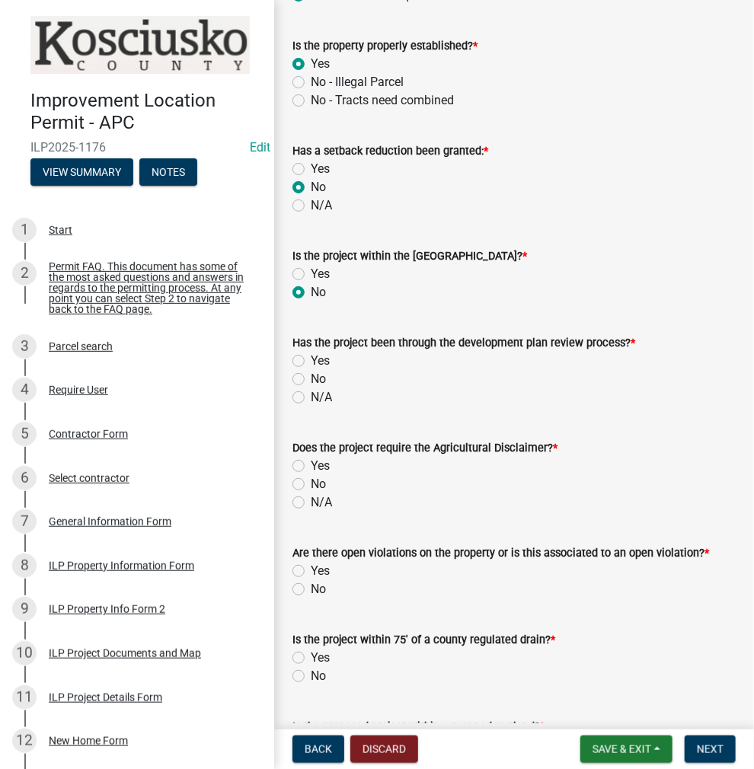
click at [311, 380] on label "No" at bounding box center [318, 379] width 15 height 18
click at [311, 380] on input "No" at bounding box center [316, 375] width 10 height 10
radio input "true"
click at [311, 479] on label "No" at bounding box center [318, 484] width 15 height 18
click at [311, 479] on input "No" at bounding box center [316, 480] width 10 height 10
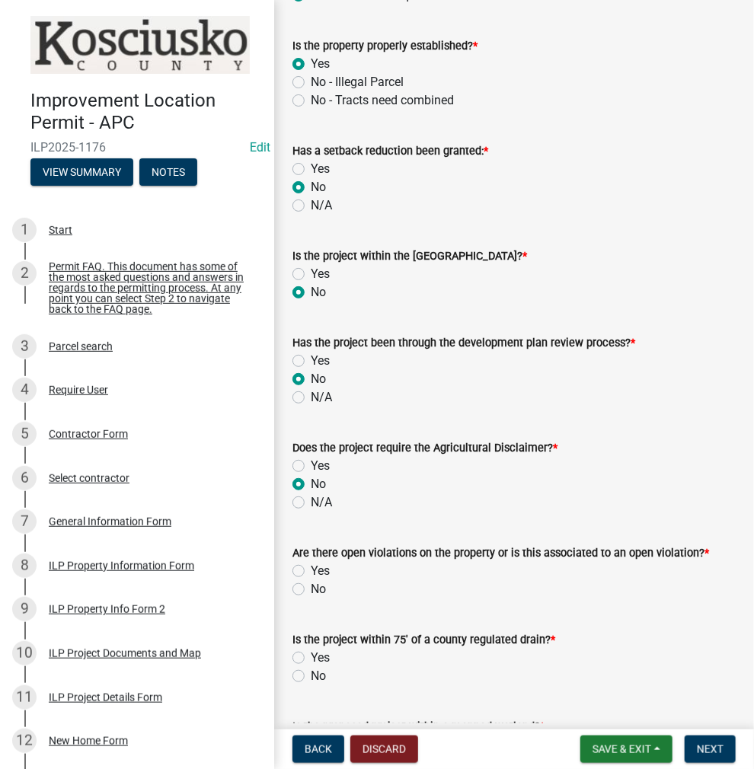
radio input "true"
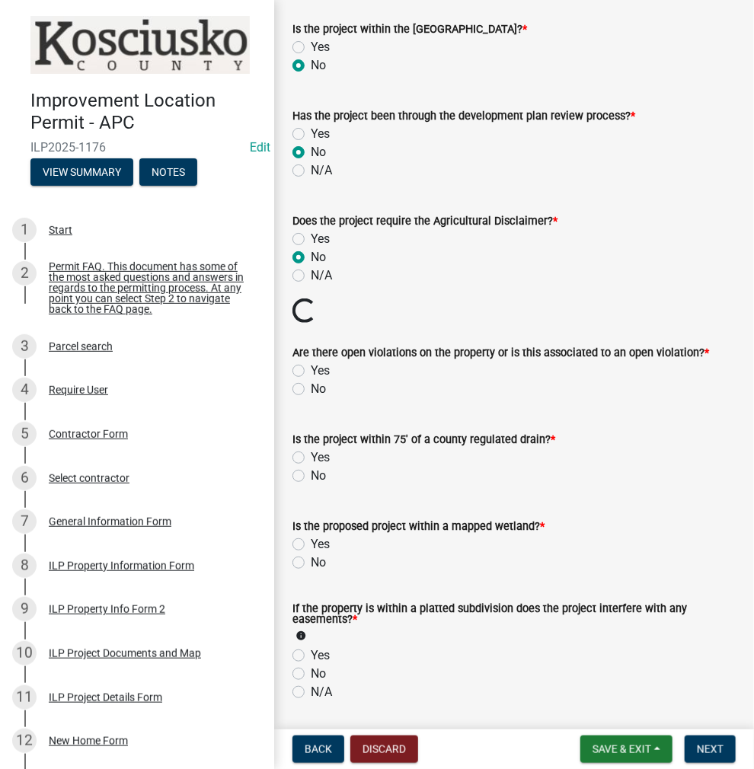
scroll to position [1142, 0]
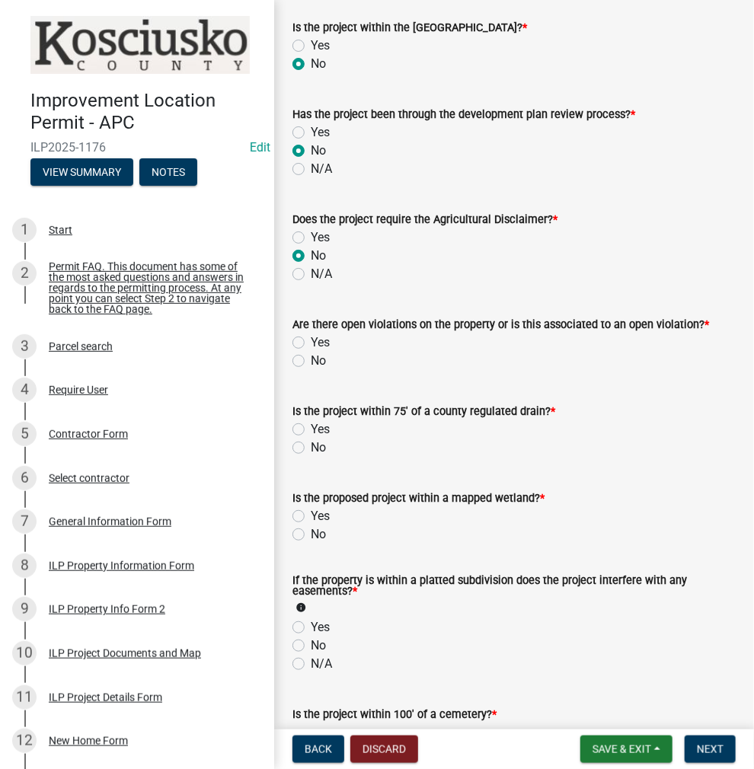
click at [298, 385] on form "Is the project within 75' of a county regulated drain? * Yes No" at bounding box center [513, 420] width 443 height 73
click at [311, 356] on label "No" at bounding box center [318, 361] width 15 height 18
click at [311, 356] on input "No" at bounding box center [316, 357] width 10 height 10
radio input "true"
click at [311, 448] on label "No" at bounding box center [318, 448] width 15 height 18
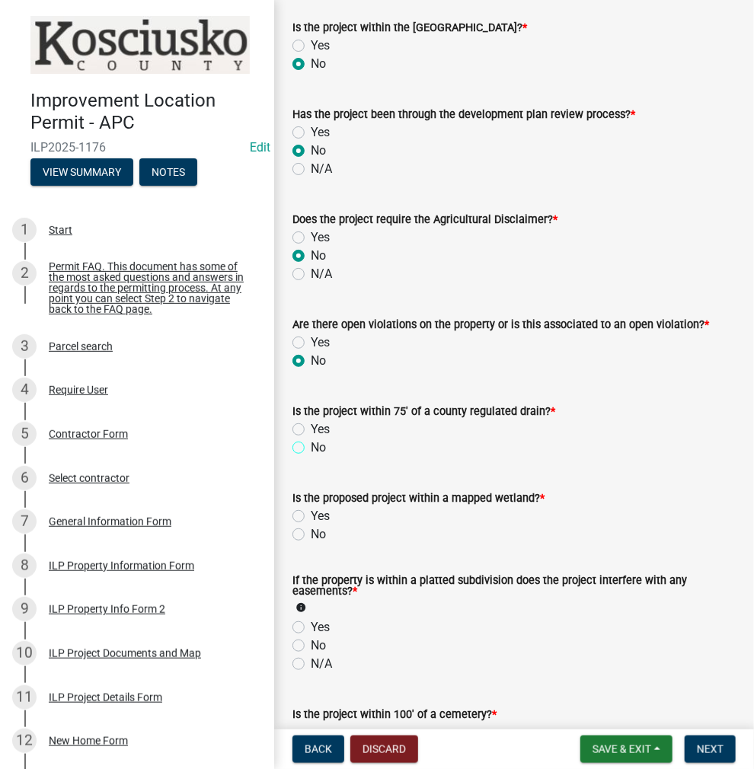
click at [311, 448] on input "No" at bounding box center [316, 444] width 10 height 10
radio input "true"
click at [311, 528] on label "No" at bounding box center [318, 534] width 15 height 18
click at [311, 528] on input "No" at bounding box center [316, 530] width 10 height 10
radio input "true"
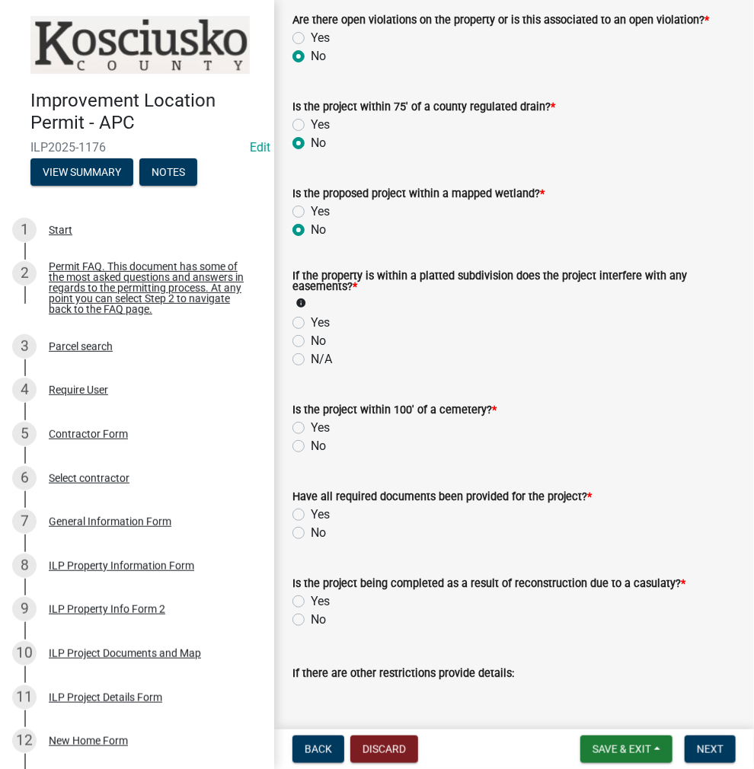
scroll to position [1641, 0]
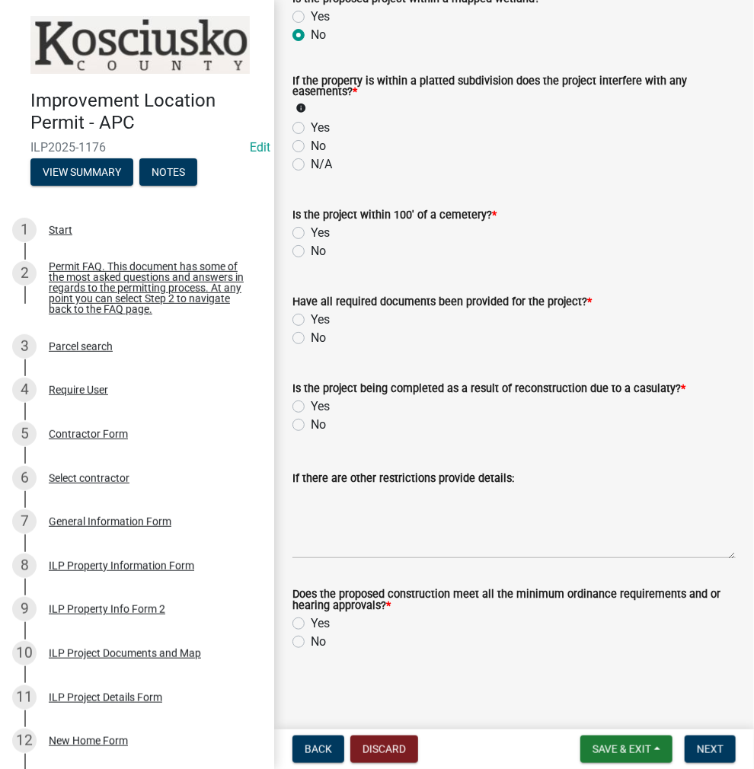
click at [311, 146] on label "No" at bounding box center [318, 146] width 15 height 18
click at [311, 146] on input "No" at bounding box center [316, 142] width 10 height 10
radio input "true"
click at [311, 250] on label "No" at bounding box center [318, 251] width 15 height 18
click at [311, 250] on input "No" at bounding box center [316, 247] width 10 height 10
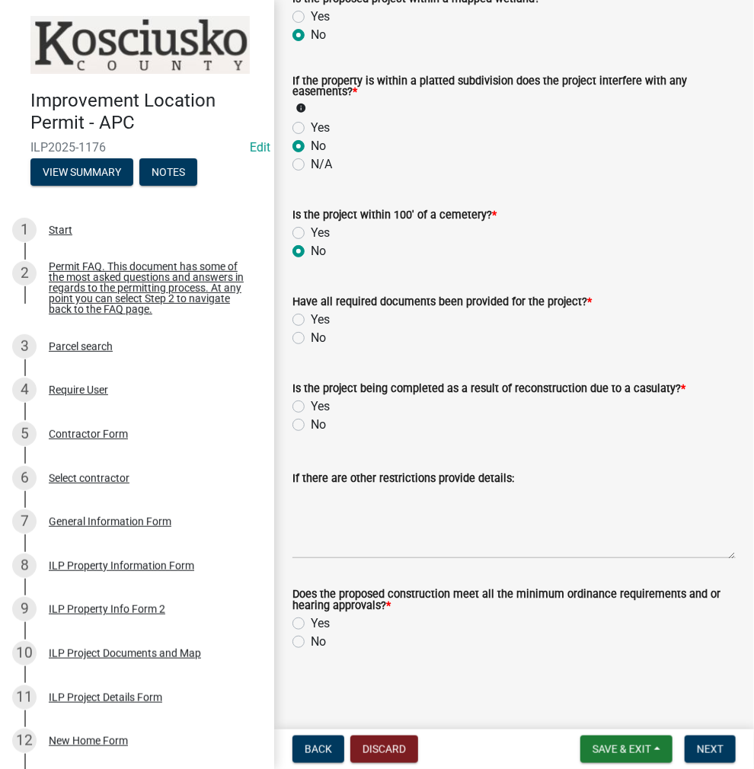
radio input "true"
click at [311, 317] on label "Yes" at bounding box center [320, 320] width 19 height 18
click at [311, 317] on input "Yes" at bounding box center [316, 316] width 10 height 10
radio input "true"
click at [311, 421] on label "No" at bounding box center [318, 425] width 15 height 18
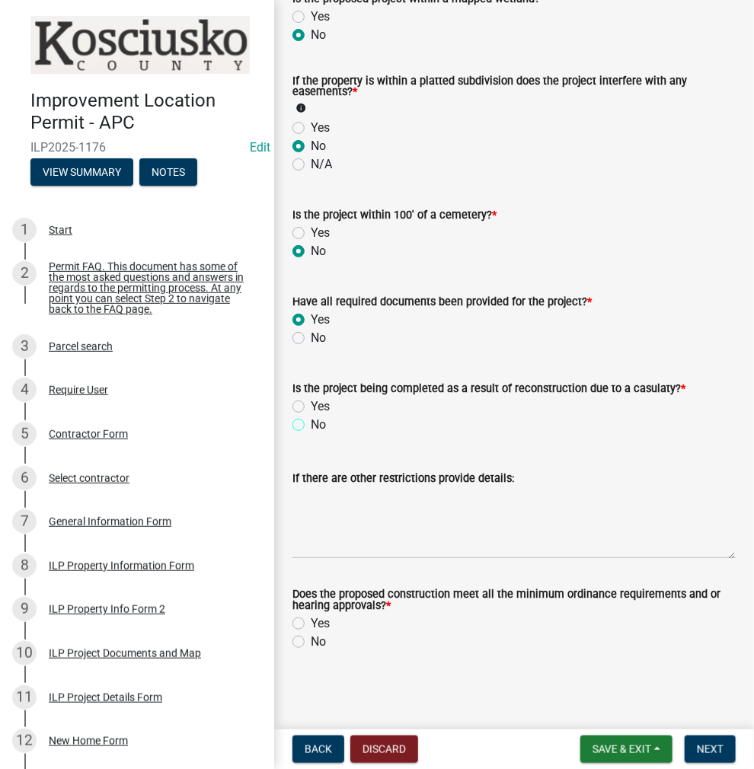
click at [311, 421] on input "No" at bounding box center [316, 421] width 10 height 10
radio input "true"
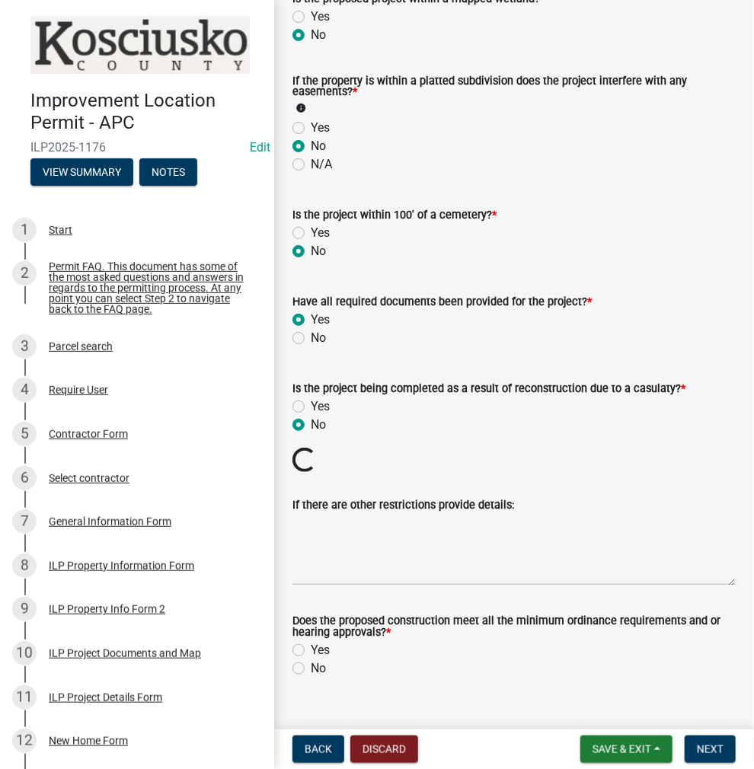
click at [311, 641] on label "Yes" at bounding box center [320, 650] width 19 height 18
click at [311, 641] on input "Yes" at bounding box center [316, 646] width 10 height 10
radio input "true"
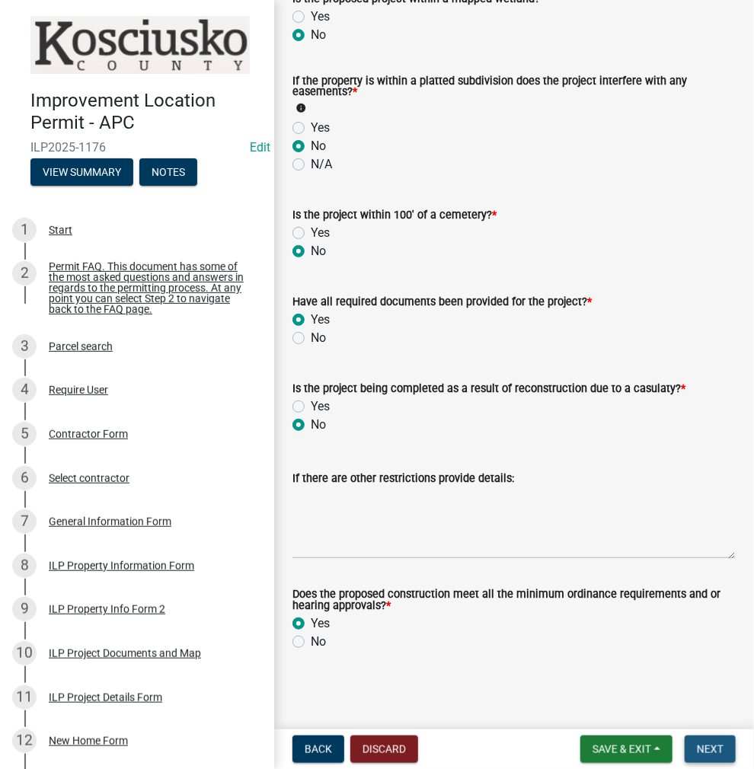
click at [714, 748] on span "Next" at bounding box center [710, 749] width 27 height 12
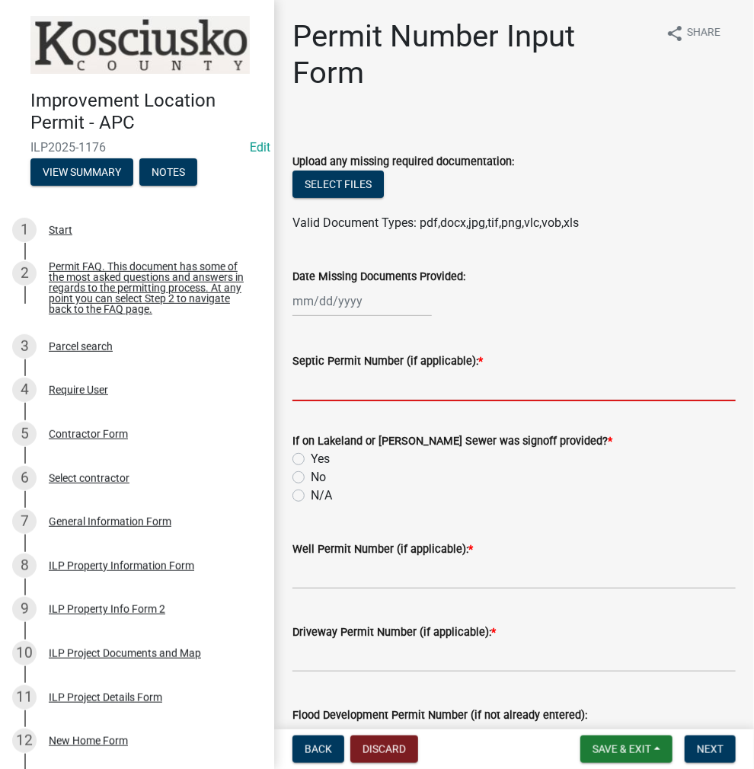
click at [329, 381] on input "Septic Permit Number (if applicable): *" at bounding box center [513, 385] width 443 height 31
type input "LETTER"
click at [311, 474] on label "No" at bounding box center [318, 477] width 15 height 18
click at [311, 474] on input "No" at bounding box center [316, 473] width 10 height 10
radio input "true"
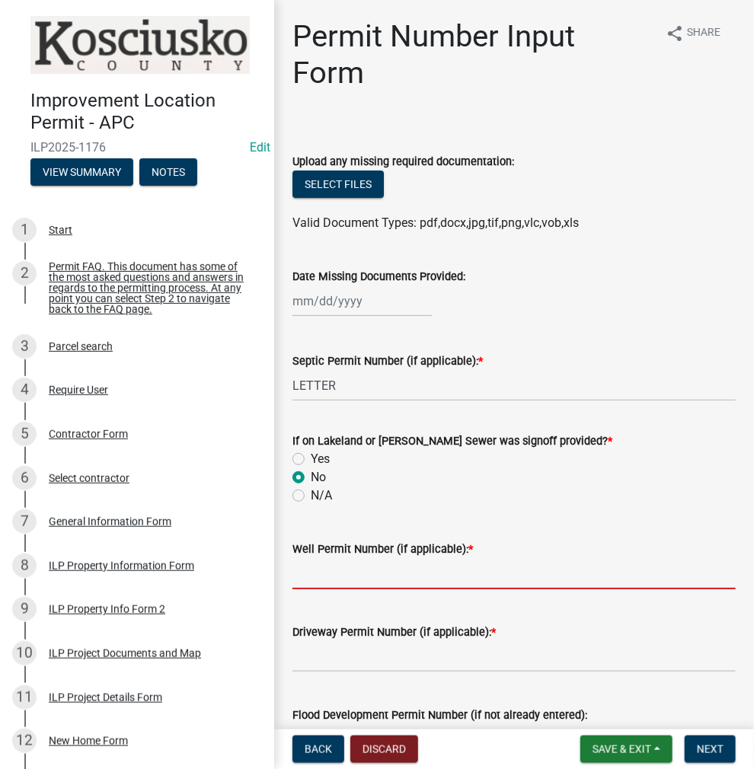
click at [326, 574] on input "Well Permit Number (if applicable): *" at bounding box center [513, 573] width 443 height 31
type input "16723"
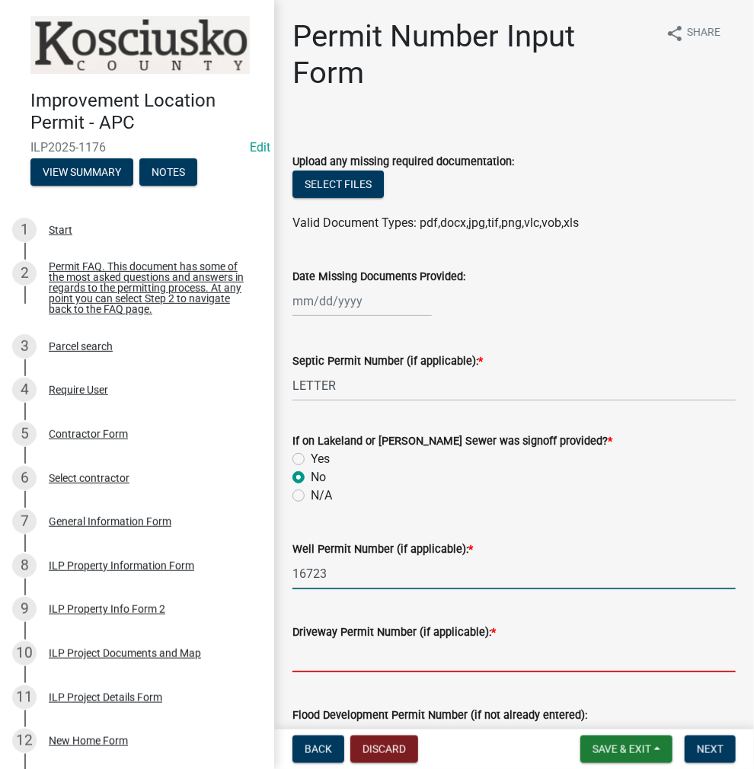
click at [323, 652] on input "Driveway Permit Number (if applicable): *" at bounding box center [513, 656] width 443 height 31
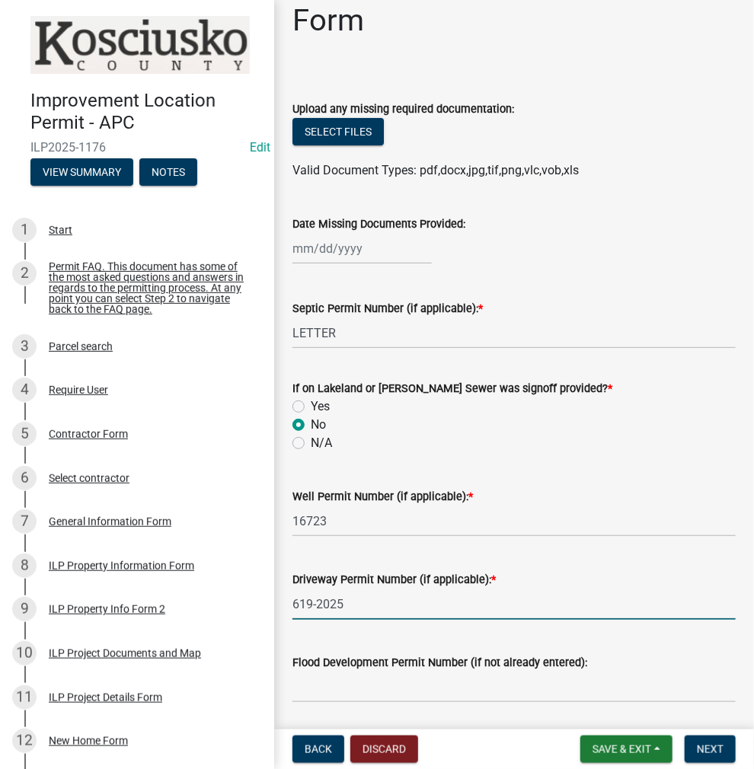
scroll to position [76, 0]
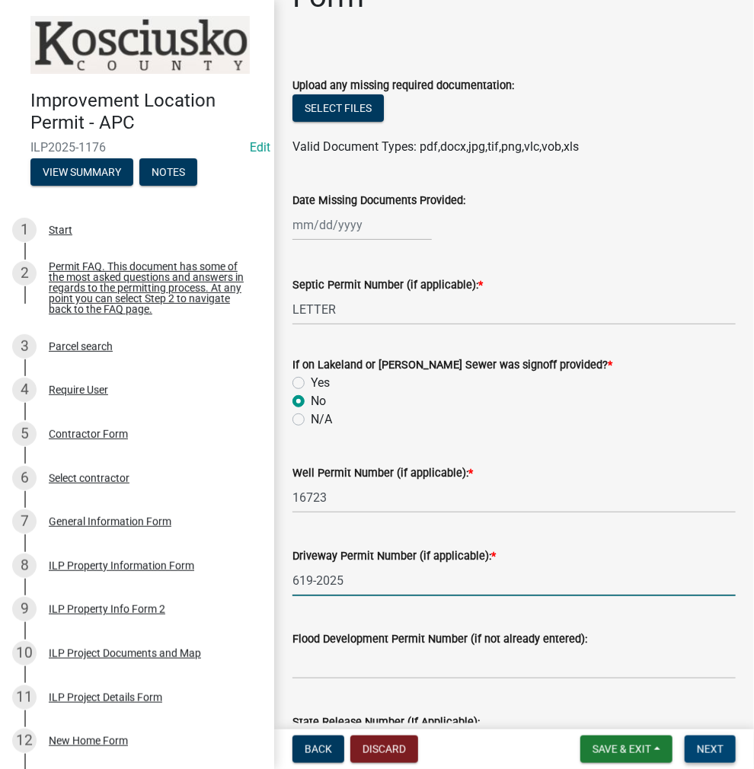
type input "619-2025"
click at [710, 750] on span "Next" at bounding box center [710, 749] width 27 height 12
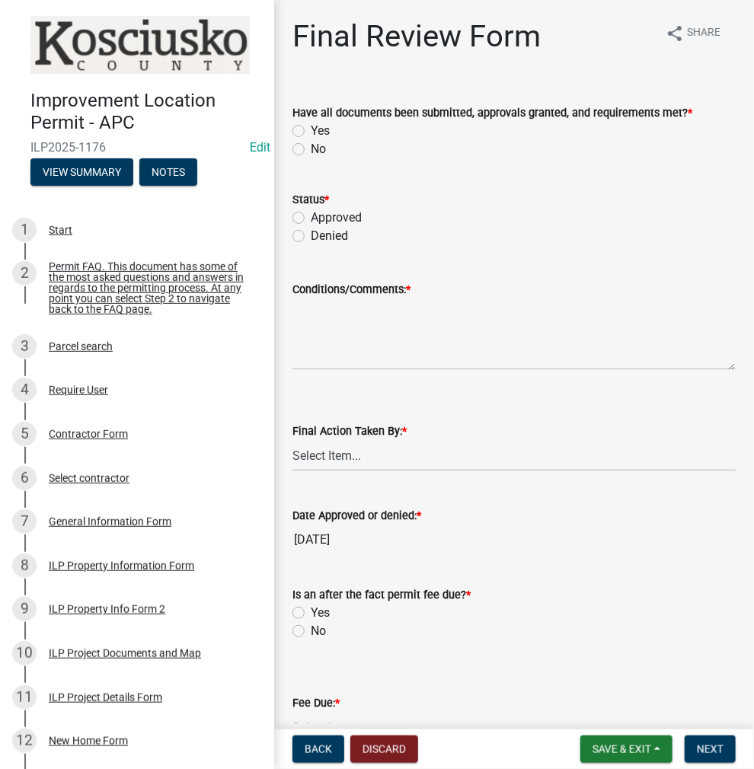
click at [311, 129] on label "Yes" at bounding box center [320, 131] width 19 height 18
click at [311, 129] on input "Yes" at bounding box center [316, 127] width 10 height 10
radio input "true"
click at [311, 212] on label "Approved" at bounding box center [336, 218] width 51 height 18
click at [311, 212] on input "Approved" at bounding box center [316, 214] width 10 height 10
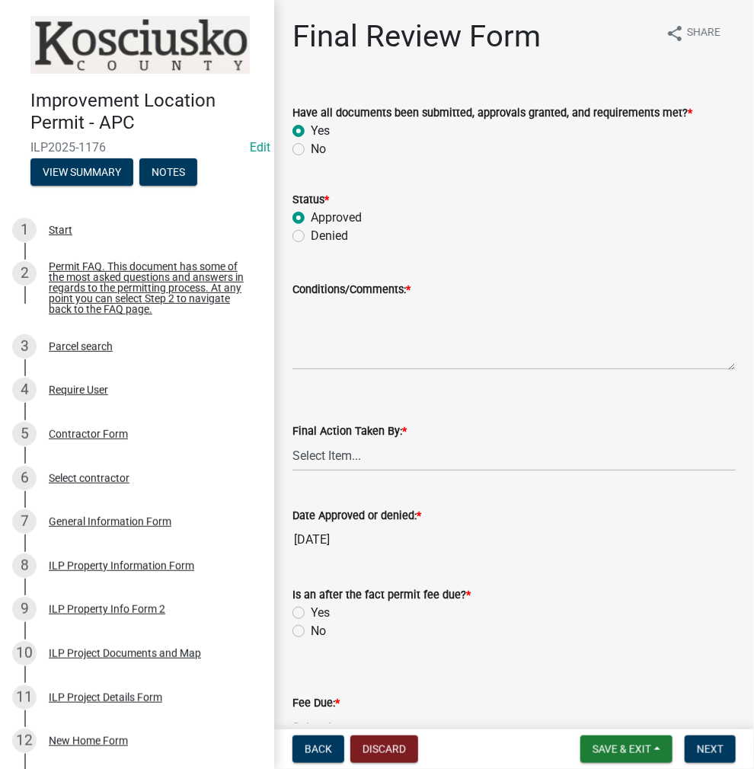
radio input "true"
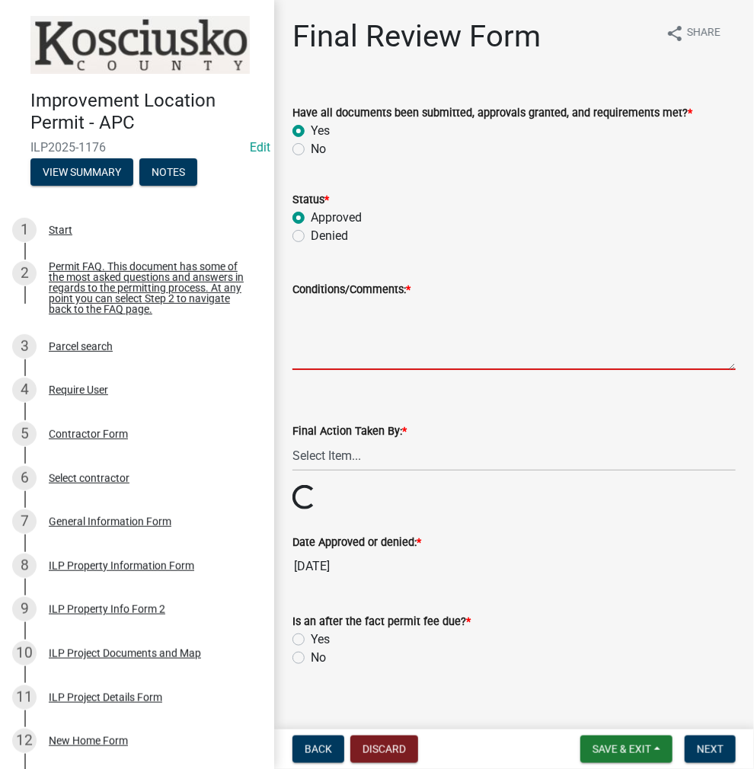
click at [323, 339] on textarea "Conditions/Comments: *" at bounding box center [513, 334] width 443 height 72
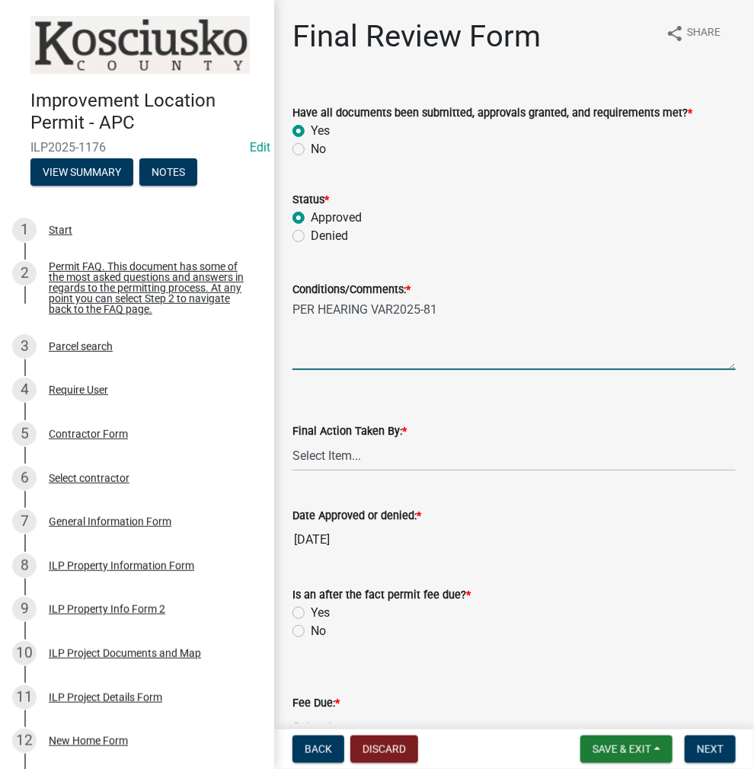
type textarea "PER HEARING VAR2025-81"
click at [351, 456] on select "Select Item... MMS LT AT CS [PERSON_NAME]" at bounding box center [513, 455] width 443 height 31
click at [292, 440] on select "Select Item... MMS LT AT CS [PERSON_NAME]" at bounding box center [513, 455] width 443 height 31
select select "c872cdc8-ca01-49f1-a213-e4b05fa58cd2"
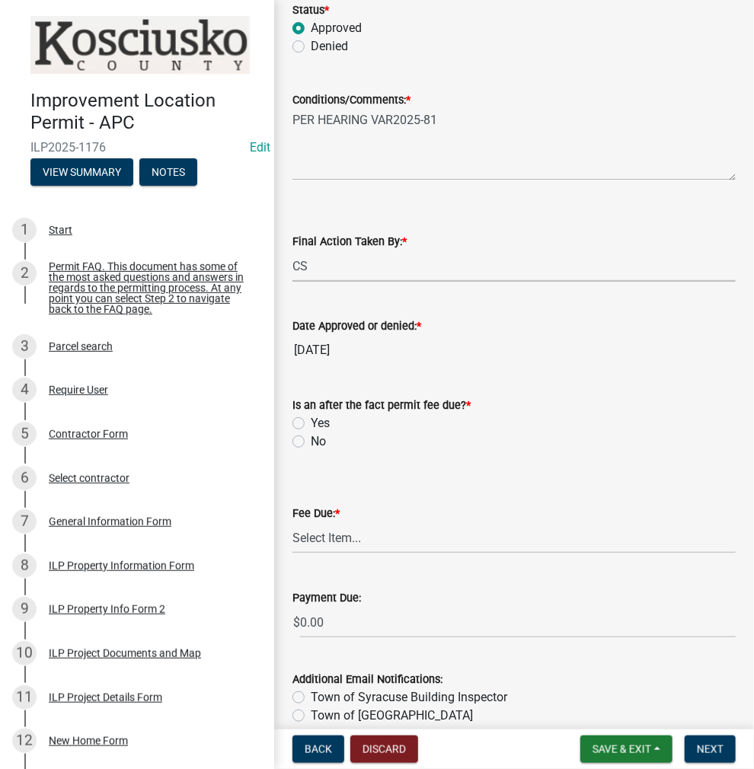
scroll to position [228, 0]
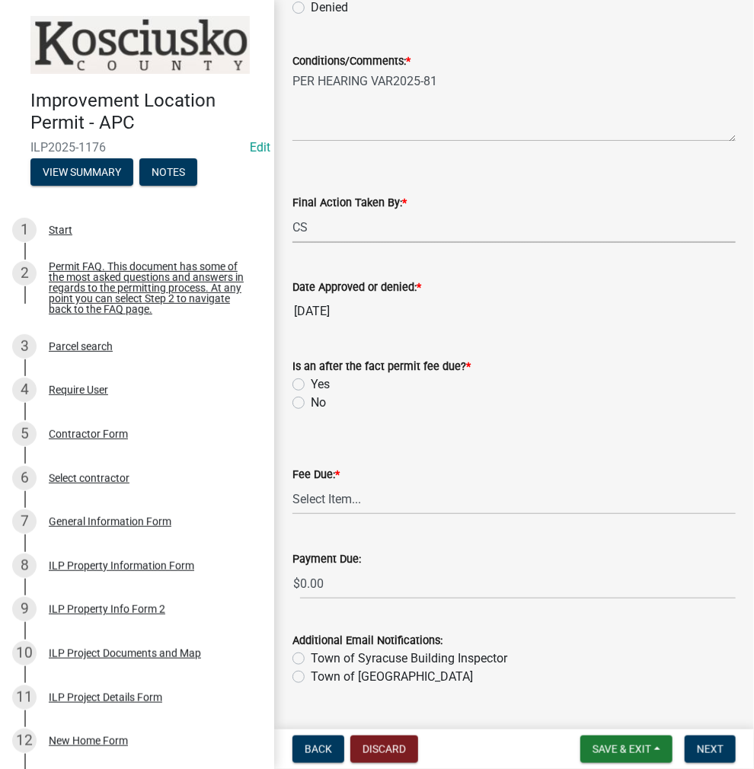
click at [311, 401] on label "No" at bounding box center [318, 403] width 15 height 18
click at [311, 401] on input "No" at bounding box center [316, 399] width 10 height 10
radio input "true"
click at [344, 494] on select "Select Item... N/A $10.00 $25.00 $125.00 $250 $500 $500 + $10.00 for every 10 s…" at bounding box center [513, 498] width 443 height 31
click at [292, 506] on select "Select Item... N/A $10.00 $25.00 $125.00 $250 $500 $500 + $10.00 for every 10 s…" at bounding box center [513, 498] width 443 height 31
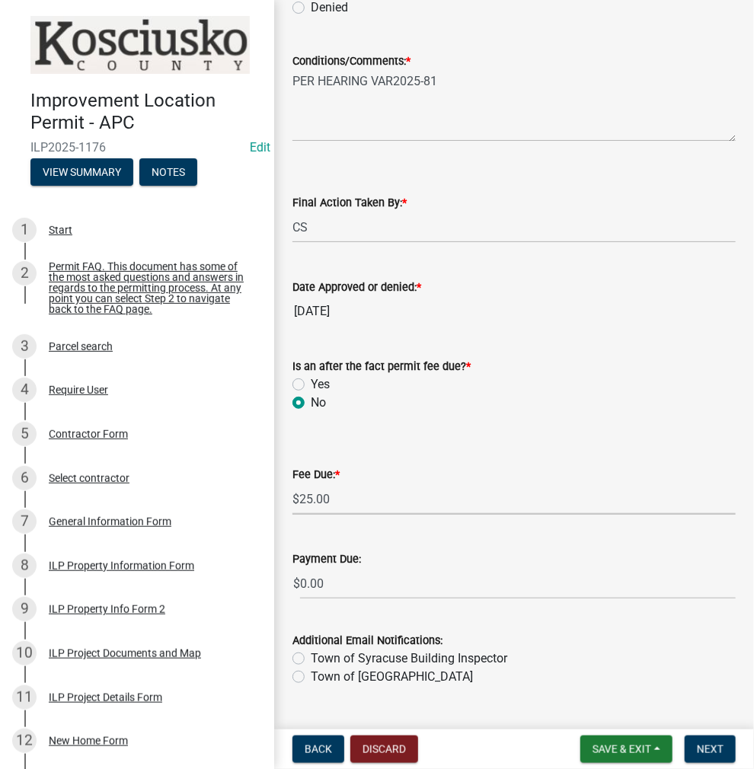
select select "71256567-8c52-414d-b434-ae6b266e1a0e"
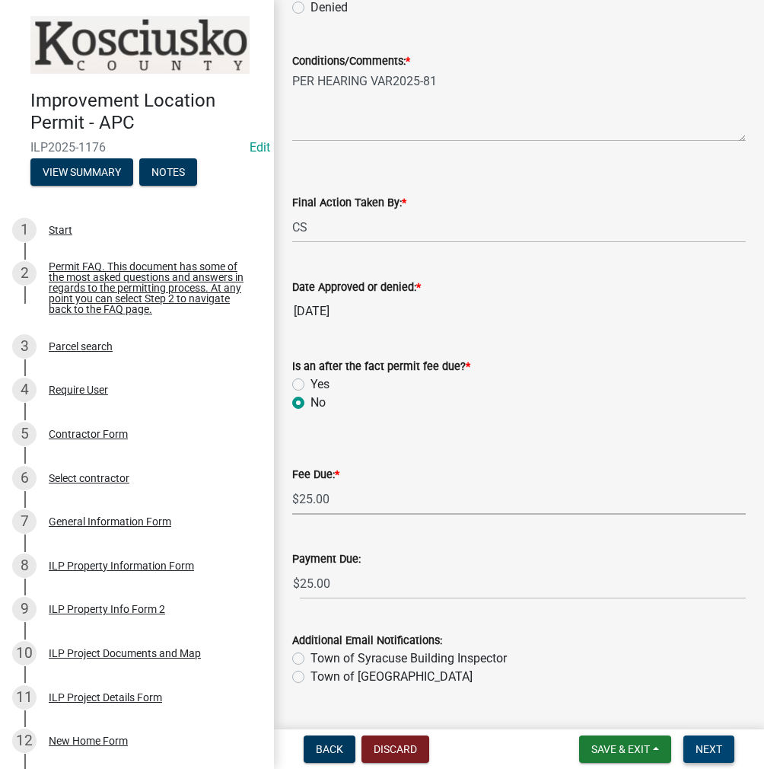
click at [707, 745] on span "Next" at bounding box center [709, 749] width 27 height 12
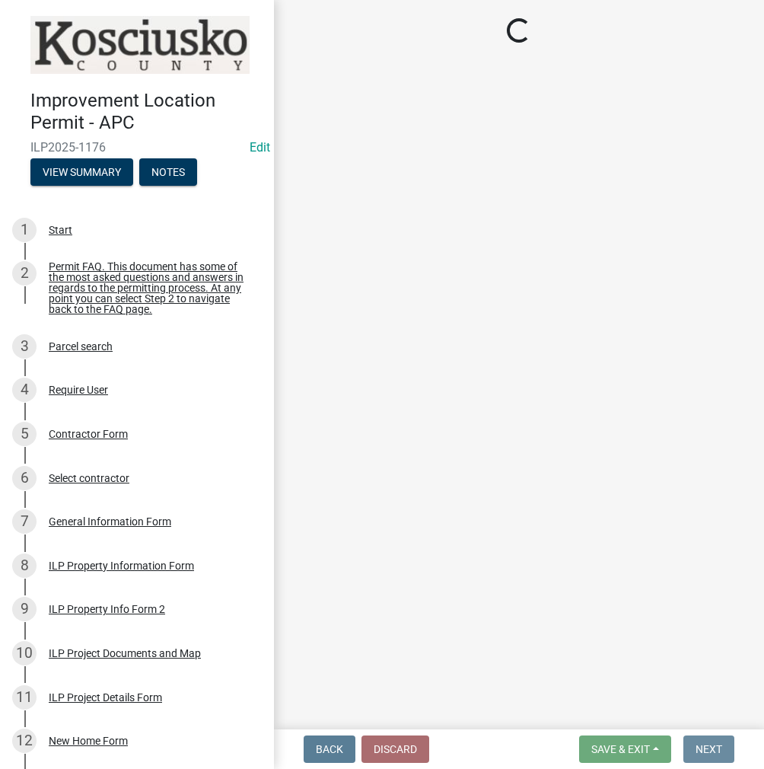
scroll to position [0, 0]
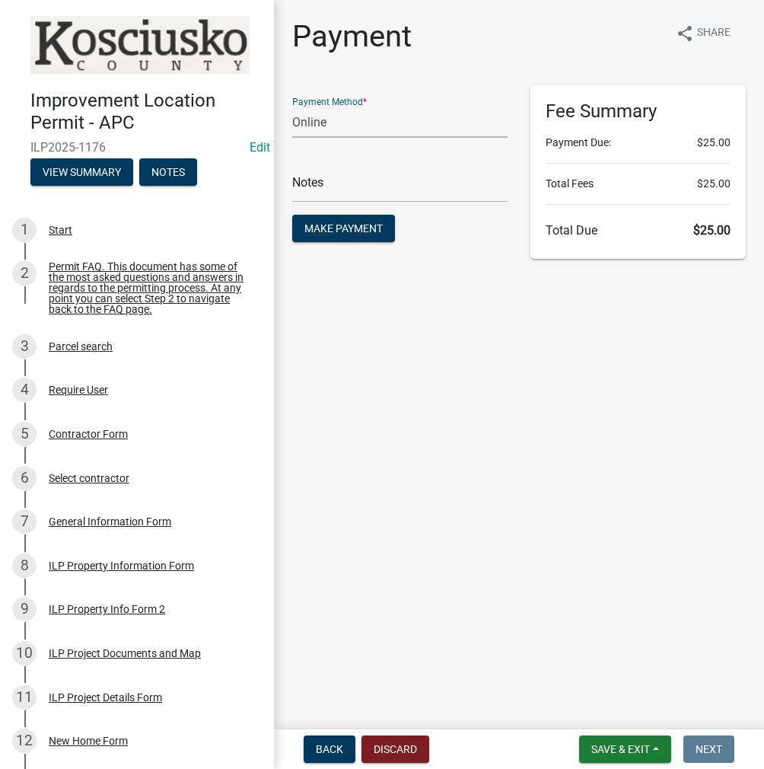
click at [357, 124] on select "Credit Card POS Check Cash Online" at bounding box center [399, 122] width 215 height 31
select select "0: 2"
click at [292, 107] on select "Credit Card POS Check Cash Online" at bounding box center [399, 122] width 215 height 31
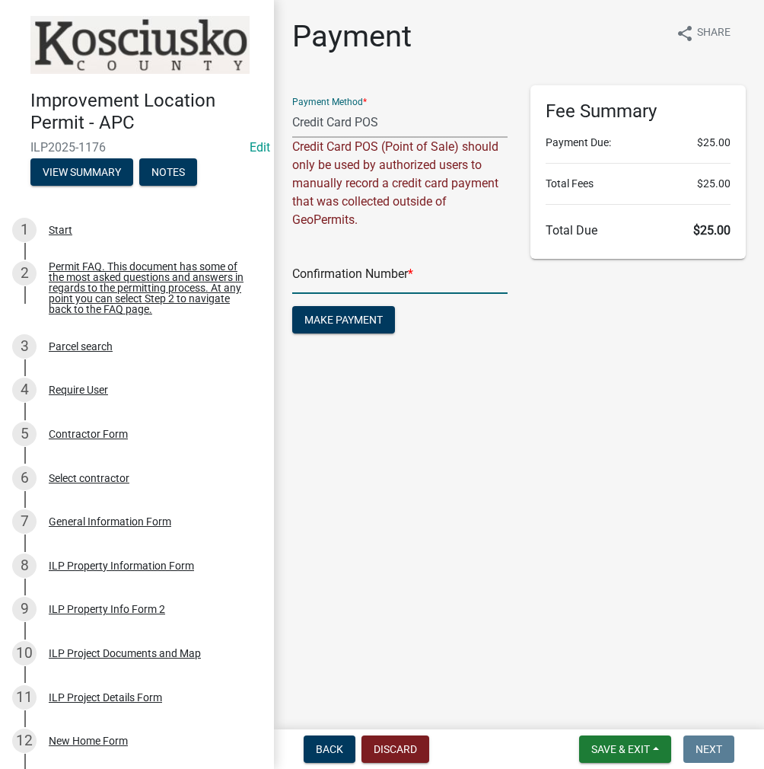
click at [338, 263] on input "text" at bounding box center [399, 278] width 215 height 31
paste input "14989372"
type input "14989372"
click at [349, 322] on span "Make Payment" at bounding box center [344, 320] width 78 height 12
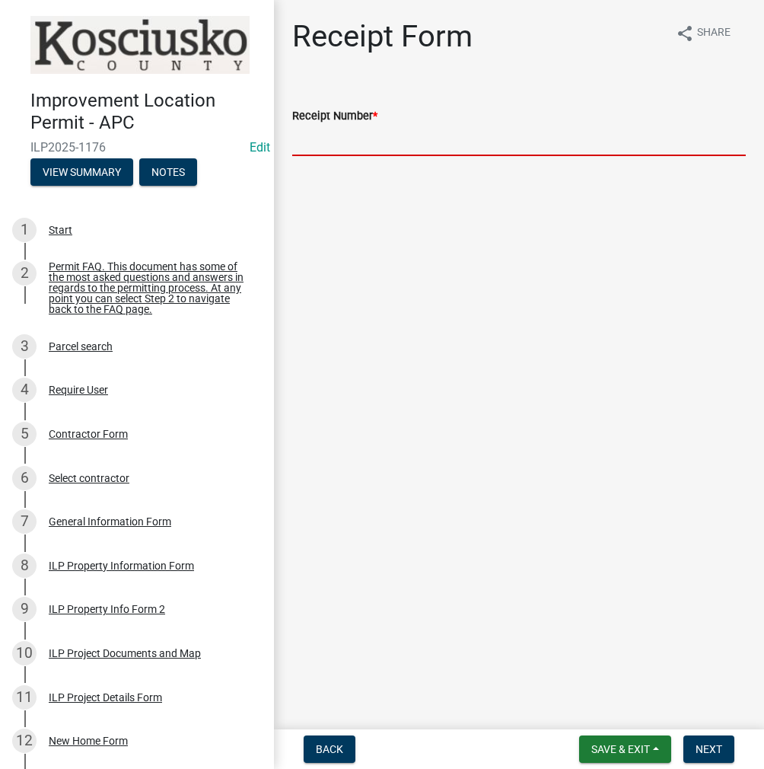
click at [326, 147] on input "Receipt Number *" at bounding box center [519, 140] width 454 height 31
paste input "14989372"
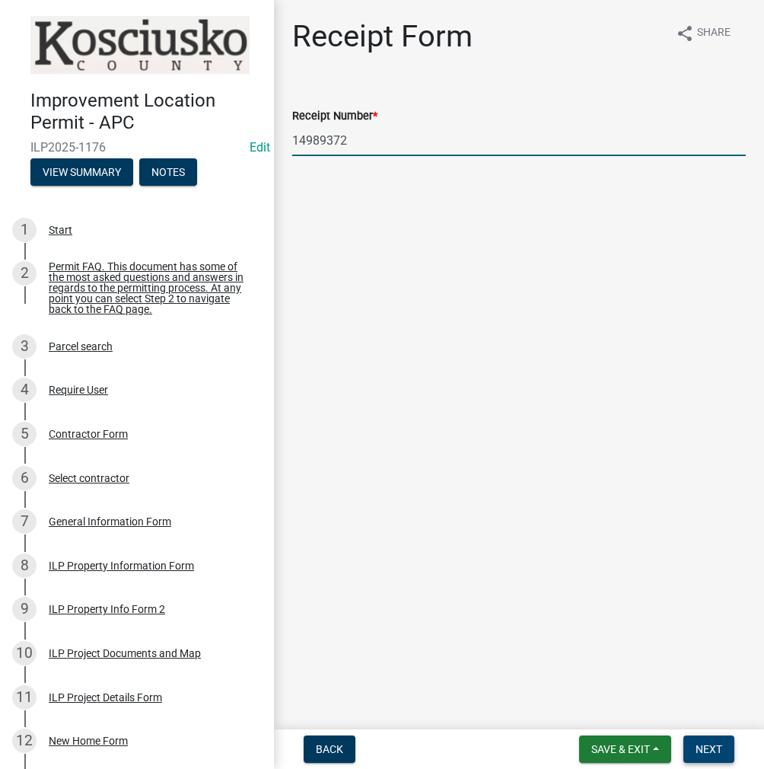
type input "14989372"
click at [722, 745] on button "Next" at bounding box center [709, 748] width 51 height 27
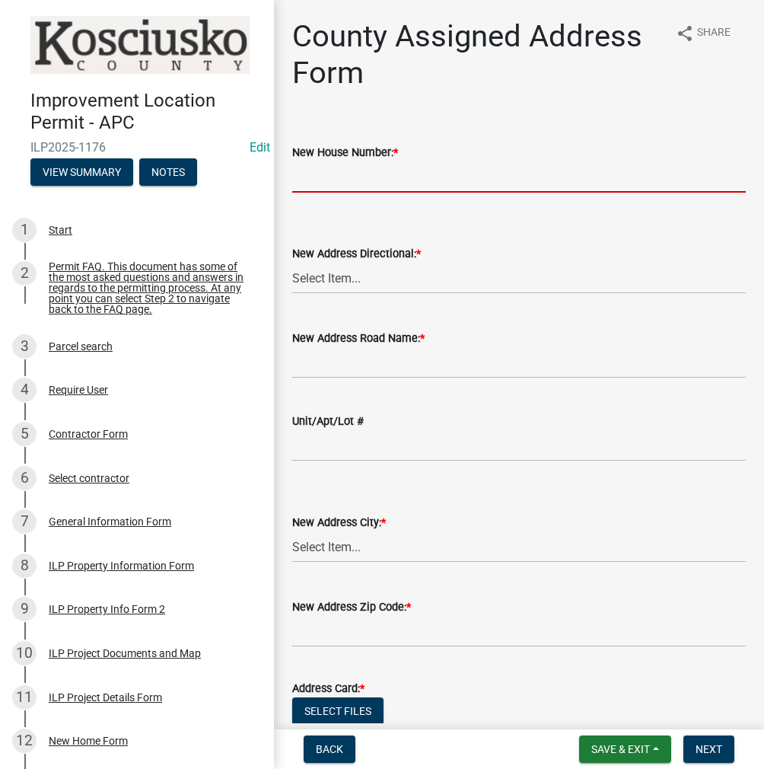
click at [343, 184] on input "New House Number: *" at bounding box center [519, 176] width 454 height 31
type input "17"
click at [348, 276] on select "Select Item... N E S W" at bounding box center [519, 278] width 454 height 31
click at [292, 263] on select "Select Item... N E S W" at bounding box center [519, 278] width 454 height 31
select select "643f5379-a5b6-41cc-9ac7-409d178a146c"
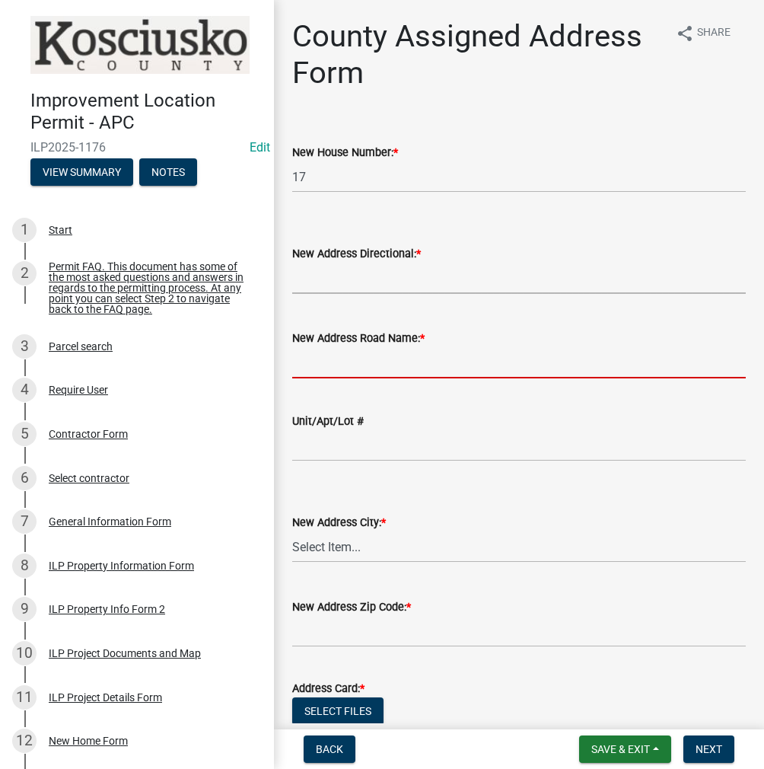
click at [335, 360] on input "New Address Road Name: *" at bounding box center [519, 362] width 454 height 31
type input "EMS W30A LANE"
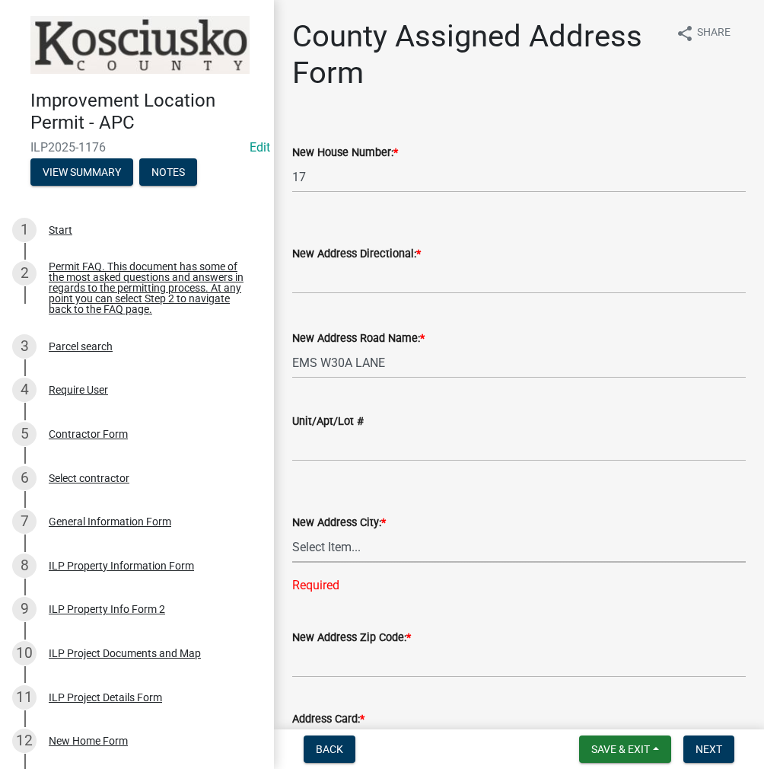
click at [317, 554] on select "Select Item... Akron Breman Bourbon [PERSON_NAME][GEOGRAPHIC_DATA] [GEOGRAPHIC_…" at bounding box center [519, 546] width 454 height 31
click at [292, 531] on select "Select Item... Akron Breman Bourbon [PERSON_NAME][GEOGRAPHIC_DATA] [GEOGRAPHIC_…" at bounding box center [519, 546] width 454 height 31
select select "4551fba1-1f95-4226-b4c8-445f6eae975c"
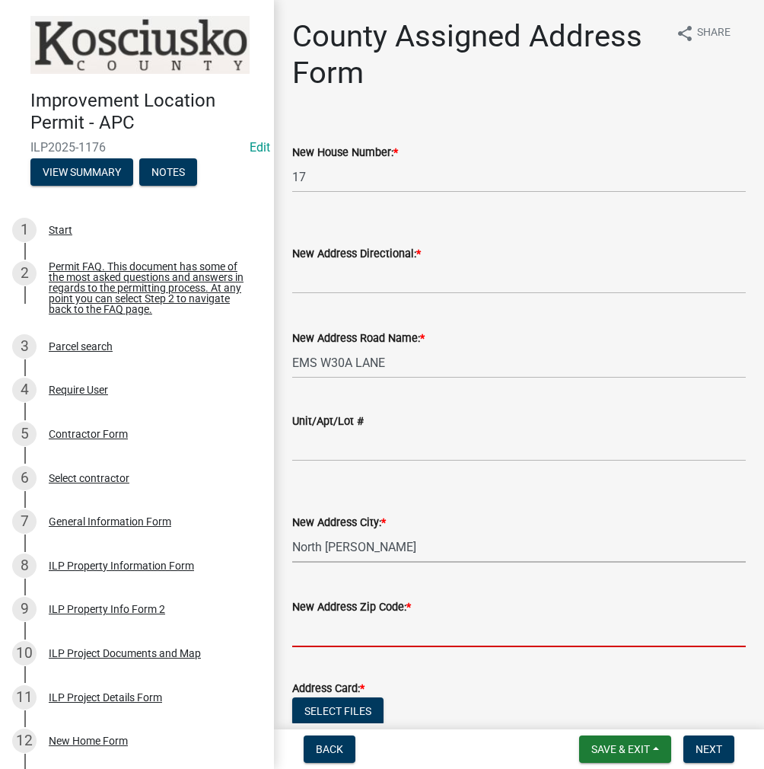
click at [323, 628] on input "text" at bounding box center [519, 631] width 454 height 31
type input "46555"
click at [480, 665] on form "Address Card: * Select files Valid Document Types: pdf,tif,jpg,docx" at bounding box center [519, 710] width 454 height 98
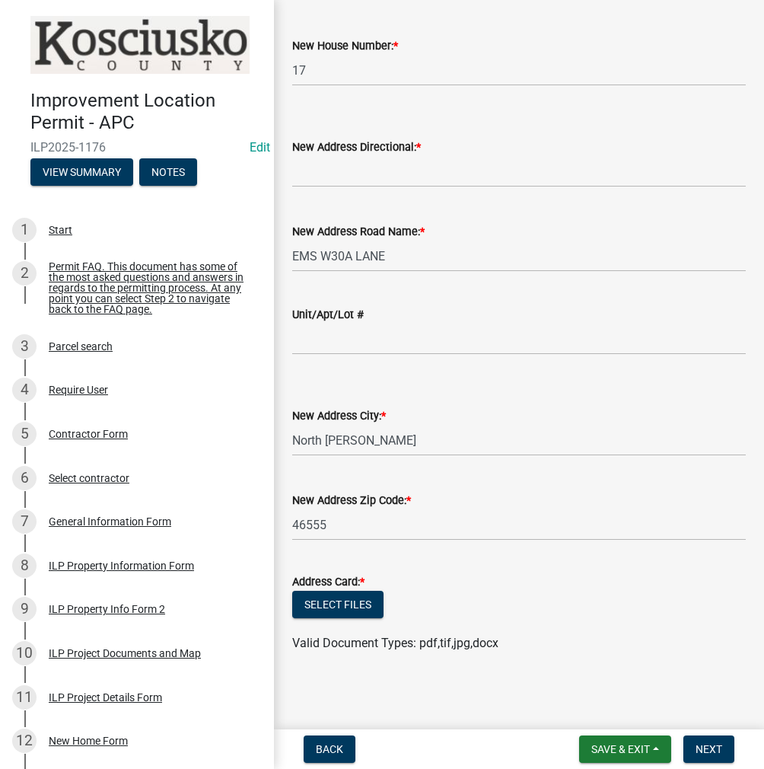
scroll to position [108, 0]
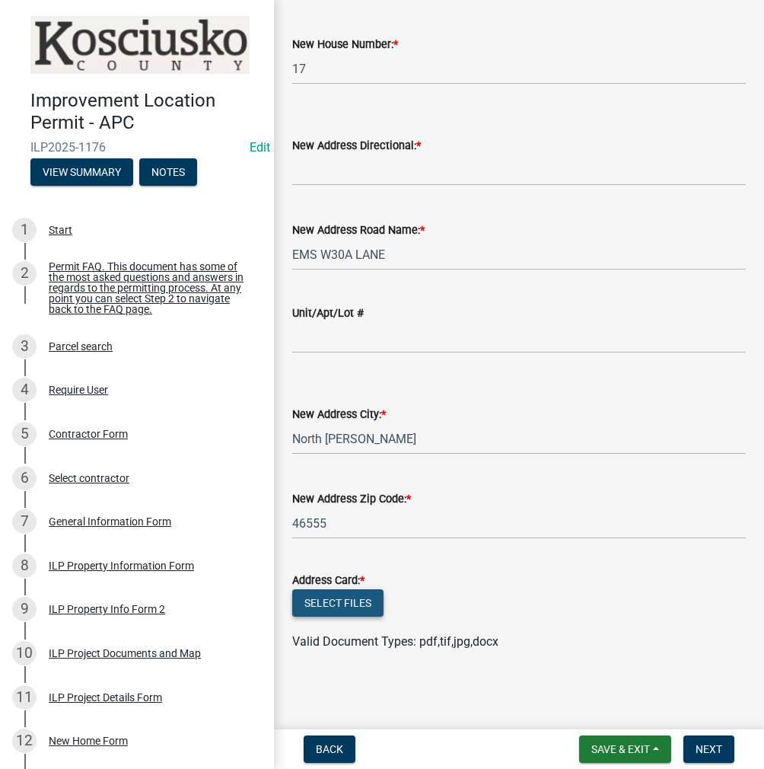
click at [365, 604] on button "Select files" at bounding box center [337, 602] width 91 height 27
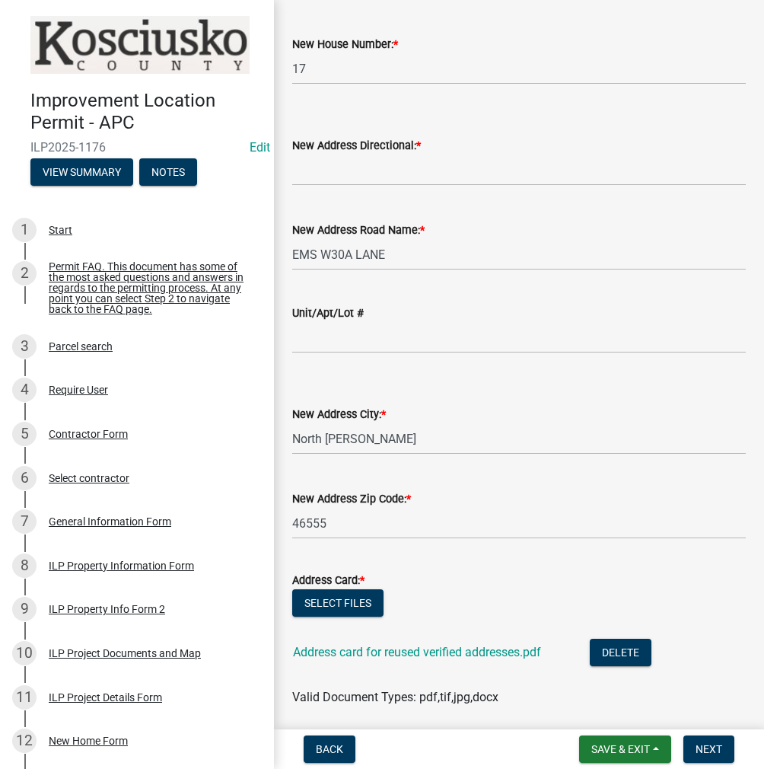
click at [576, 656] on div "Address card for reused verified addresses.pdf Delete" at bounding box center [484, 654] width 383 height 31
click at [611, 656] on button "Delete" at bounding box center [621, 652] width 62 height 27
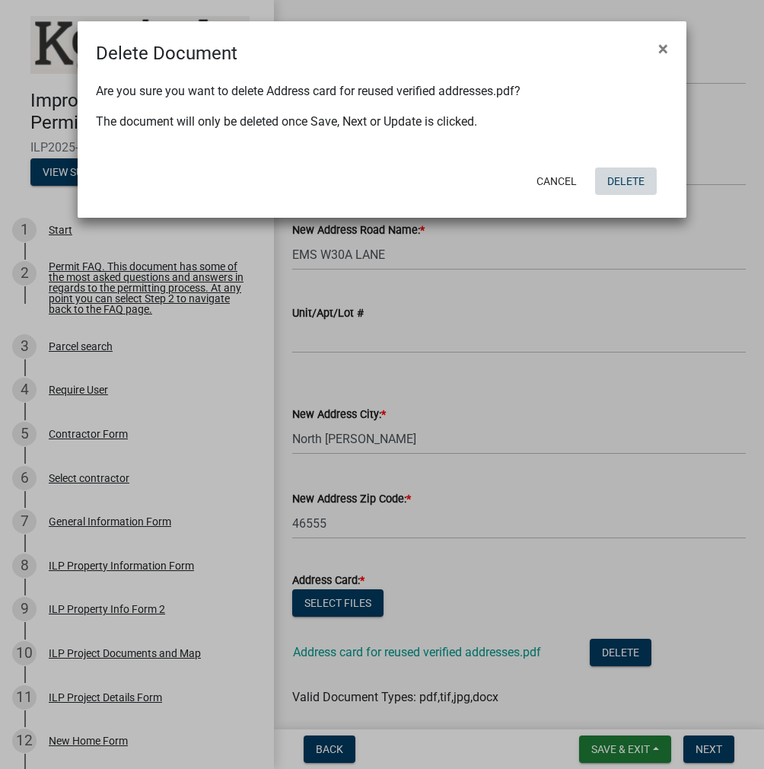
click at [624, 180] on button "Delete" at bounding box center [626, 180] width 62 height 27
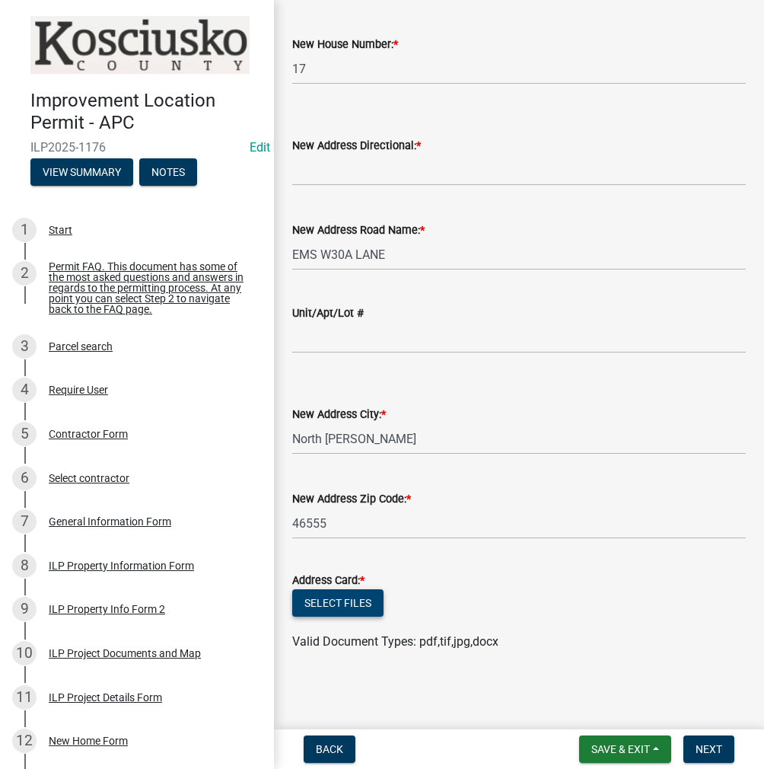
click at [353, 591] on button "Select files" at bounding box center [337, 602] width 91 height 27
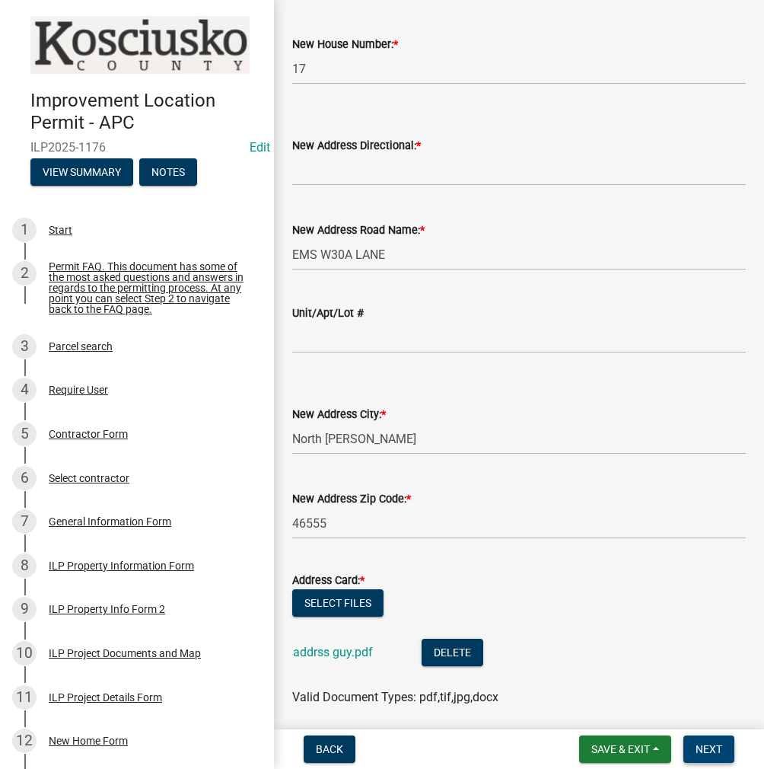
click at [711, 746] on span "Next" at bounding box center [709, 749] width 27 height 12
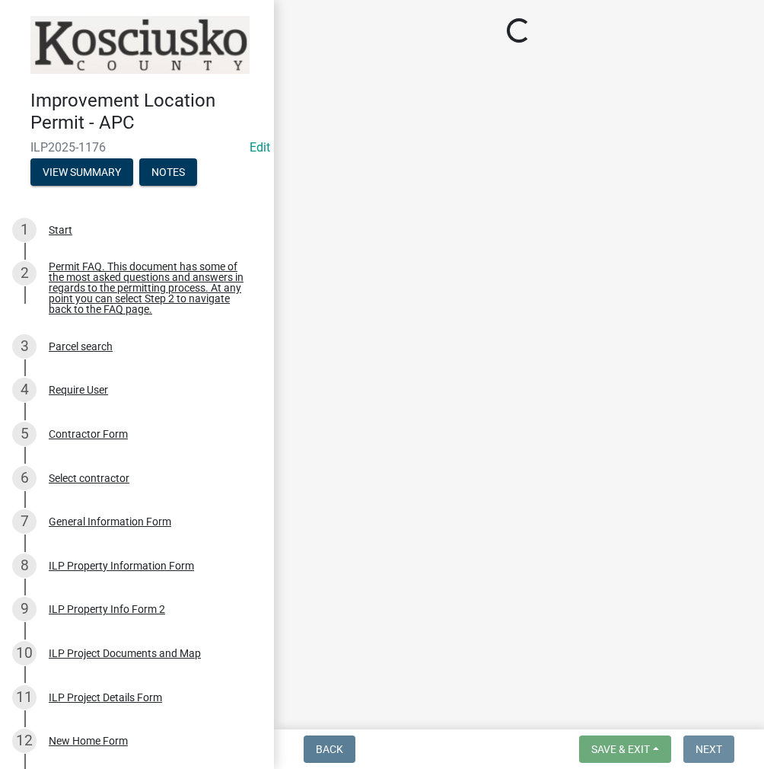
scroll to position [0, 0]
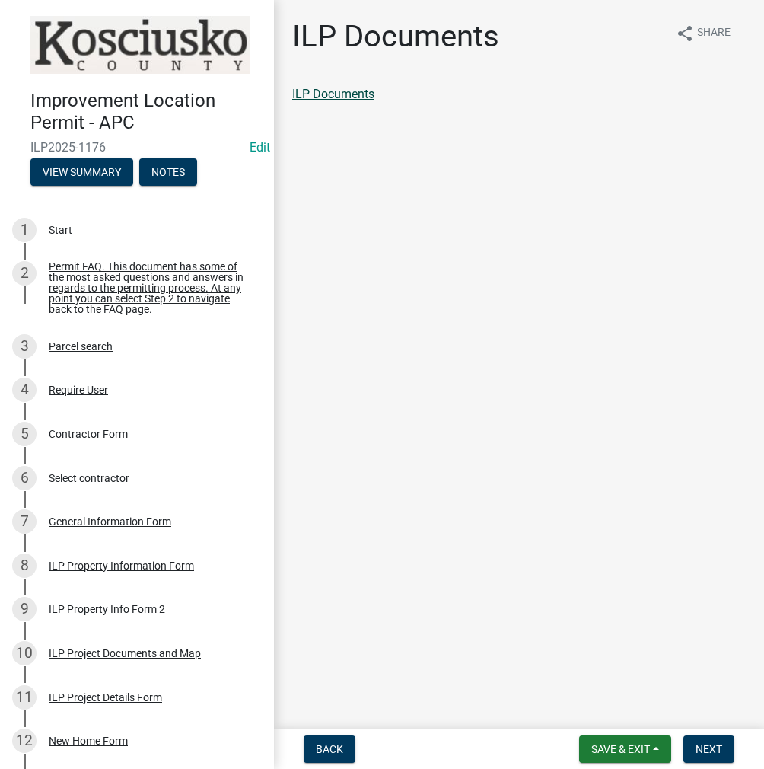
click at [324, 98] on link "ILP Documents" at bounding box center [333, 94] width 82 height 14
click at [715, 742] on button "Next" at bounding box center [709, 748] width 51 height 27
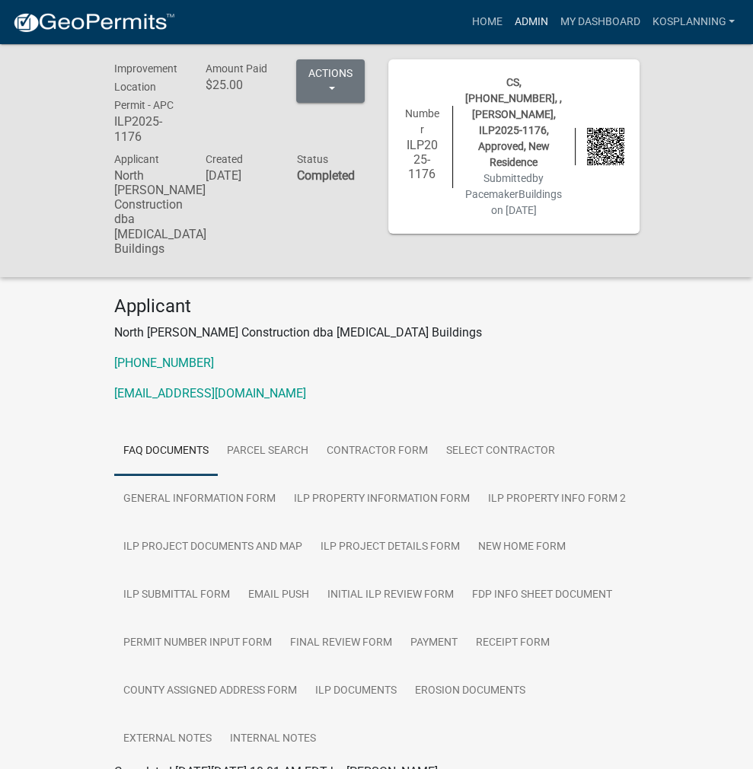
click at [541, 25] on link "Admin" at bounding box center [531, 22] width 46 height 29
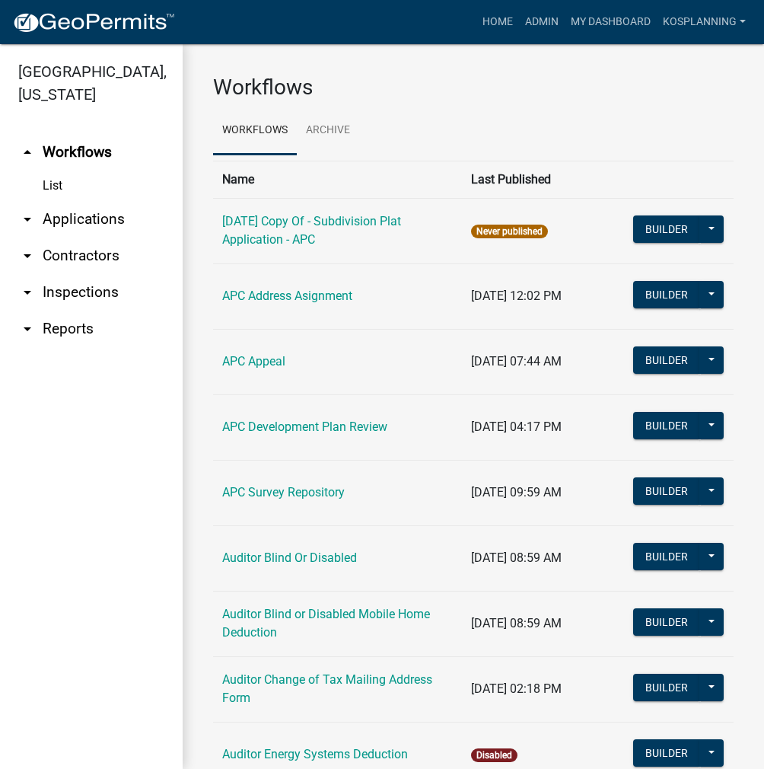
click at [66, 215] on link "arrow_drop_down Applications" at bounding box center [91, 219] width 183 height 37
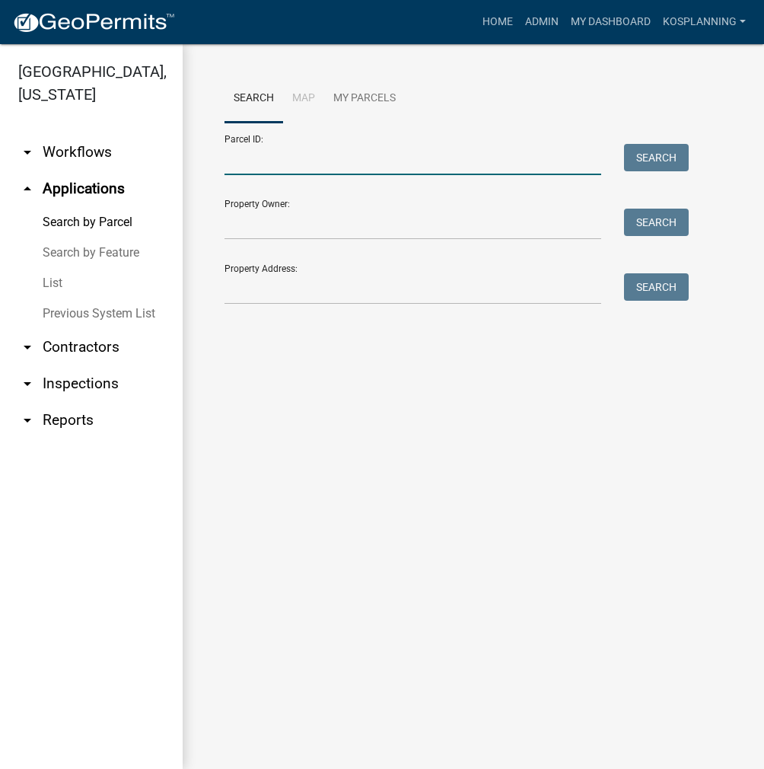
click at [268, 153] on input "Parcel ID:" at bounding box center [413, 159] width 377 height 31
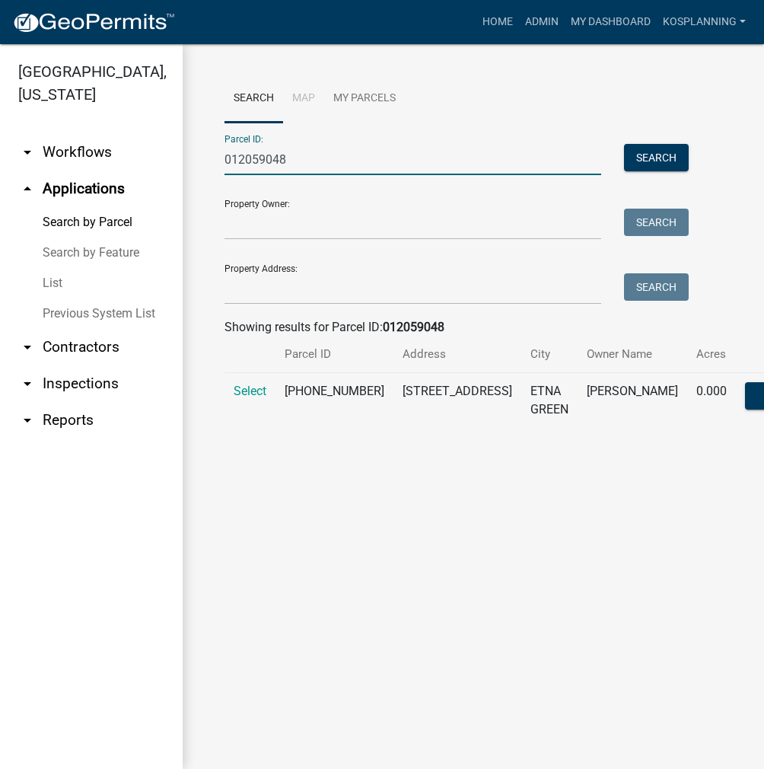
type input "012059048"
click at [241, 398] on span "Select" at bounding box center [250, 391] width 33 height 14
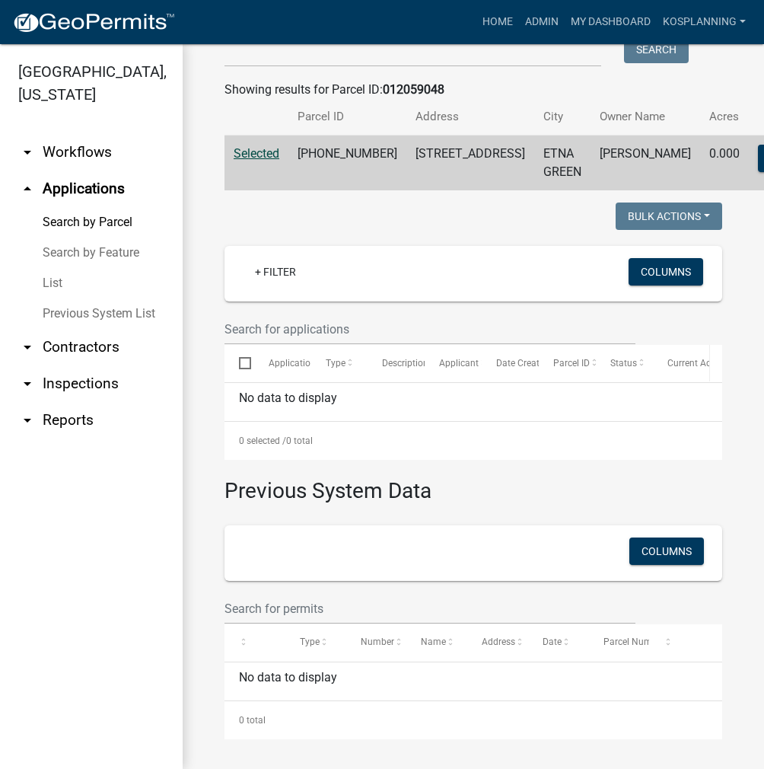
scroll to position [44, 0]
